Goal: Communication & Community: Answer question/provide support

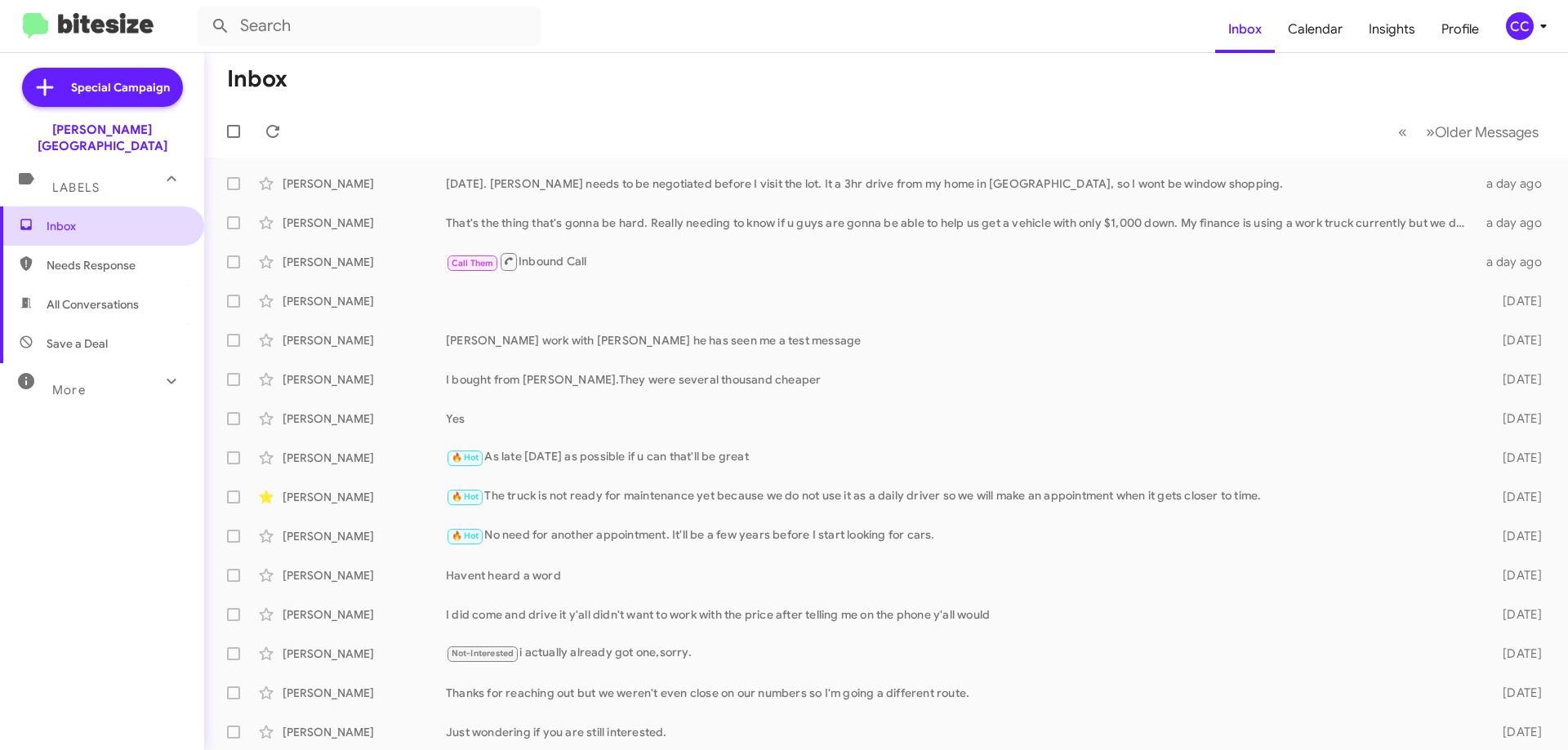
click at [57, 221] on span "Inbox" at bounding box center [102, 226] width 204 height 39
click at [100, 257] on span "Needs Response" at bounding box center [115, 265] width 139 height 17
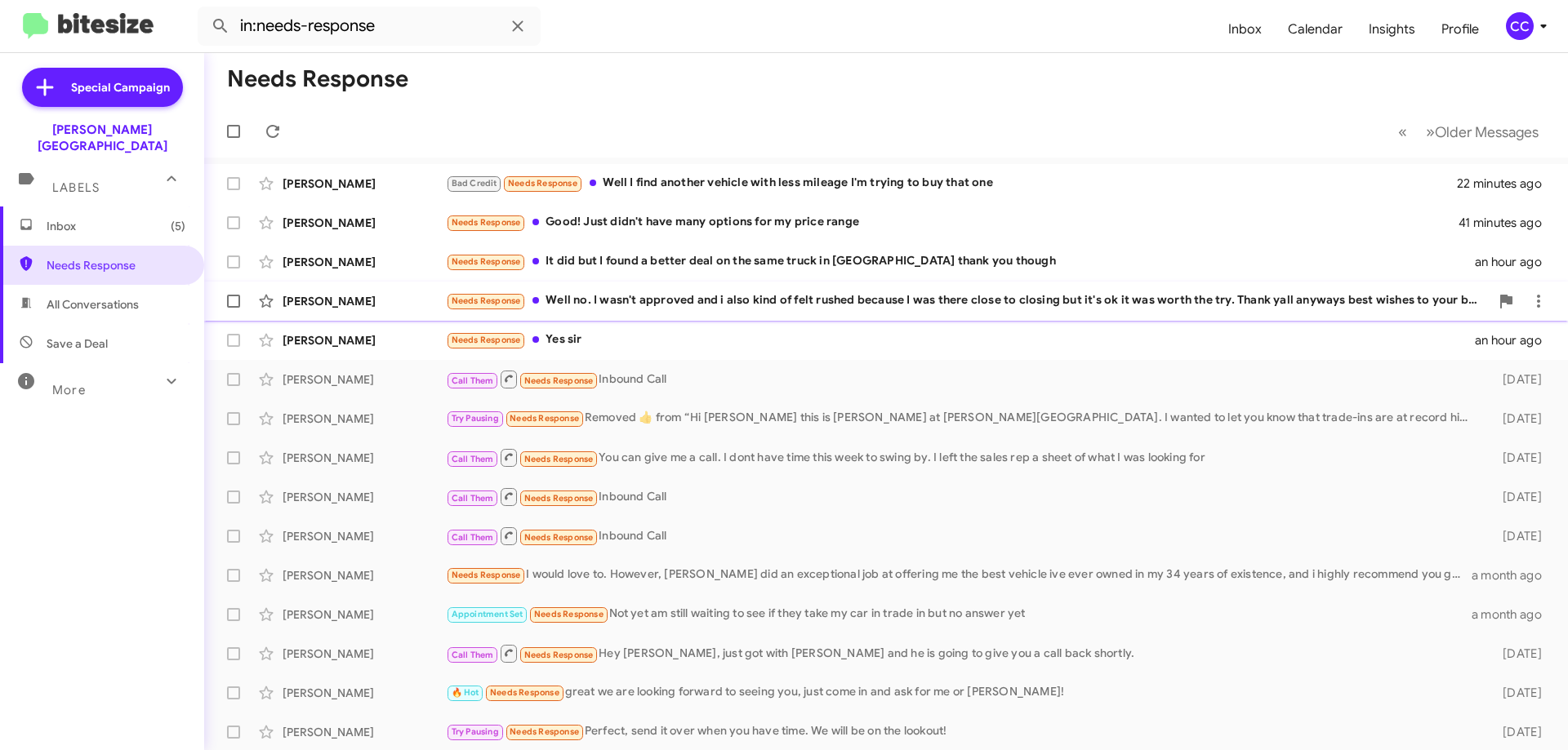
click at [678, 297] on div "Needs Response Well no. I wasn't approved and i also kind of felt rushed becaus…" at bounding box center [967, 300] width 1043 height 18
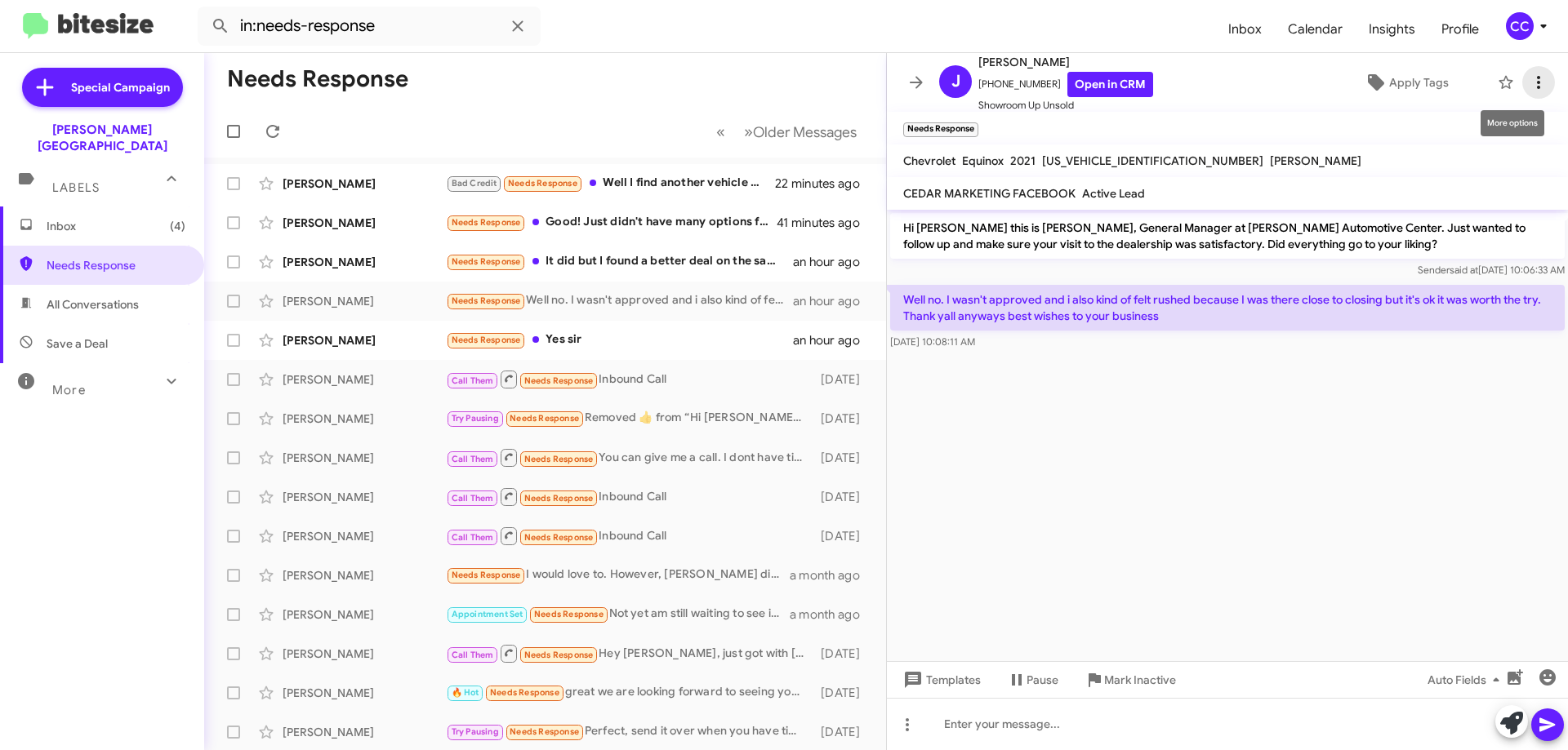
click at [1529, 82] on icon at bounding box center [1538, 82] width 19 height 19
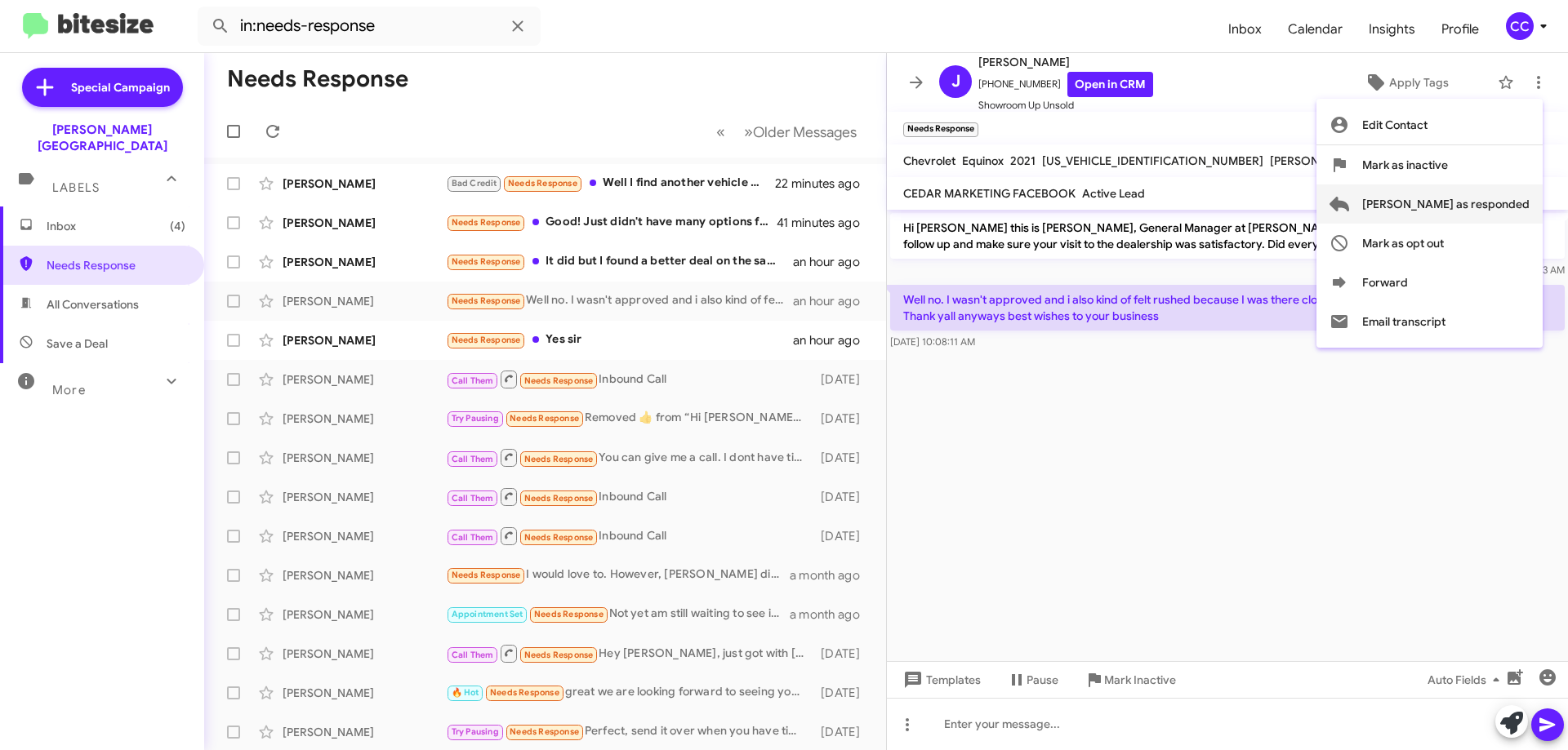
click at [1501, 206] on span "[PERSON_NAME] as responded" at bounding box center [1445, 204] width 167 height 39
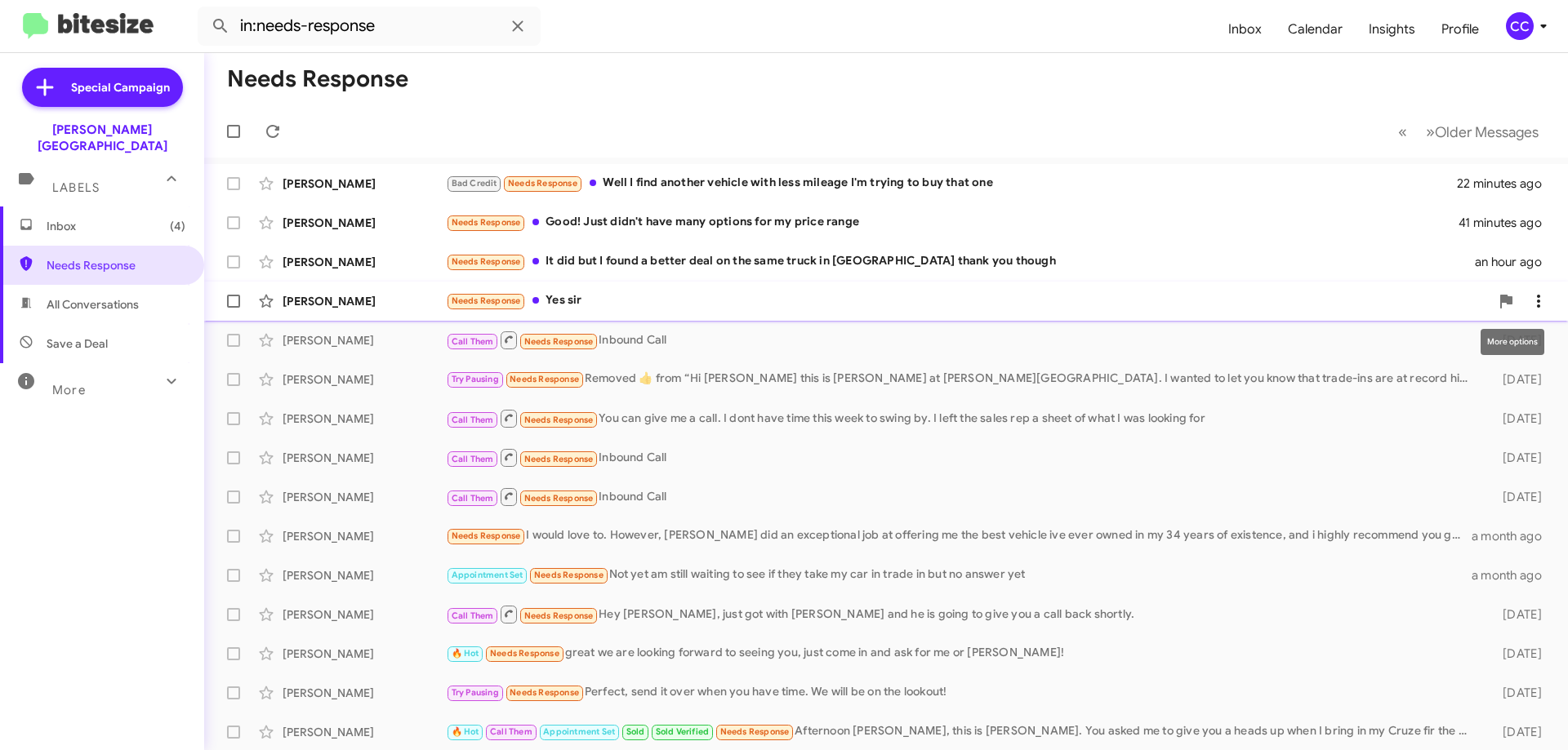
click at [1528, 291] on icon at bounding box center [1538, 300] width 19 height 19
click at [310, 298] on div at bounding box center [784, 375] width 1568 height 750
click at [317, 299] on div "[PERSON_NAME]" at bounding box center [364, 301] width 164 height 17
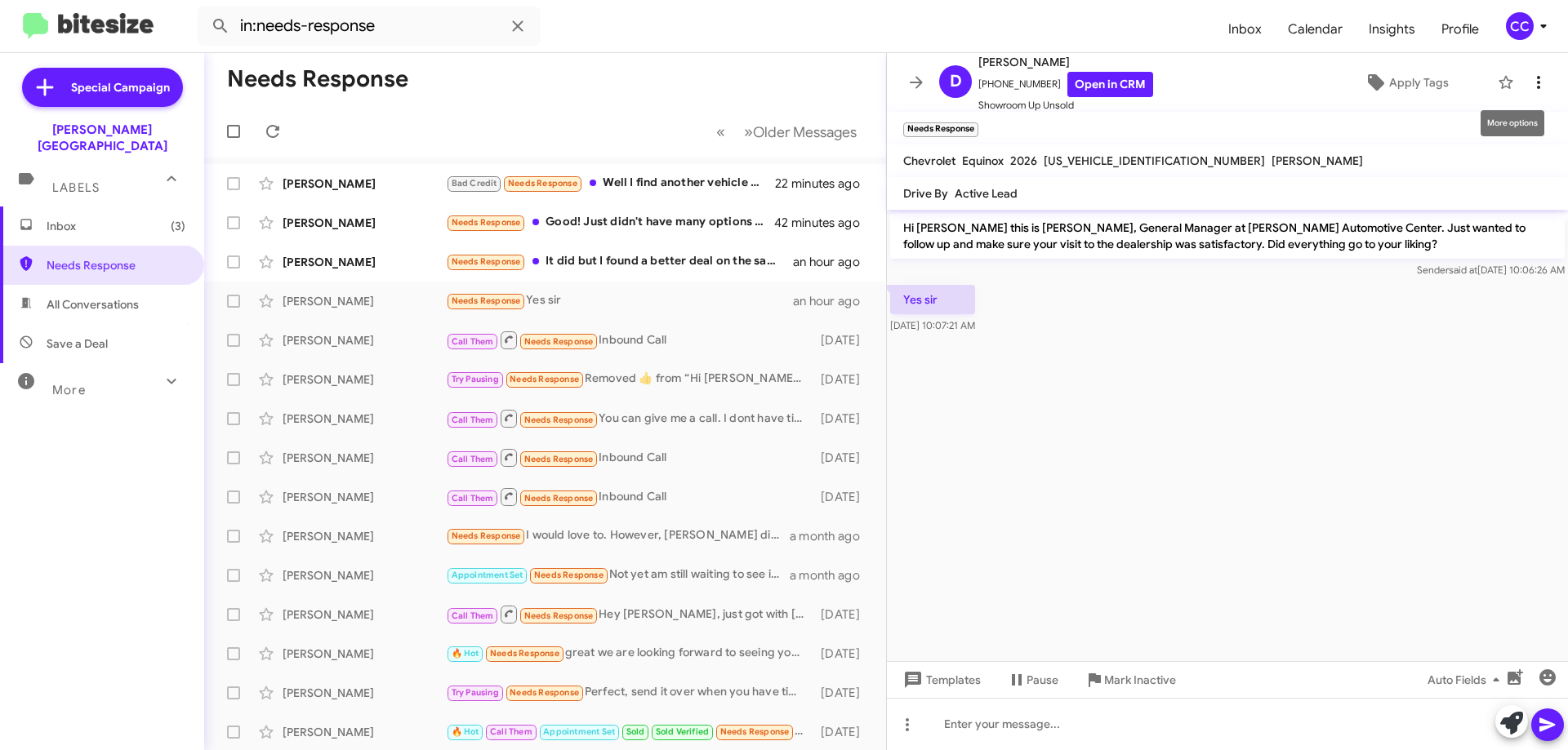
click at [1528, 76] on icon at bounding box center [1538, 82] width 19 height 19
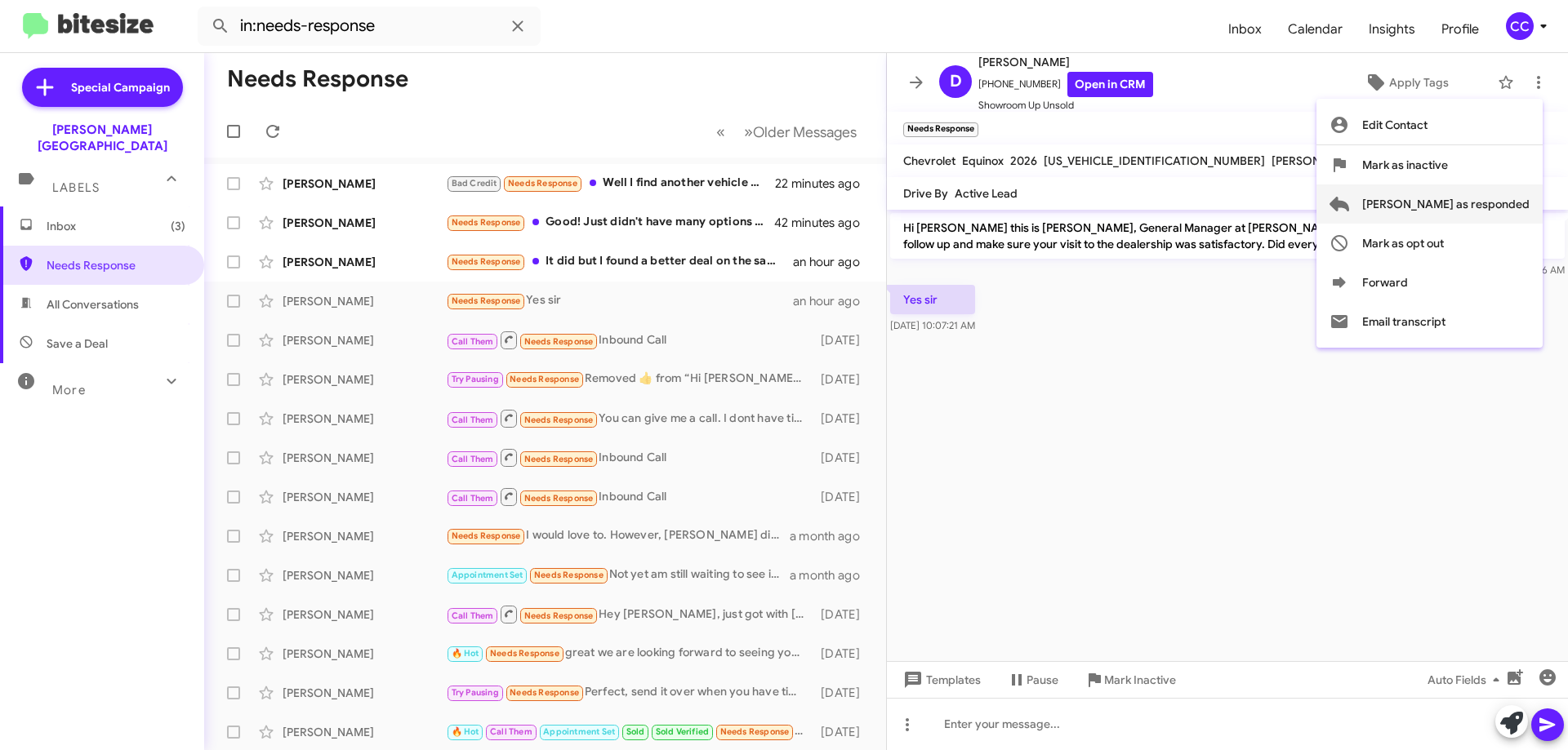
click at [1478, 204] on span "[PERSON_NAME] as responded" at bounding box center [1445, 204] width 167 height 39
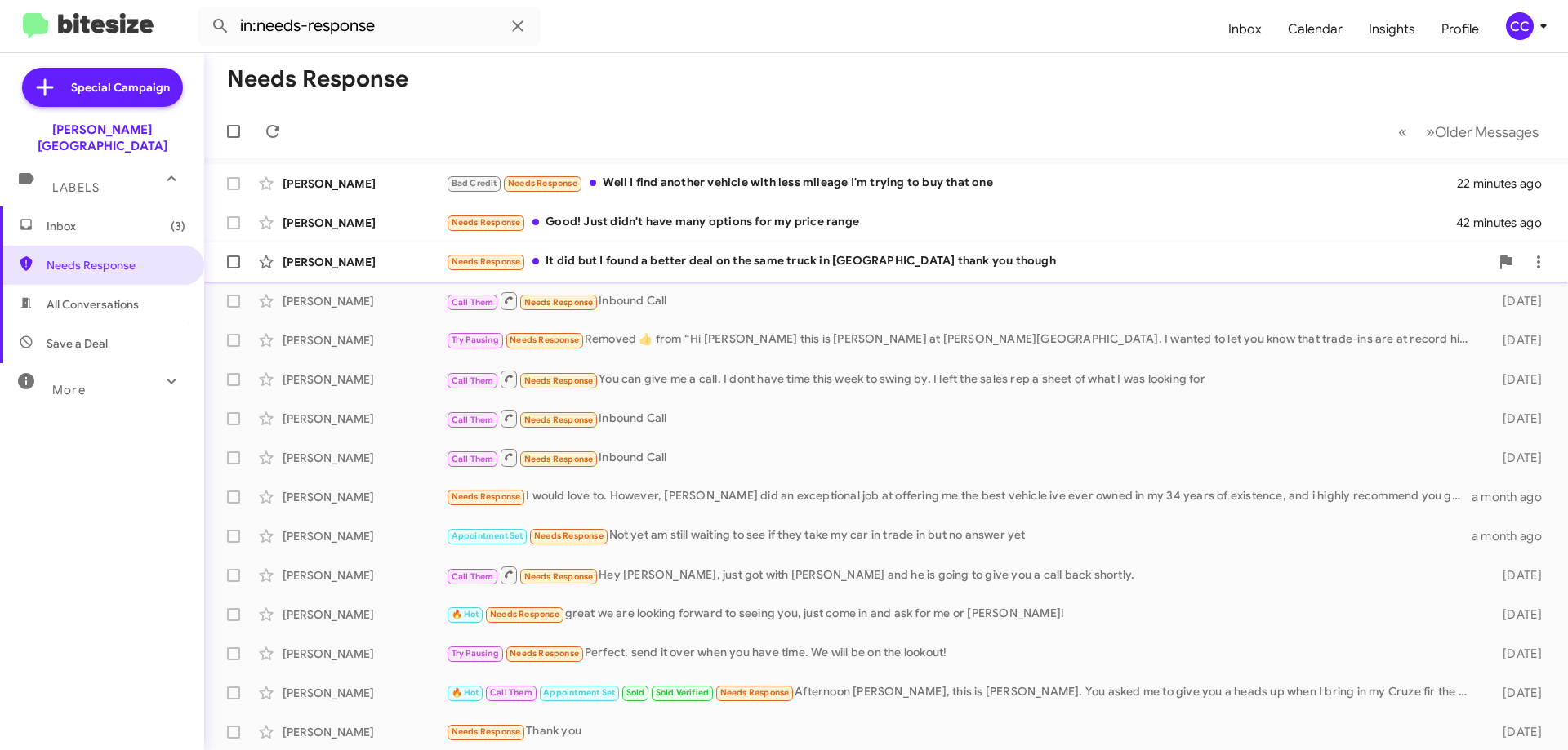
click at [324, 259] on div "[PERSON_NAME]" at bounding box center [364, 262] width 164 height 17
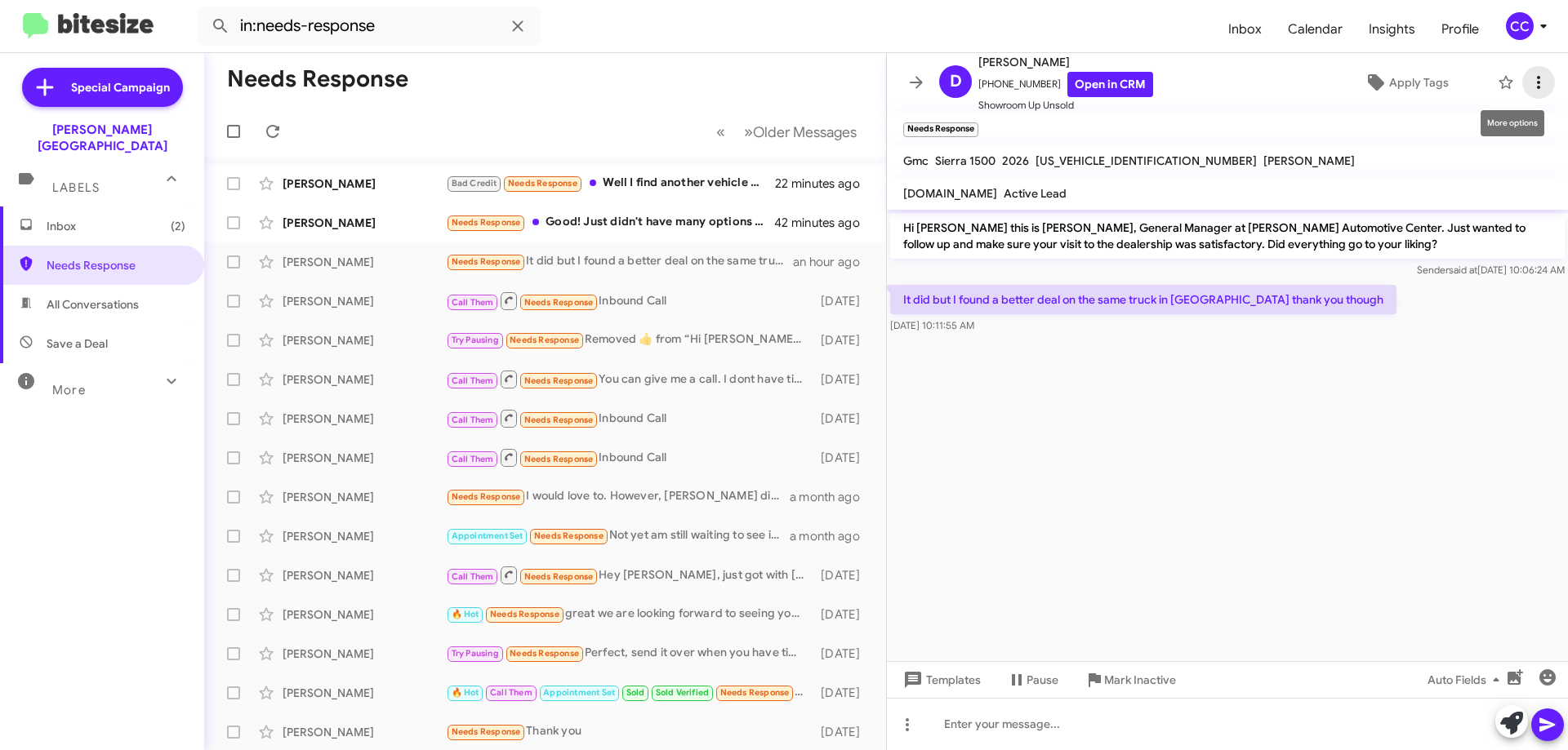
click at [1537, 83] on icon at bounding box center [1538, 82] width 4 height 13
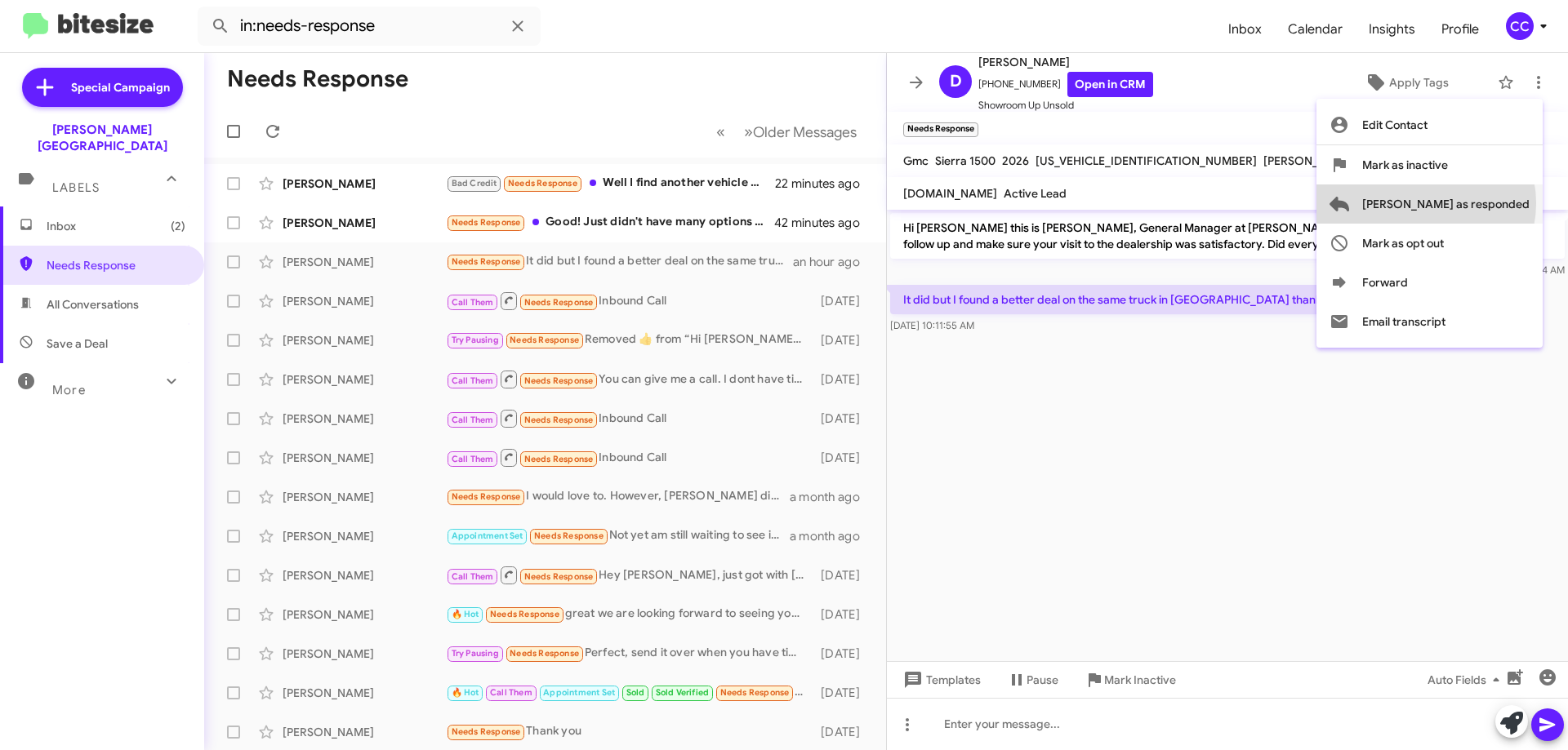
click at [1491, 203] on span "[PERSON_NAME] as responded" at bounding box center [1445, 204] width 167 height 39
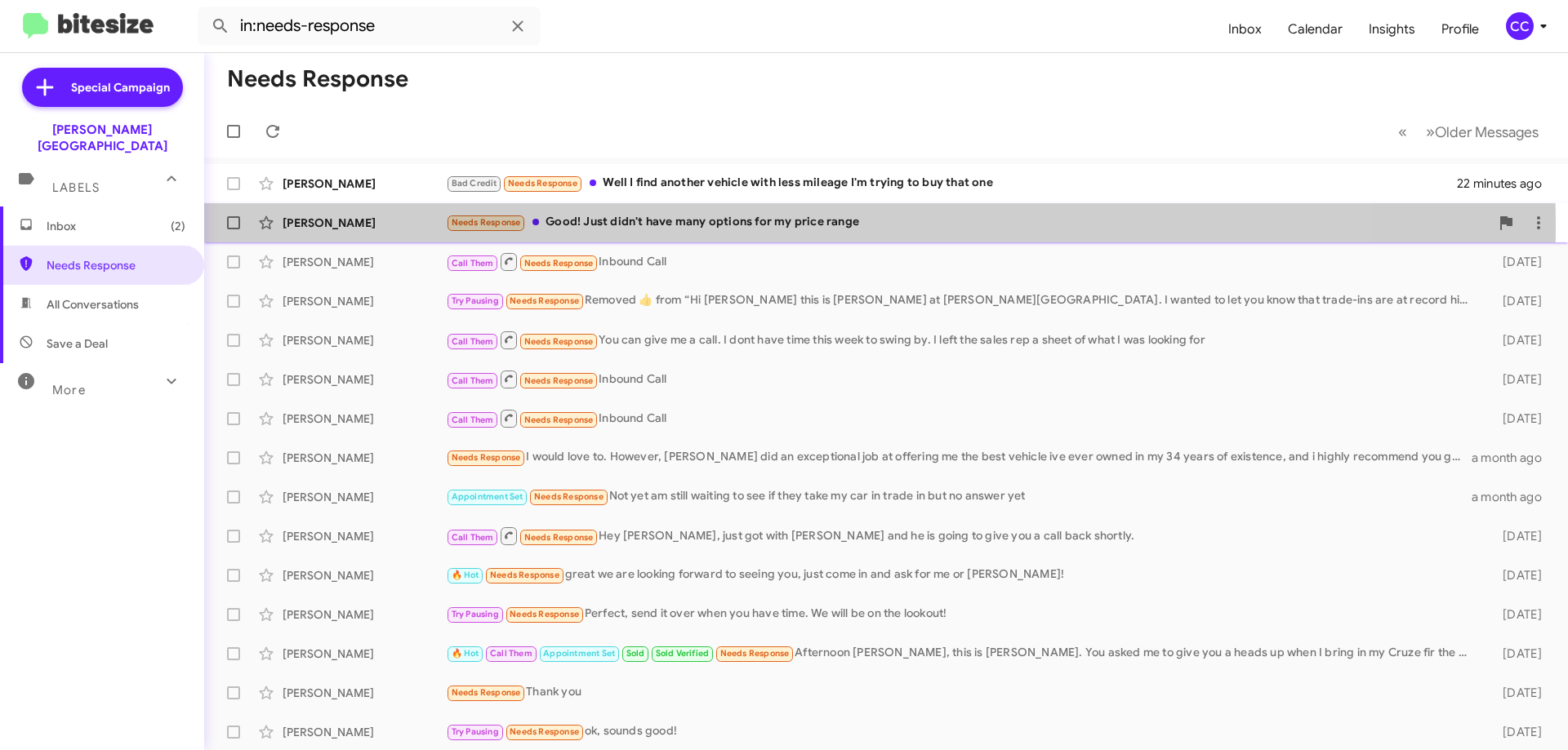
click at [322, 224] on div "[PERSON_NAME]" at bounding box center [364, 223] width 164 height 17
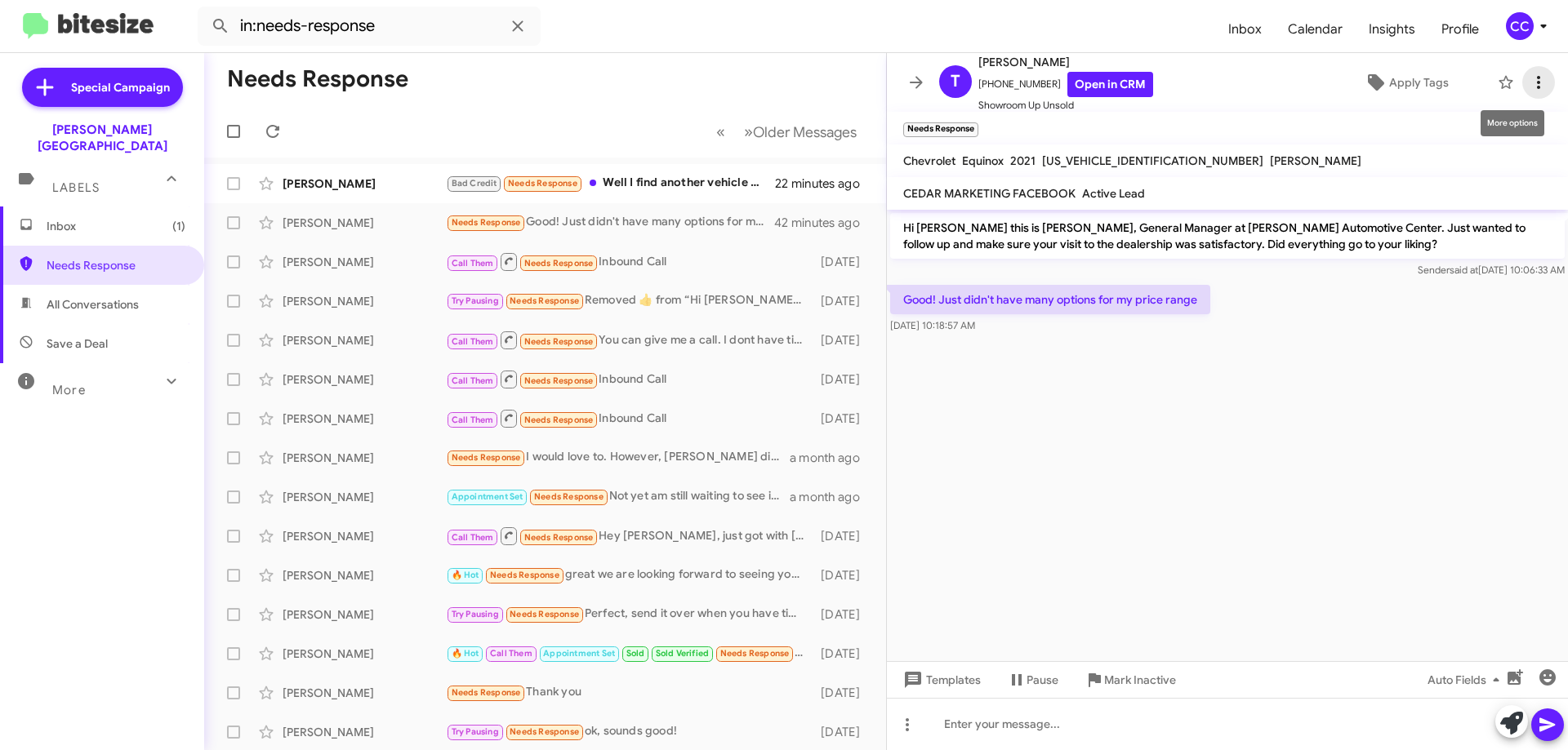
click at [1528, 87] on icon at bounding box center [1538, 82] width 19 height 19
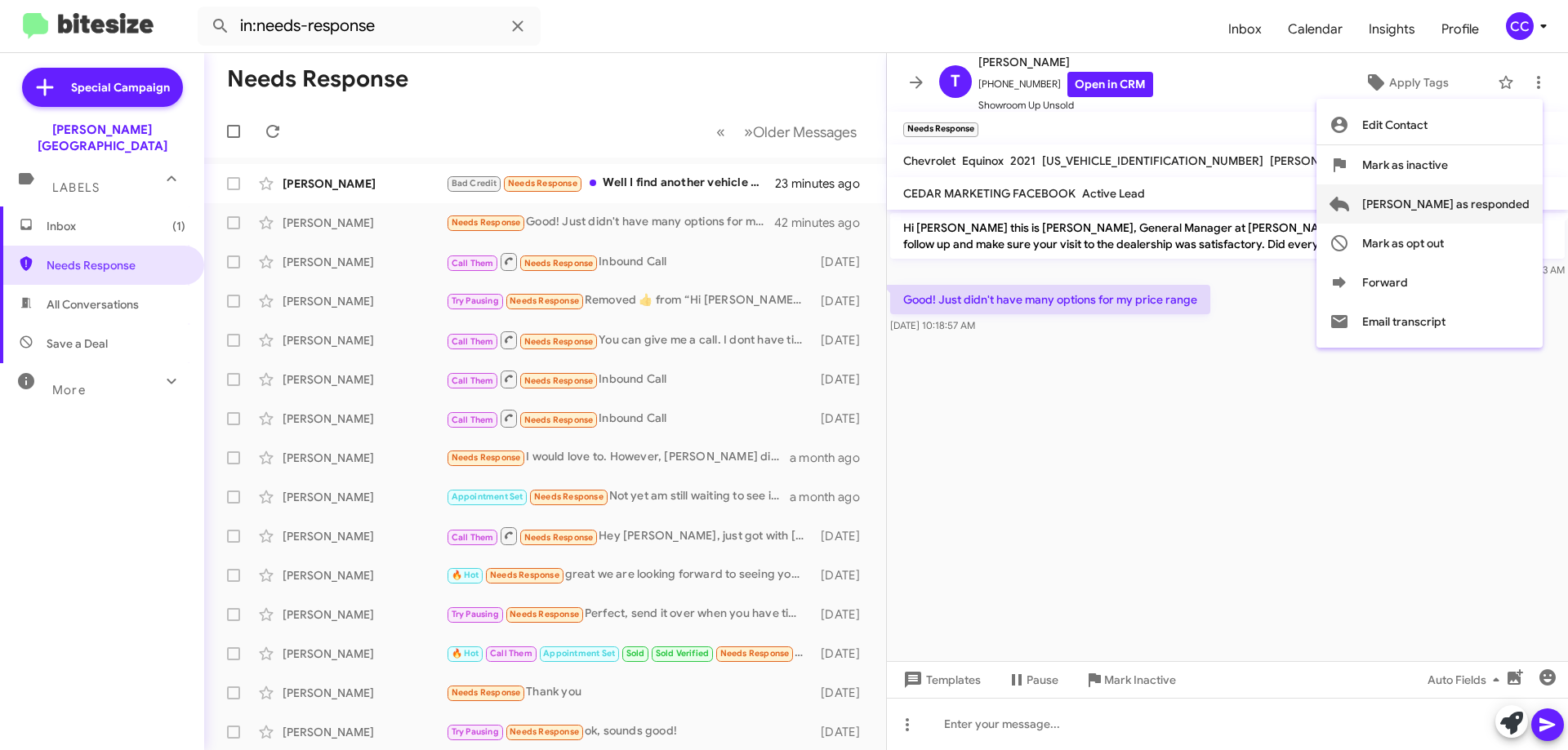
click at [1475, 201] on span "[PERSON_NAME] as responded" at bounding box center [1445, 204] width 167 height 39
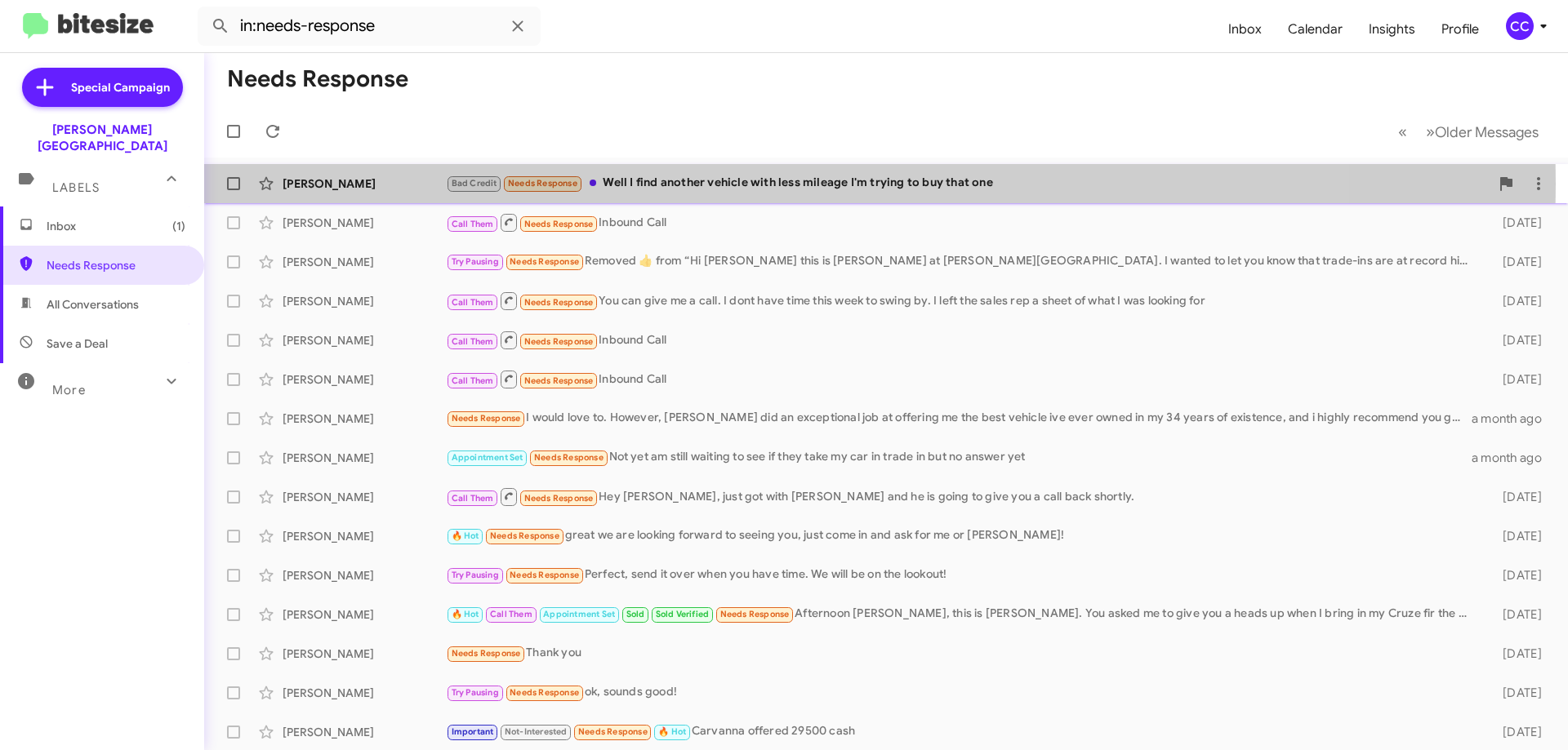
click at [311, 184] on div "[PERSON_NAME]" at bounding box center [364, 184] width 164 height 17
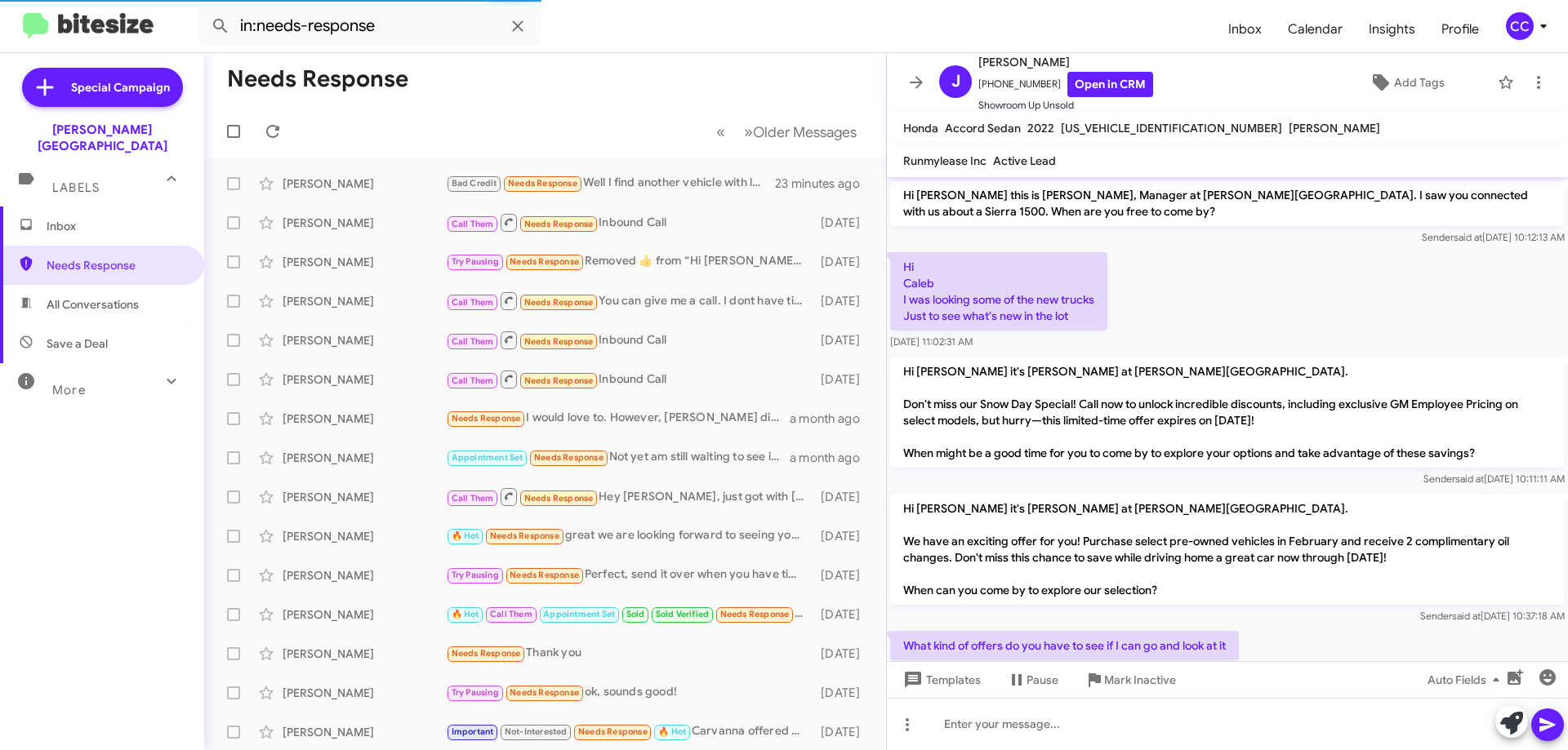
scroll to position [612, 0]
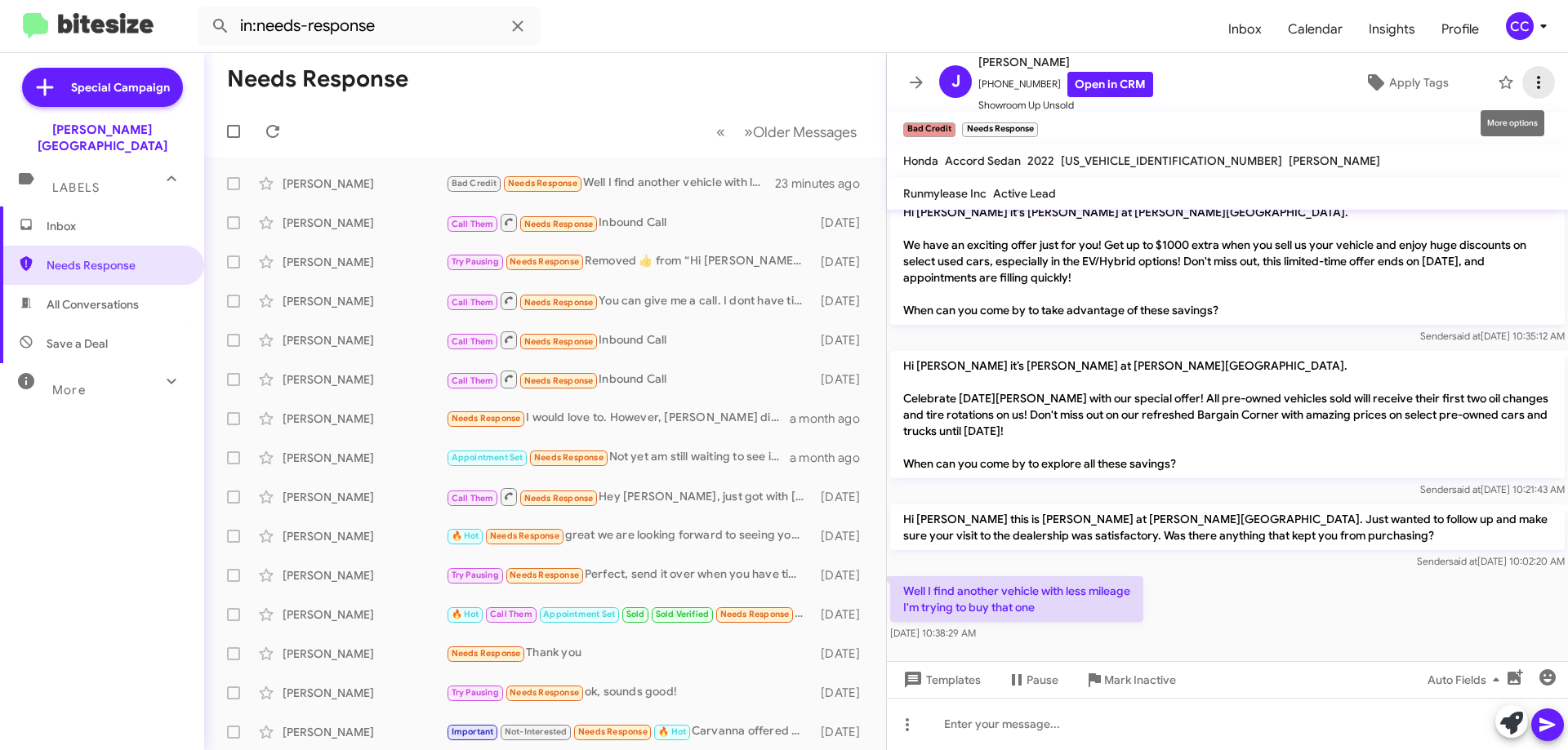
click at [1528, 80] on icon at bounding box center [1538, 82] width 19 height 19
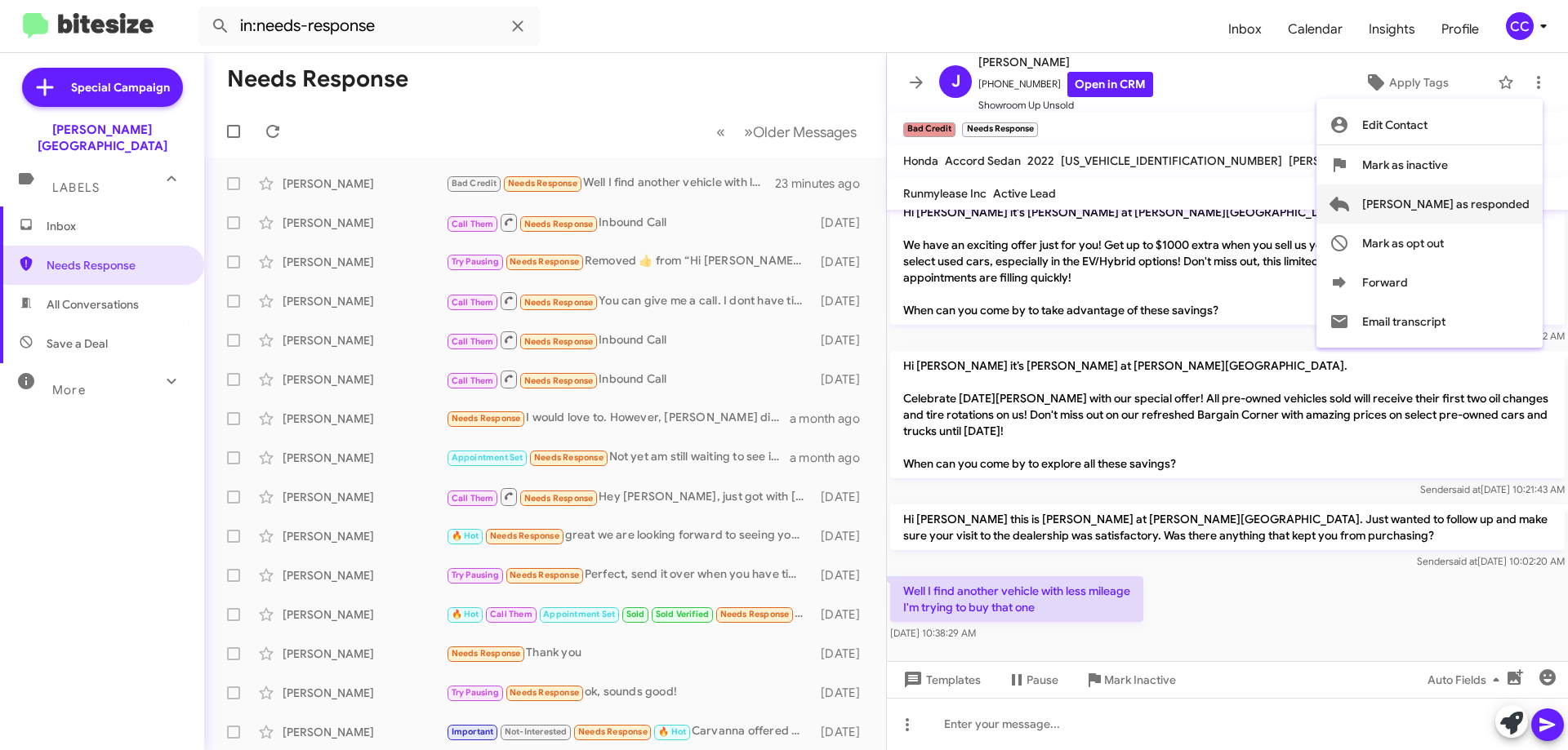
click at [1465, 200] on span "[PERSON_NAME] as responded" at bounding box center [1445, 204] width 167 height 39
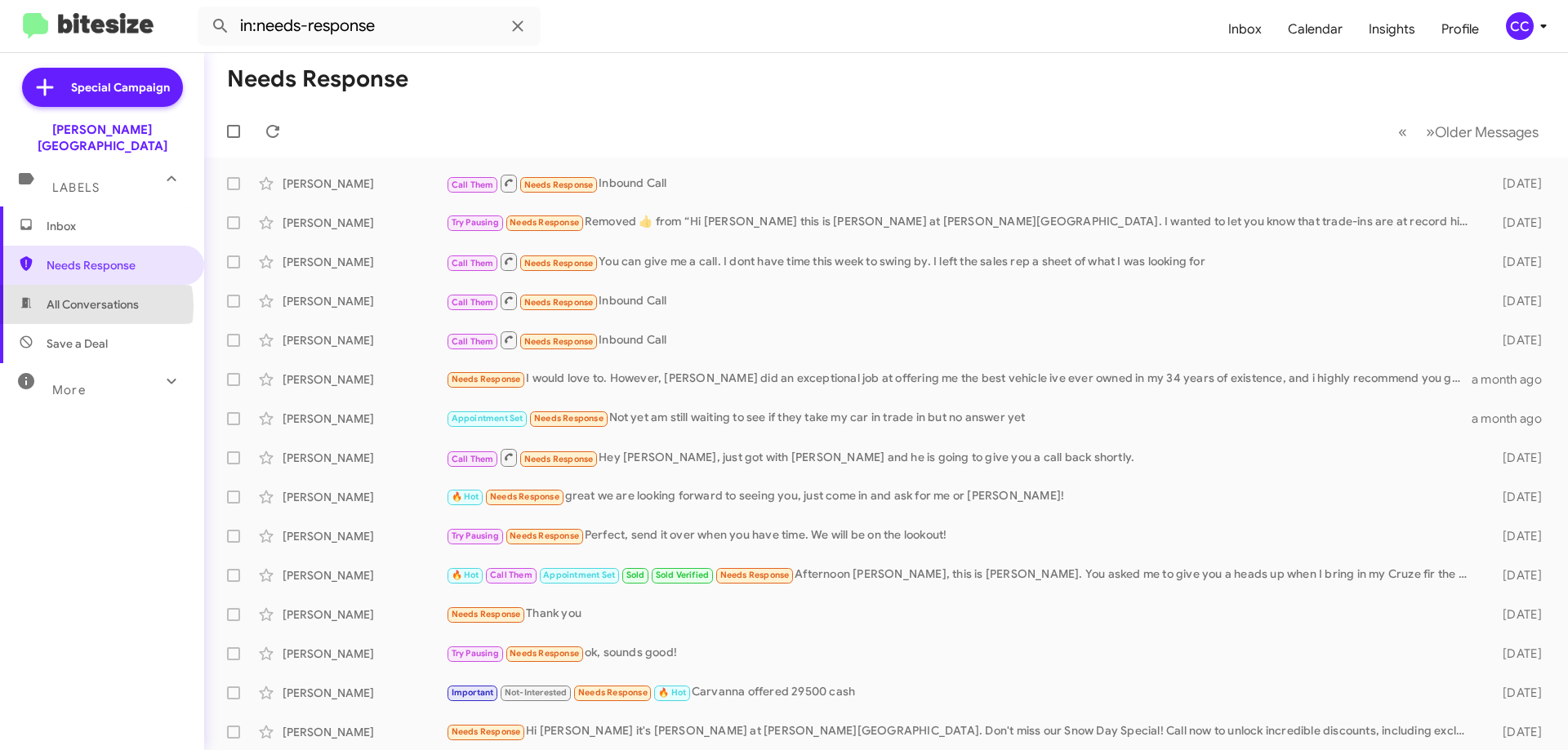
click at [76, 296] on span "All Conversations" at bounding box center [92, 305] width 92 height 17
type input "in:all-conversations"
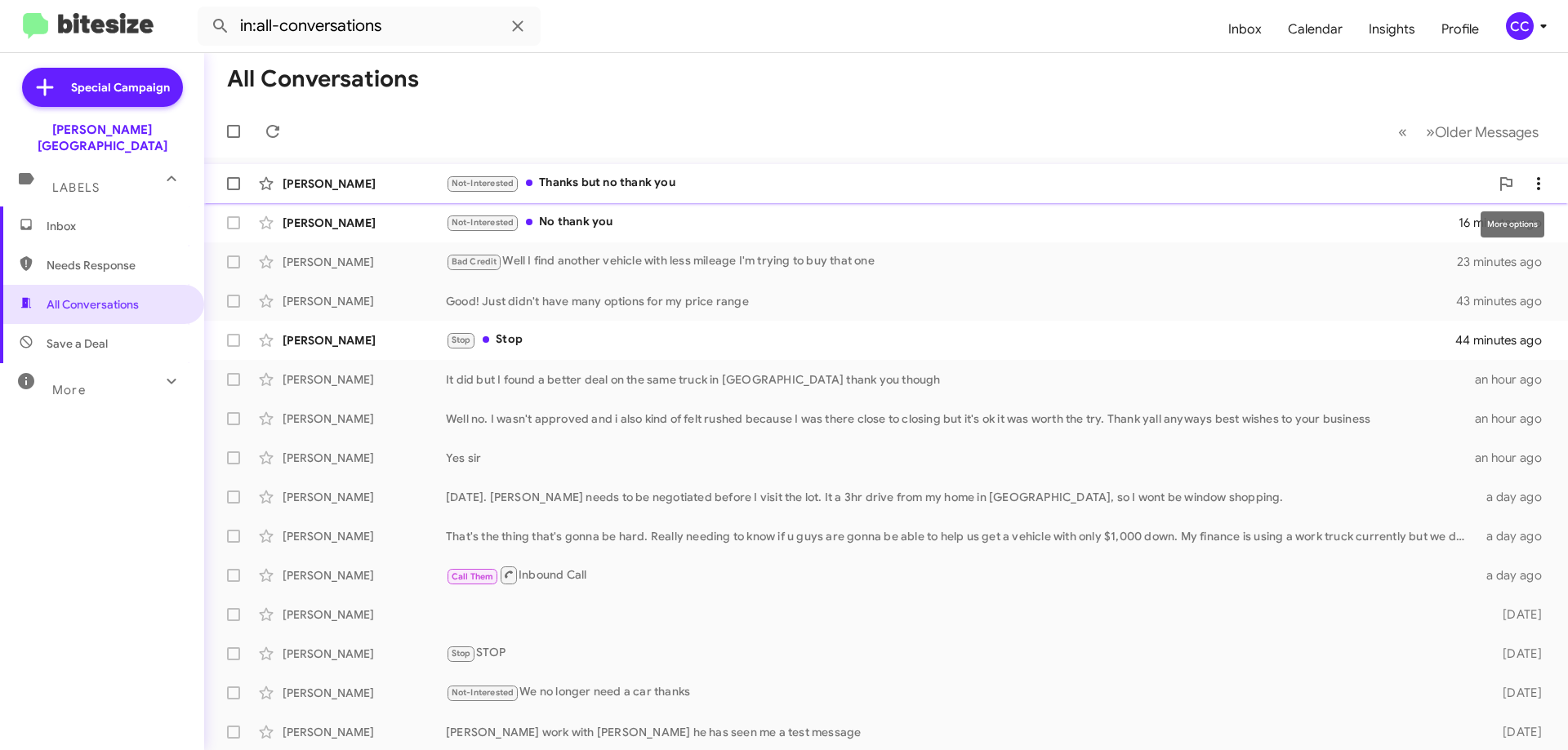
click at [1535, 177] on icon at bounding box center [1538, 183] width 19 height 19
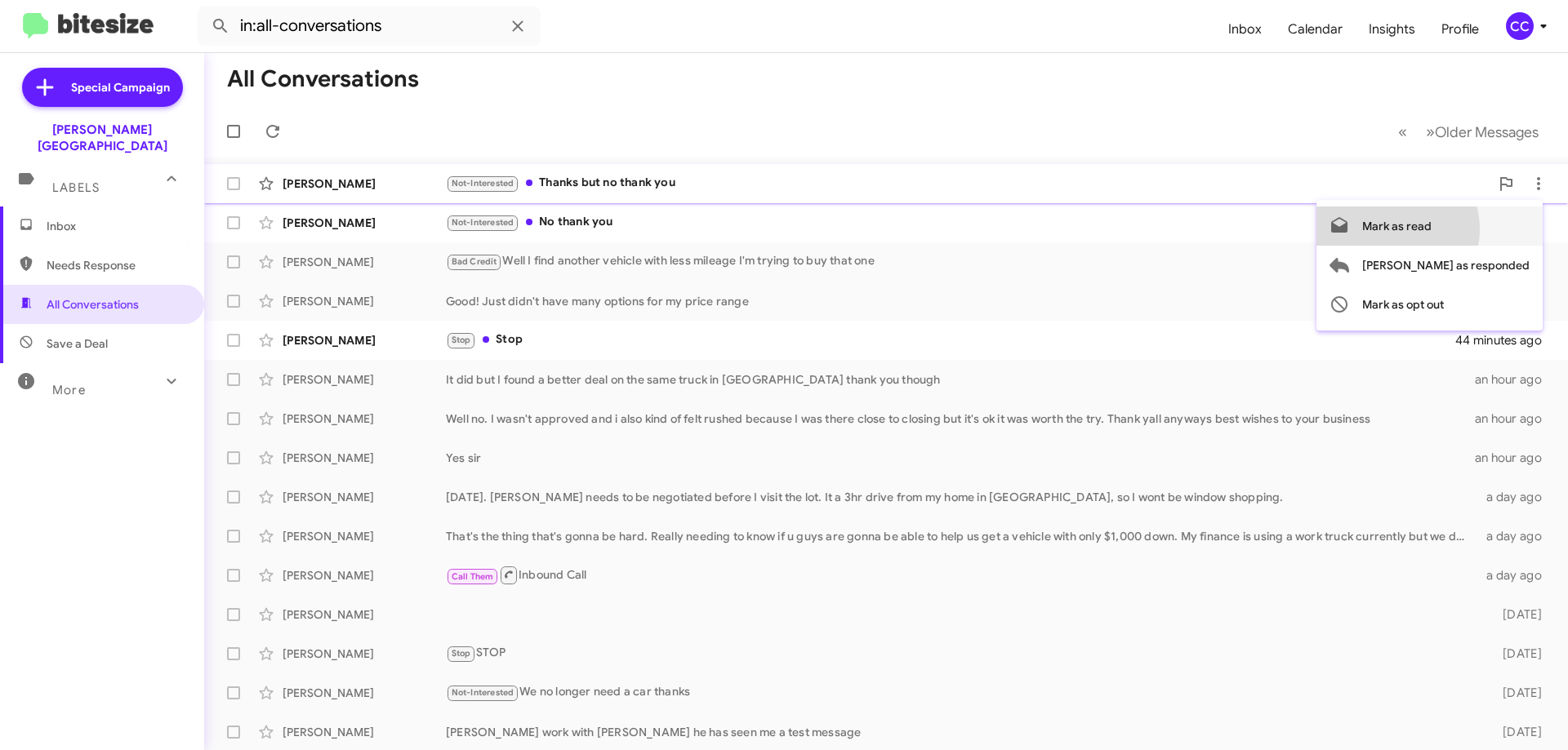
click at [1431, 229] on span "Mark as read" at bounding box center [1396, 226] width 69 height 39
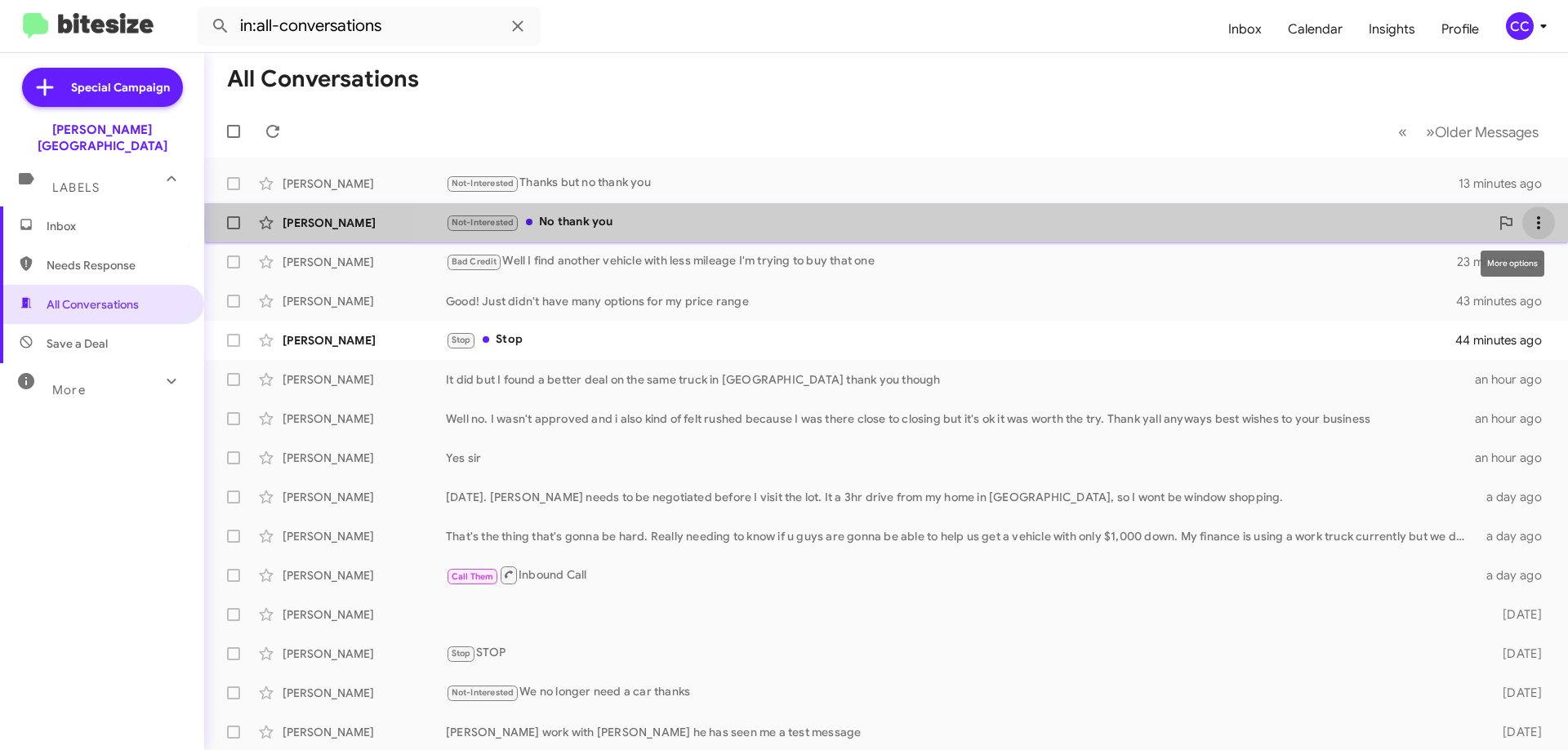
click at [1528, 224] on icon at bounding box center [1538, 223] width 19 height 19
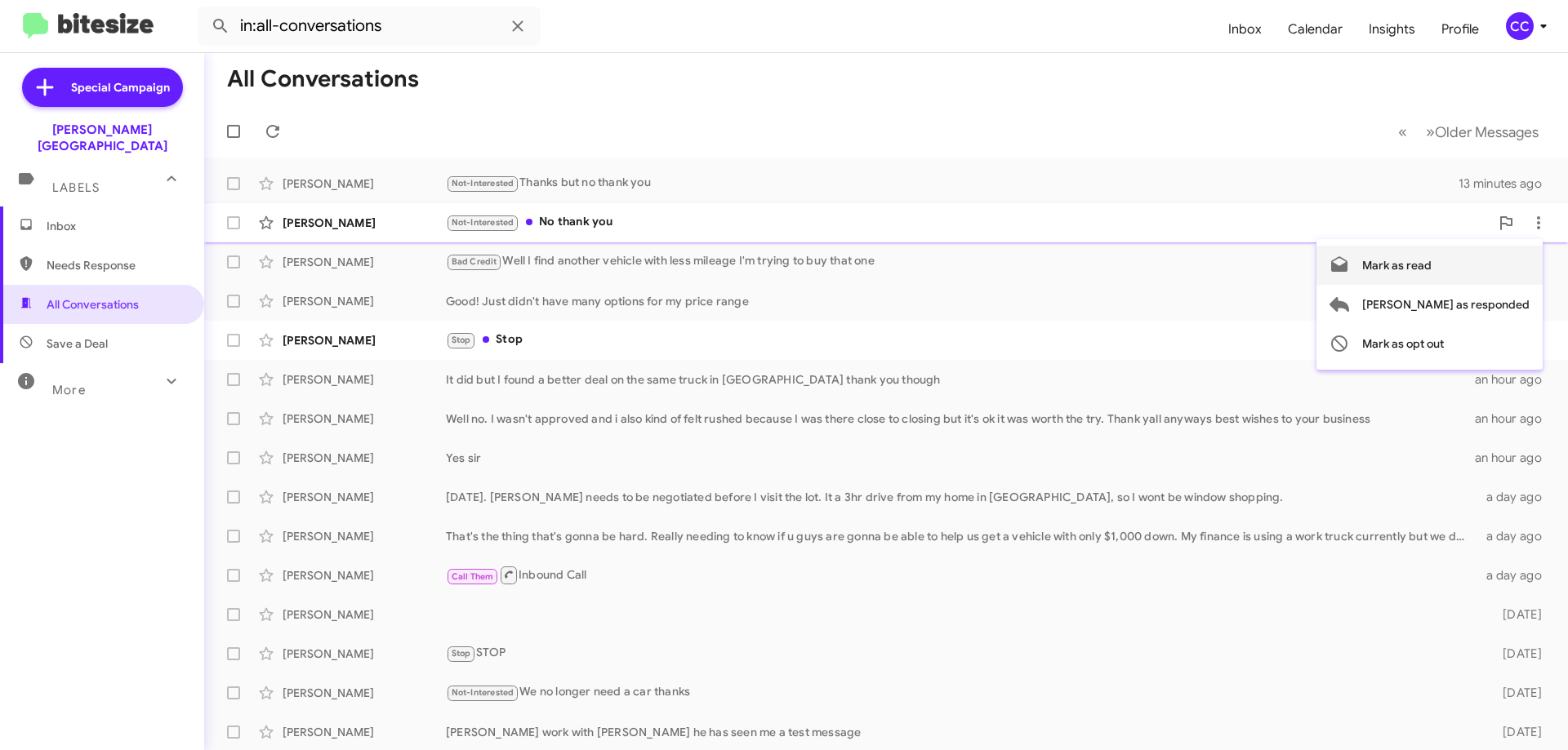
click at [1431, 269] on span "Mark as read" at bounding box center [1396, 265] width 69 height 39
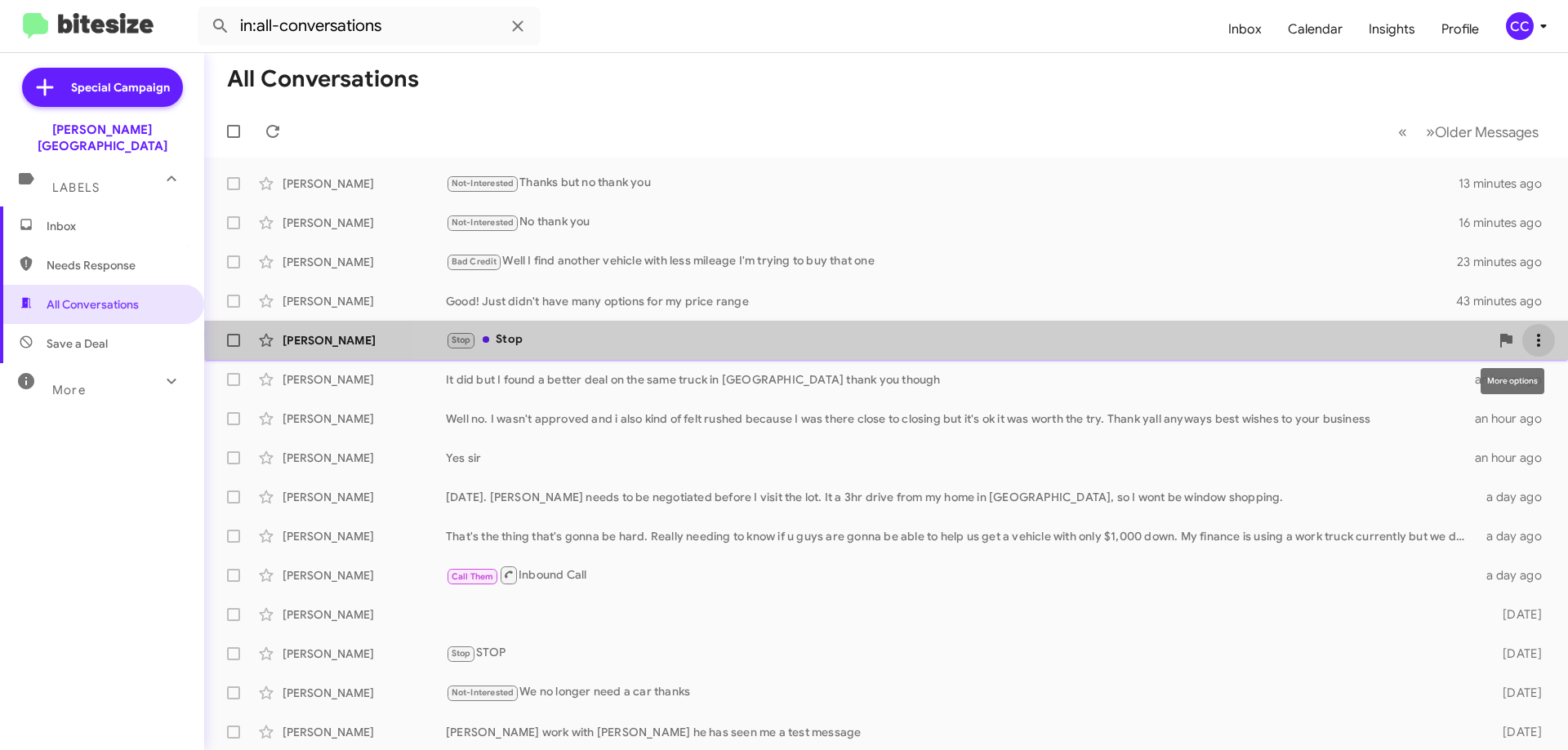
click at [1535, 335] on icon at bounding box center [1538, 340] width 19 height 19
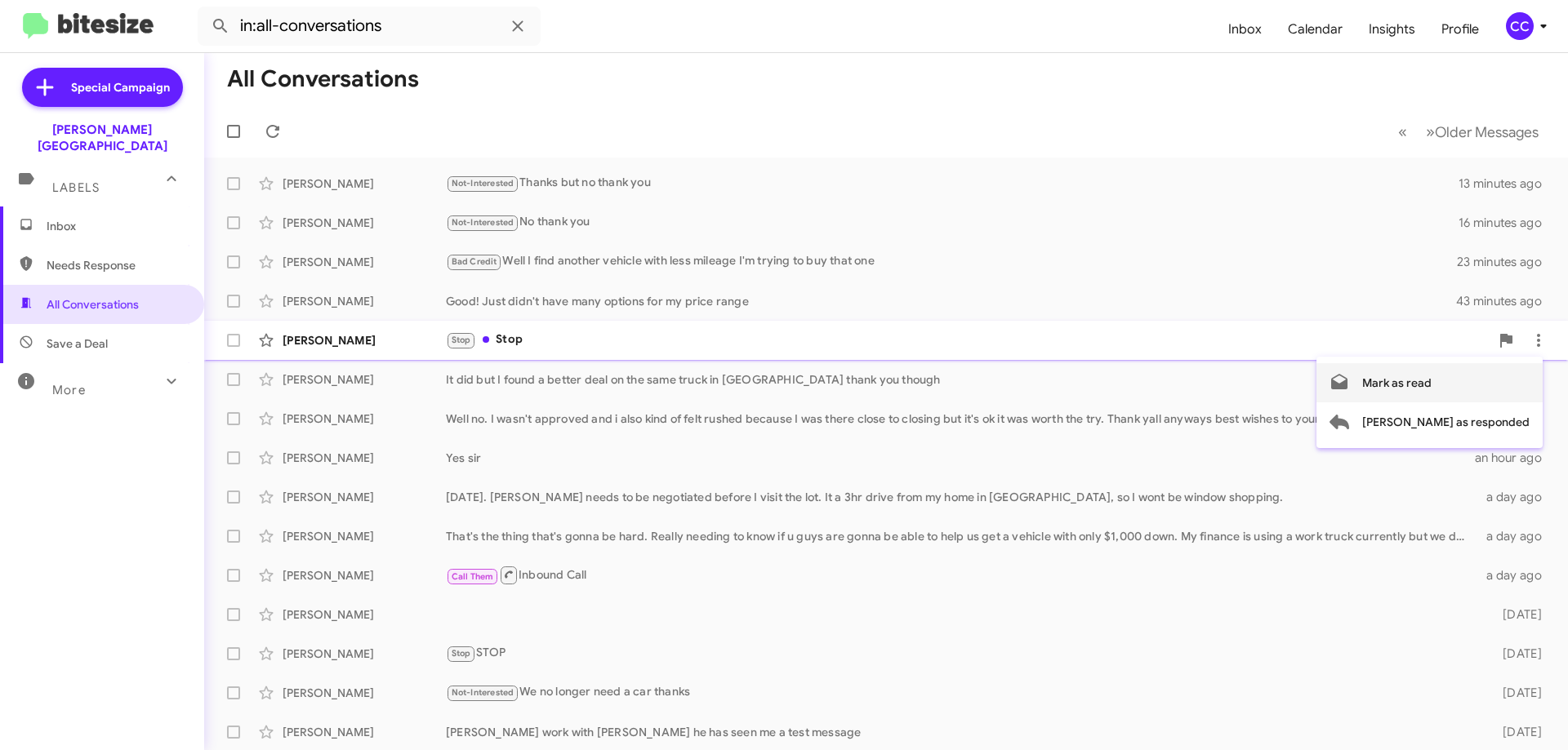
click at [1431, 385] on span "Mark as read" at bounding box center [1396, 382] width 69 height 39
click at [74, 218] on span "Inbox" at bounding box center [115, 226] width 139 height 17
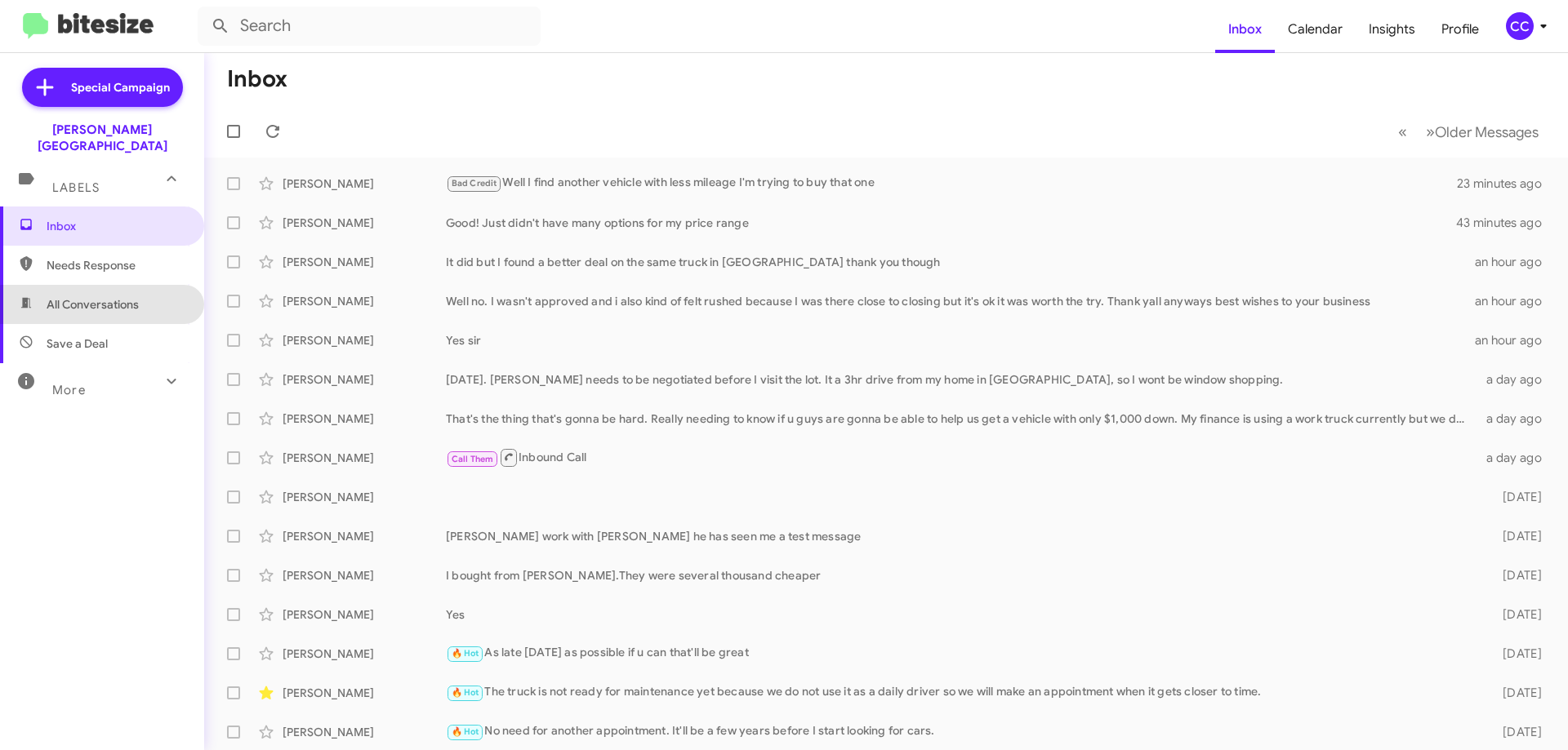
click at [123, 296] on span "All Conversations" at bounding box center [92, 305] width 92 height 17
type input "in:all-conversations"
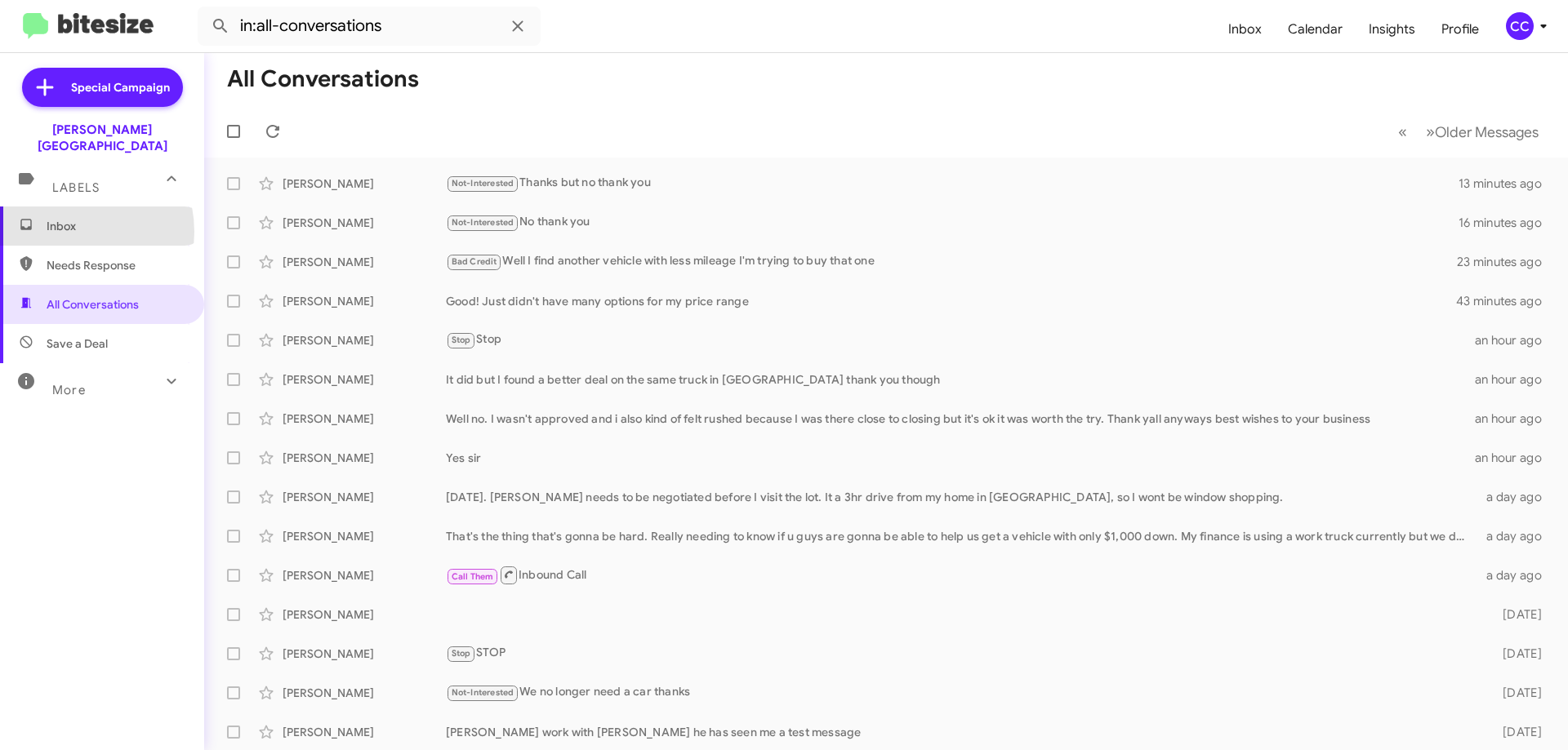
click at [62, 218] on span "Inbox" at bounding box center [115, 226] width 139 height 17
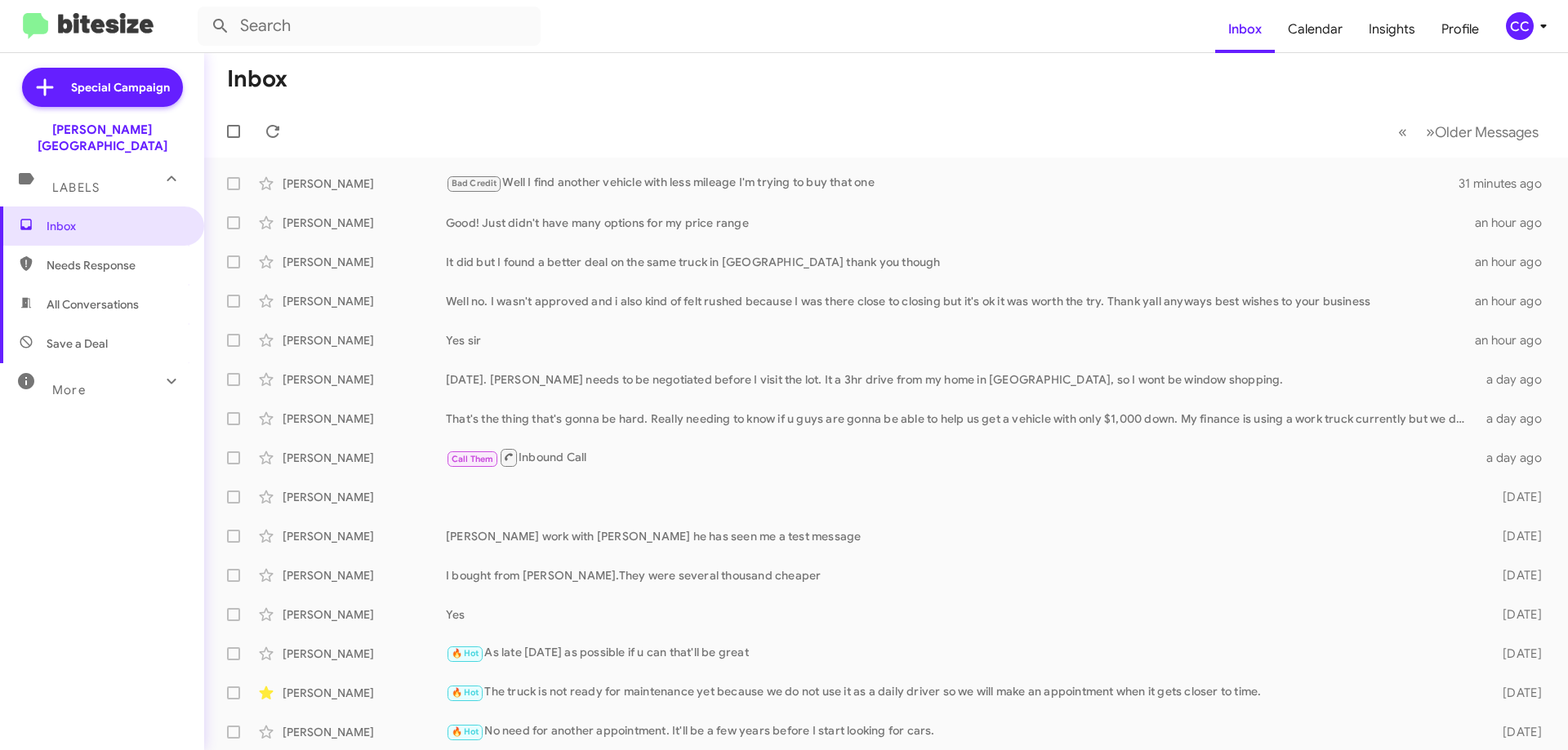
click at [100, 257] on span "Needs Response" at bounding box center [115, 265] width 139 height 17
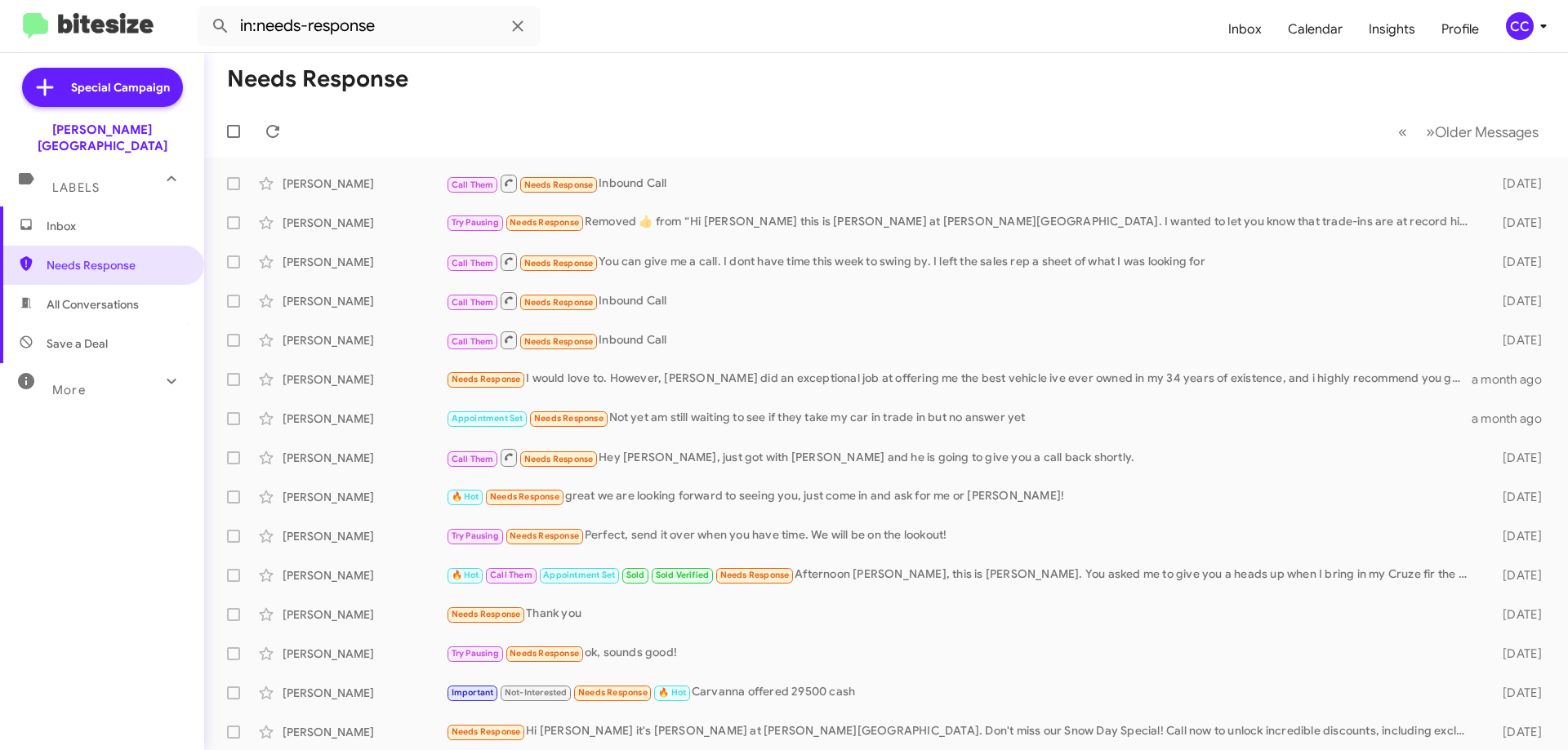
click at [68, 296] on span "All Conversations" at bounding box center [92, 305] width 92 height 17
type input "in:all-conversations"
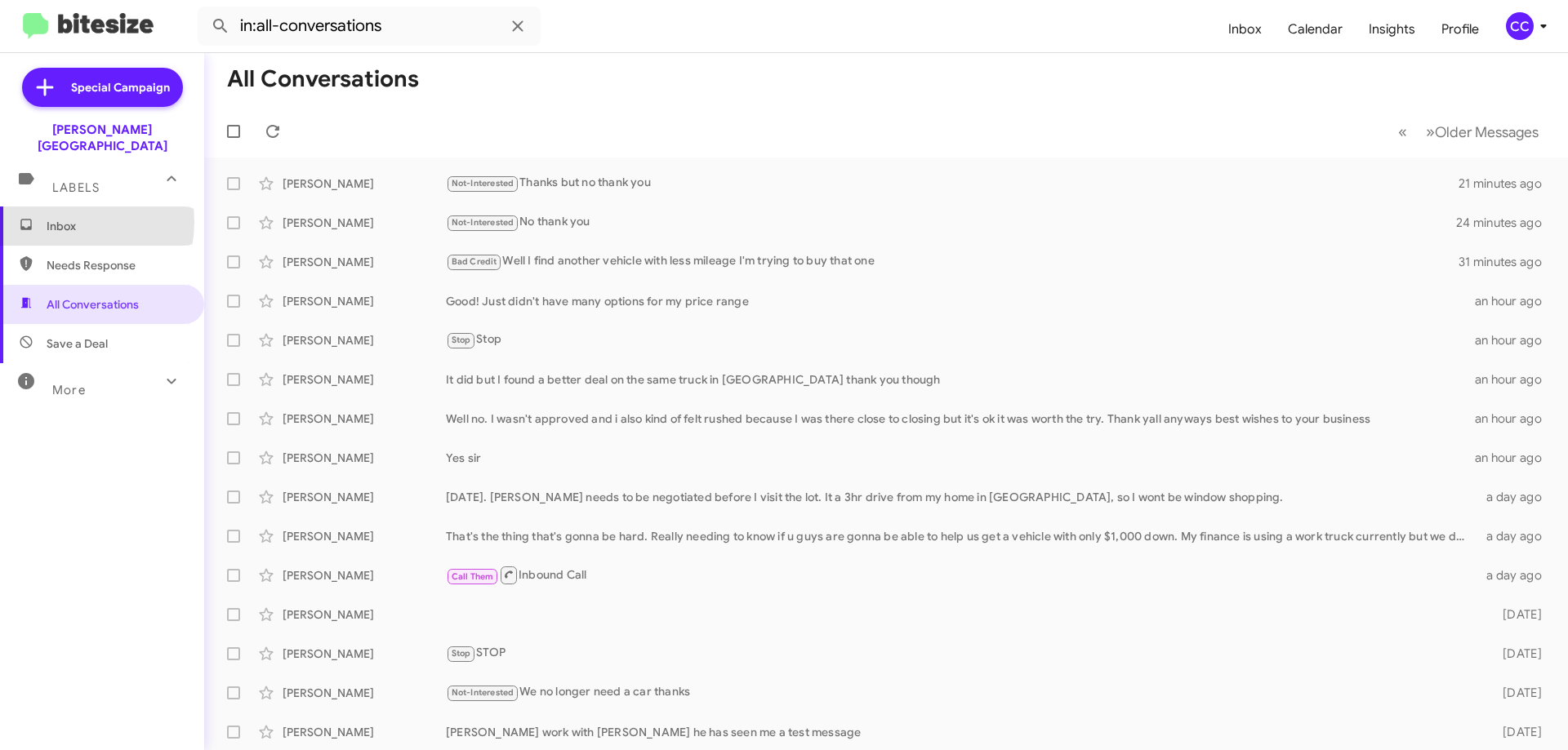
click at [62, 218] on span "Inbox" at bounding box center [115, 226] width 139 height 17
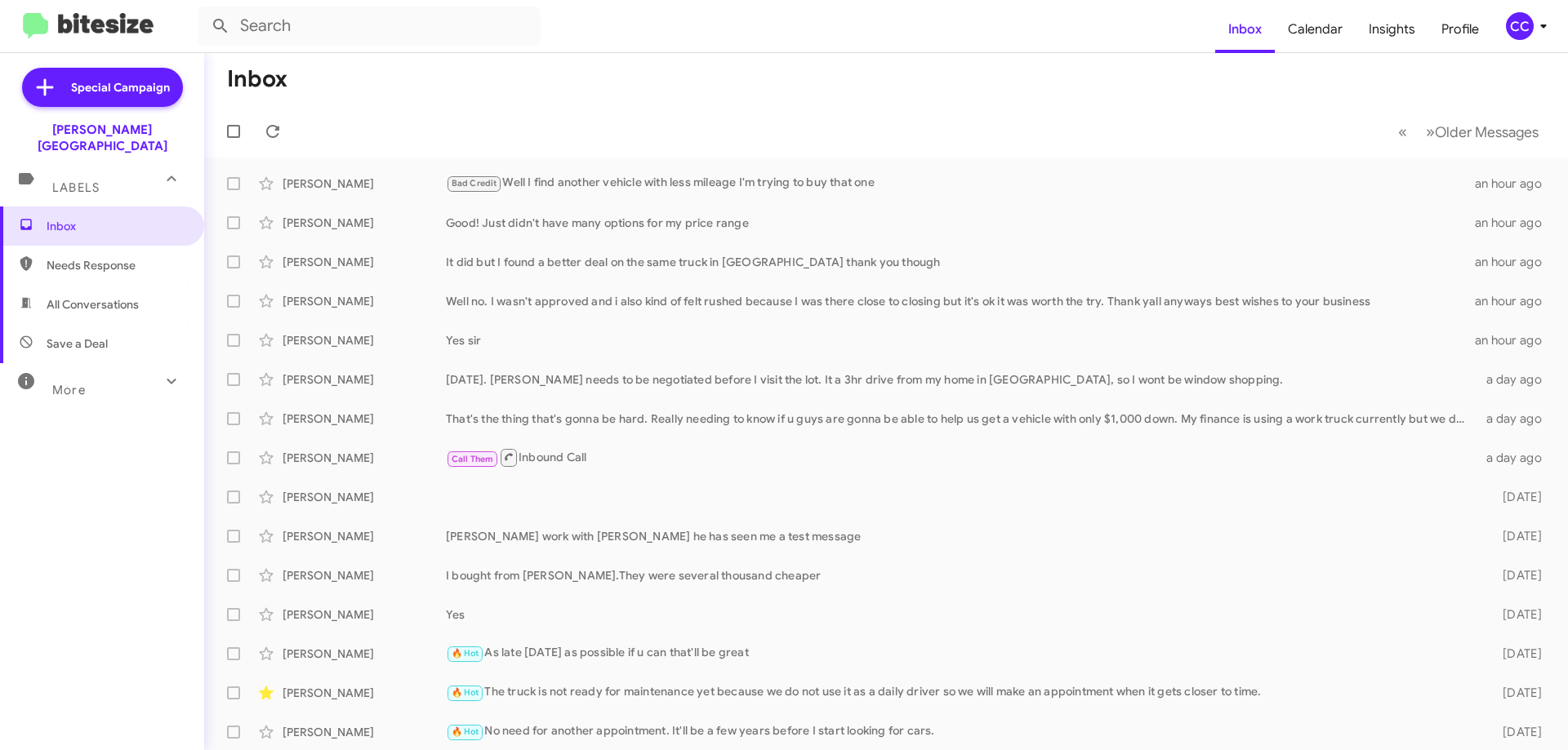
click at [77, 257] on span "Needs Response" at bounding box center [115, 265] width 139 height 17
type input "in:needs-response"
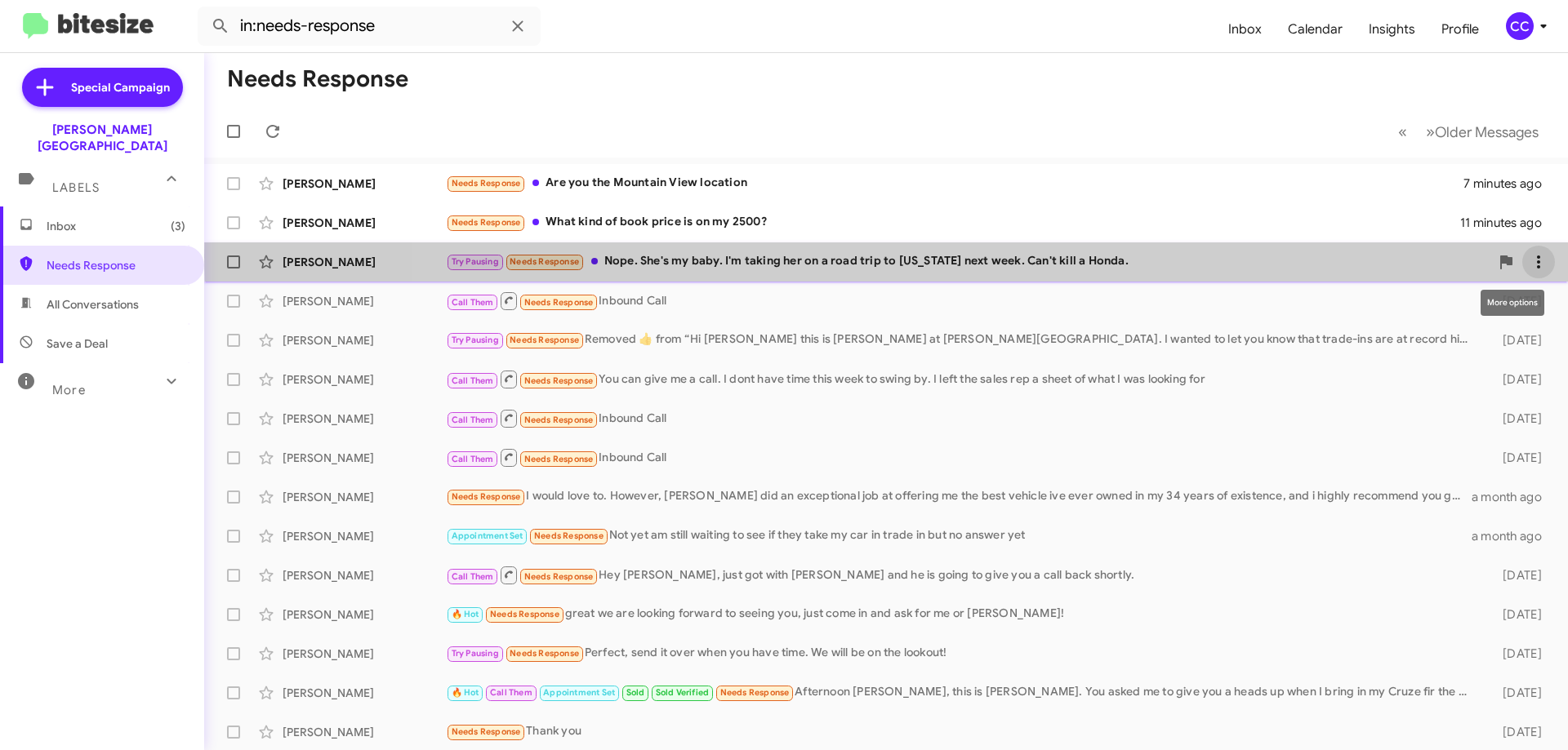
click at [1530, 256] on icon at bounding box center [1538, 261] width 19 height 19
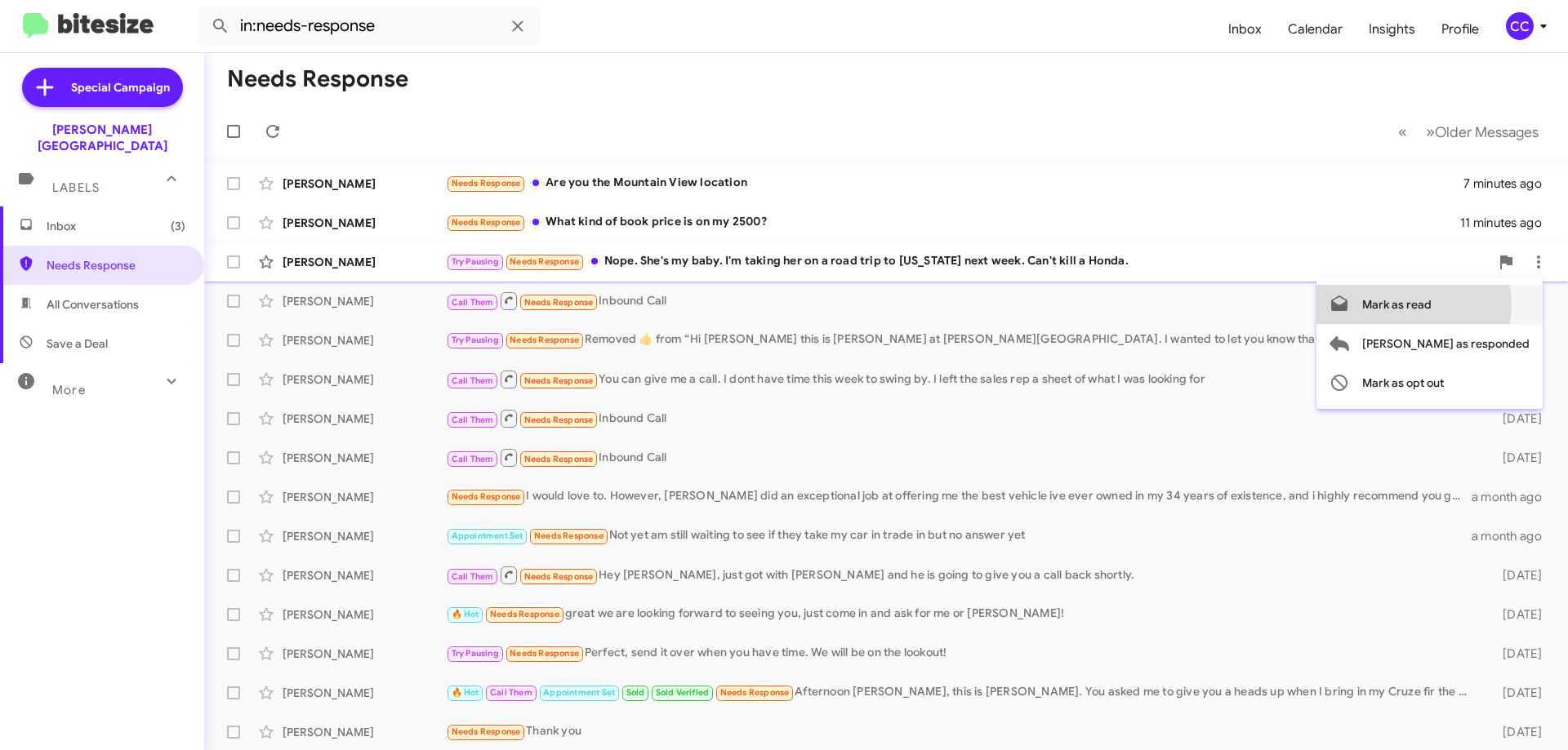
click at [1431, 306] on span "Mark as read" at bounding box center [1396, 304] width 69 height 39
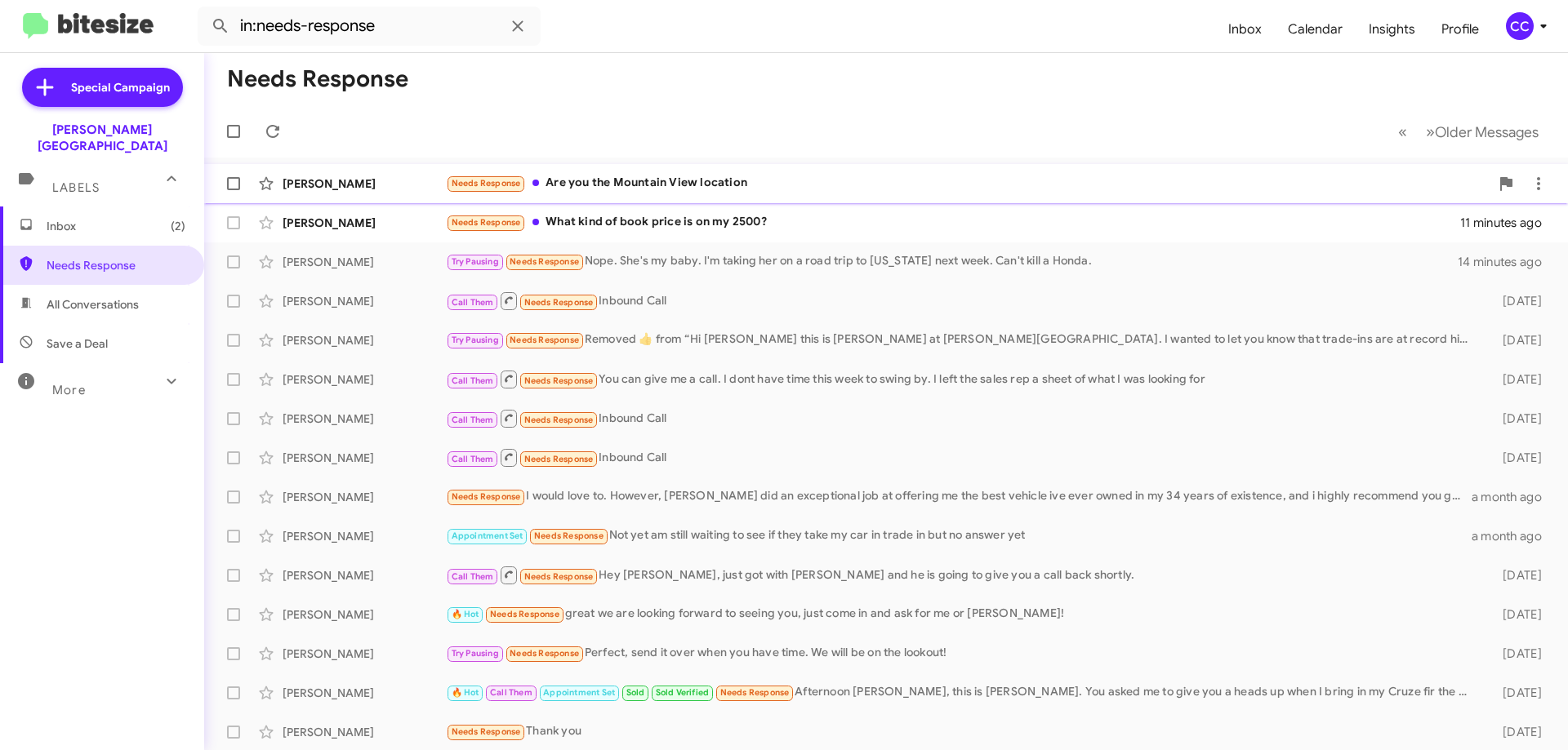
click at [340, 179] on div "[PERSON_NAME]" at bounding box center [364, 184] width 164 height 17
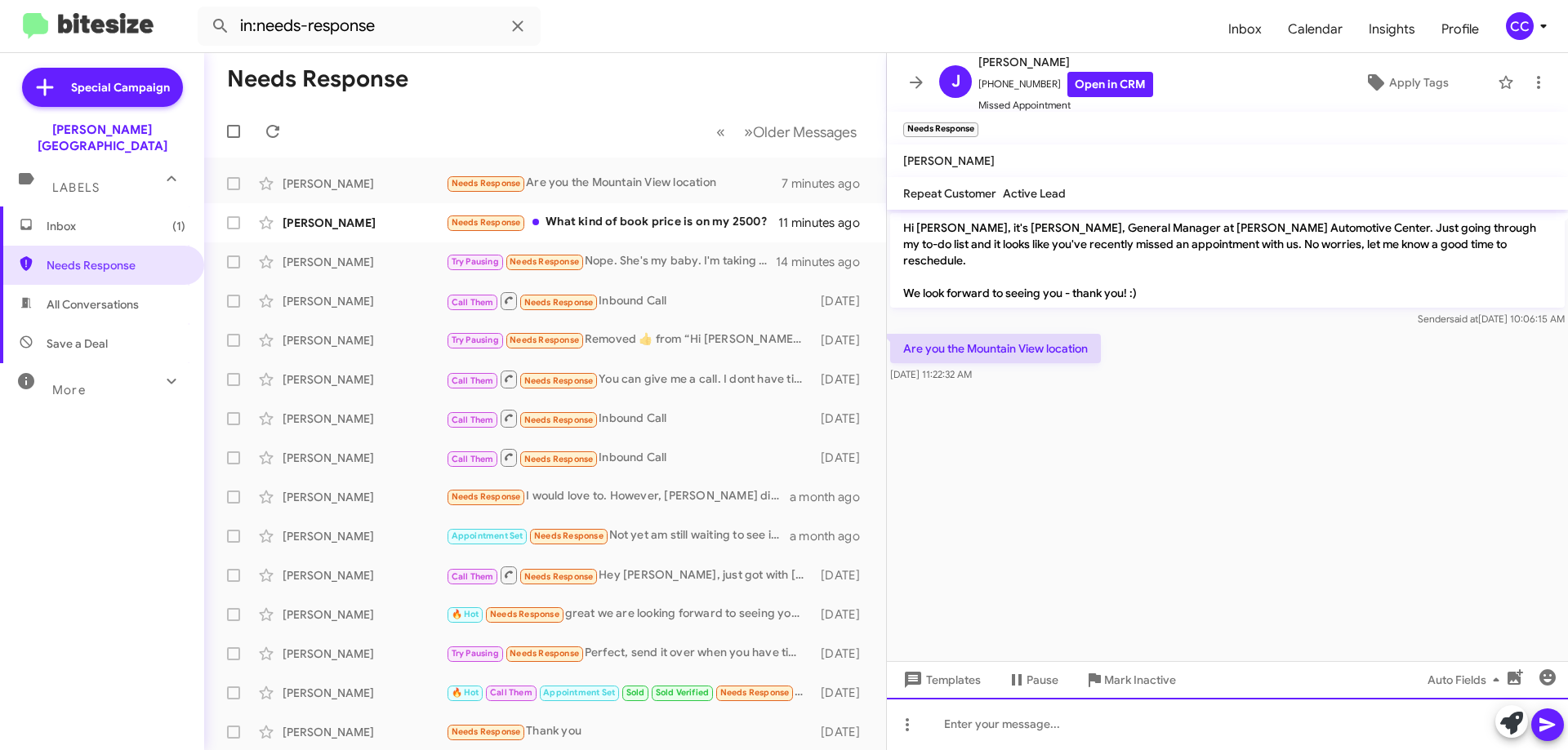
click at [950, 726] on div at bounding box center [1227, 724] width 681 height 53
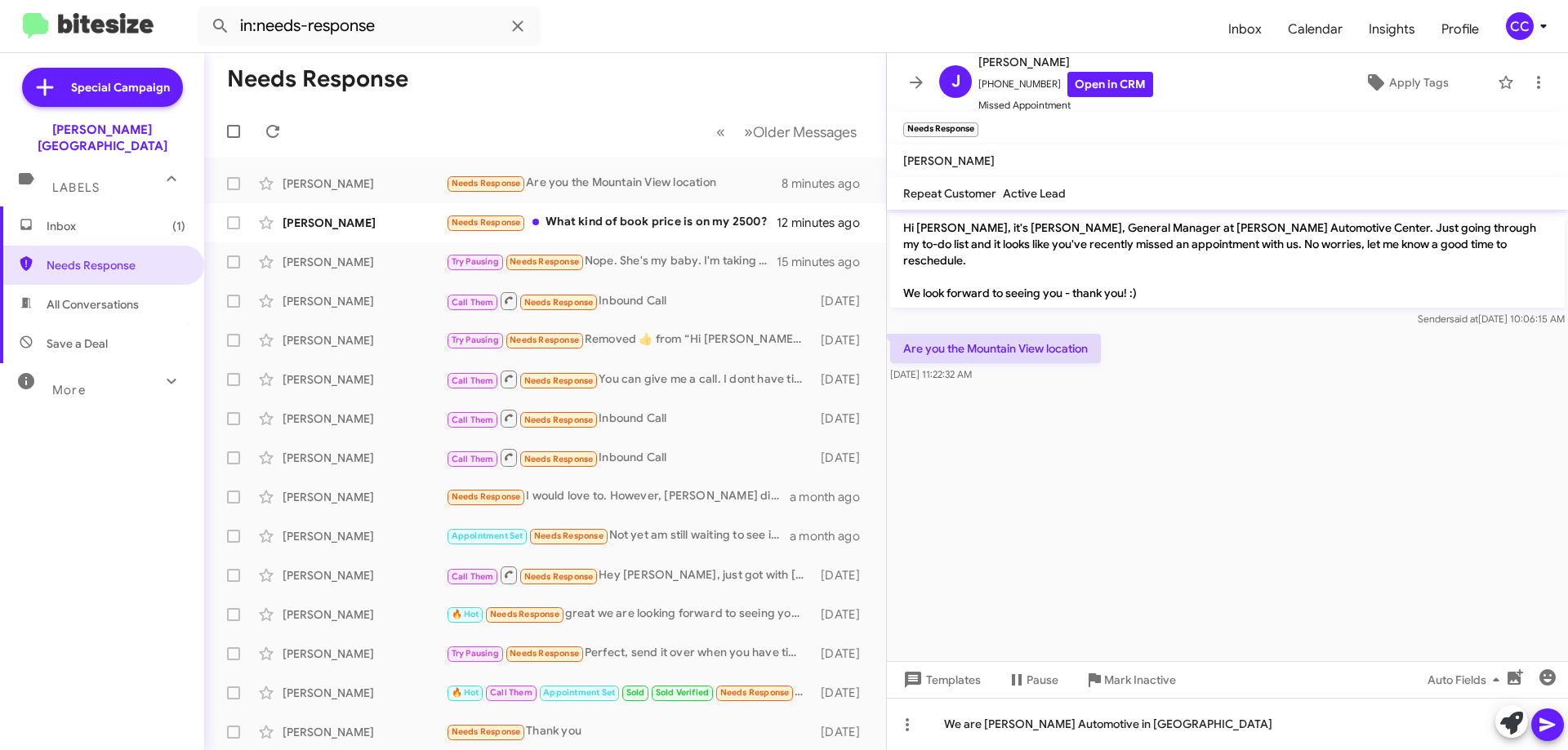
click at [1539, 727] on icon at bounding box center [1547, 724] width 19 height 19
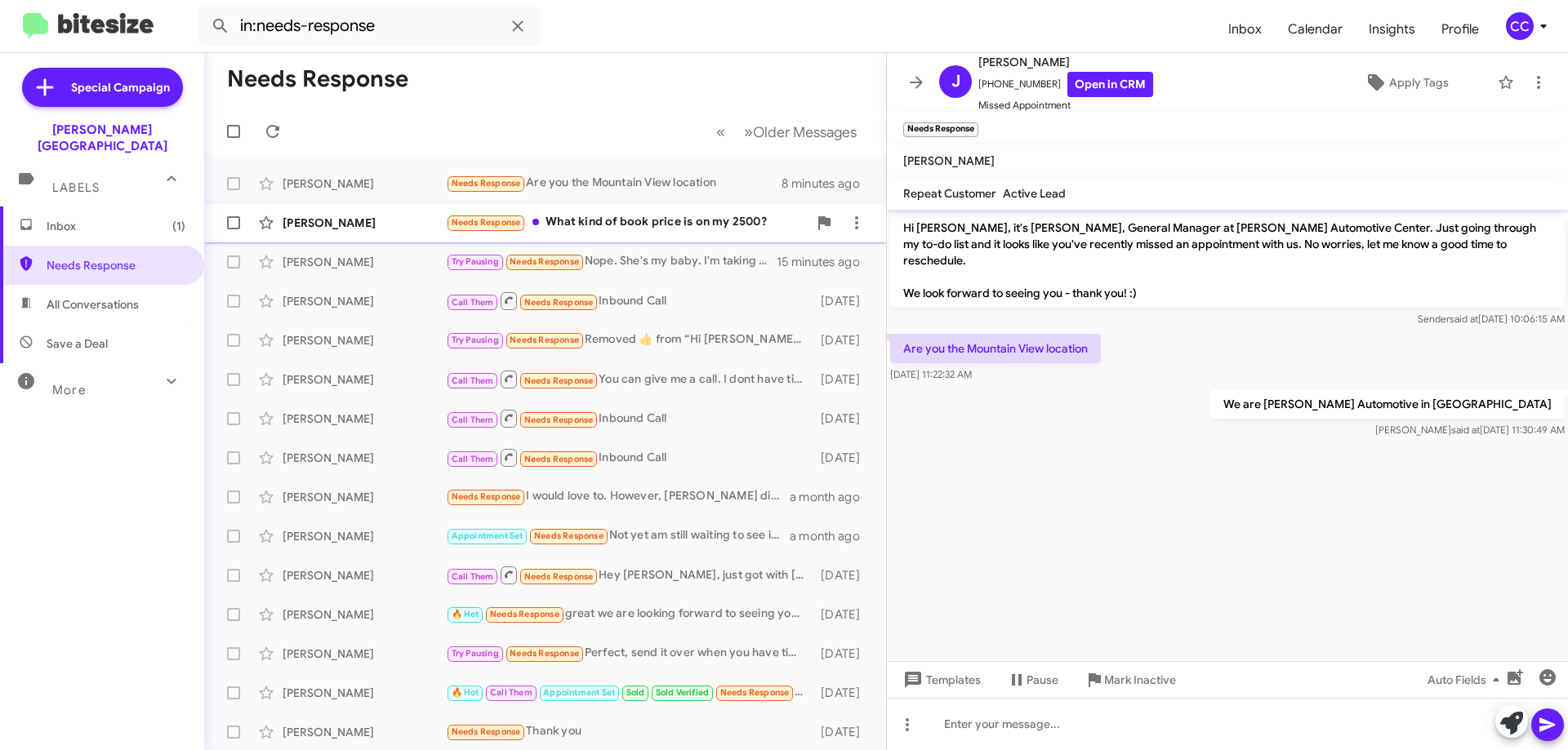
click at [338, 223] on div "[PERSON_NAME]" at bounding box center [364, 223] width 164 height 17
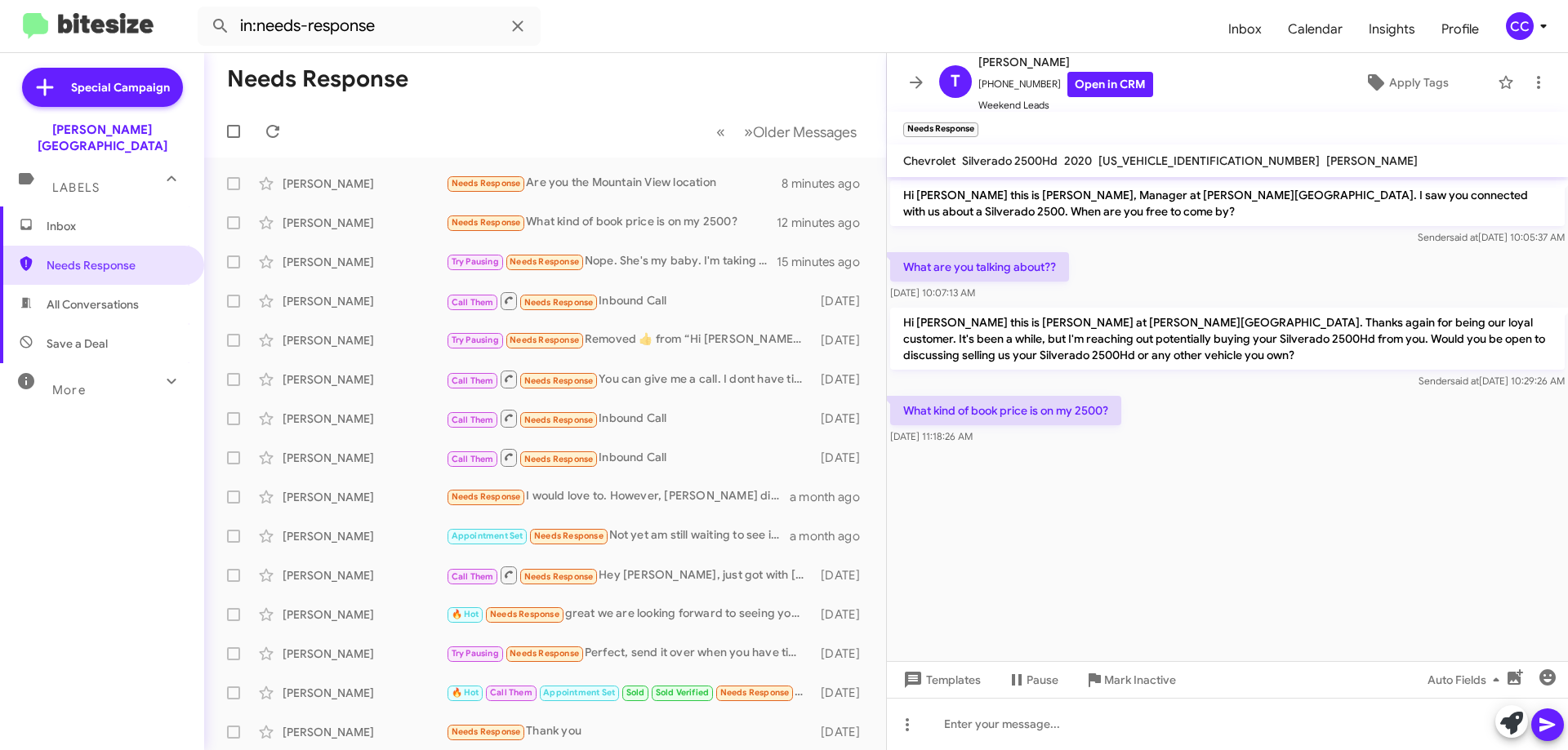
click at [1017, 439] on div "[DATE] 11:18:26 AM" at bounding box center [1005, 437] width 231 height 17
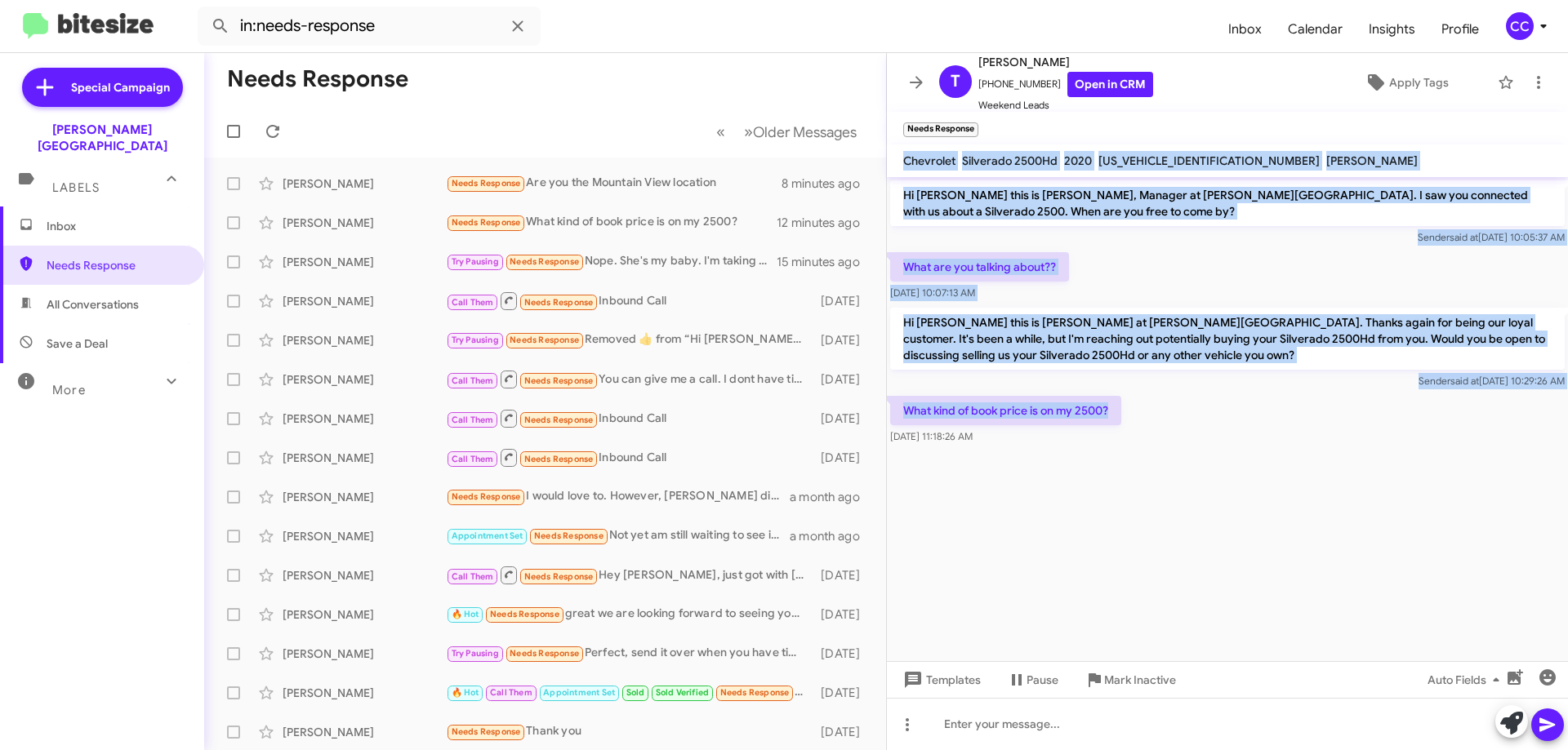
drag, startPoint x: 1137, startPoint y: 409, endPoint x: 891, endPoint y: 154, distance: 354.3
click at [891, 154] on div "[PERSON_NAME] [PHONE_NUMBER] Open in CRM Weekend Leads Apply Tags Needs Respons…" at bounding box center [1227, 401] width 681 height 697
copy div "Chevrolet Silverado 2500Hd 2020 [US_VEHICLE_IDENTIFICATION_NUMBER] [PERSON_NAME…"
click at [1115, 85] on link "Open in CRM" at bounding box center [1110, 84] width 86 height 25
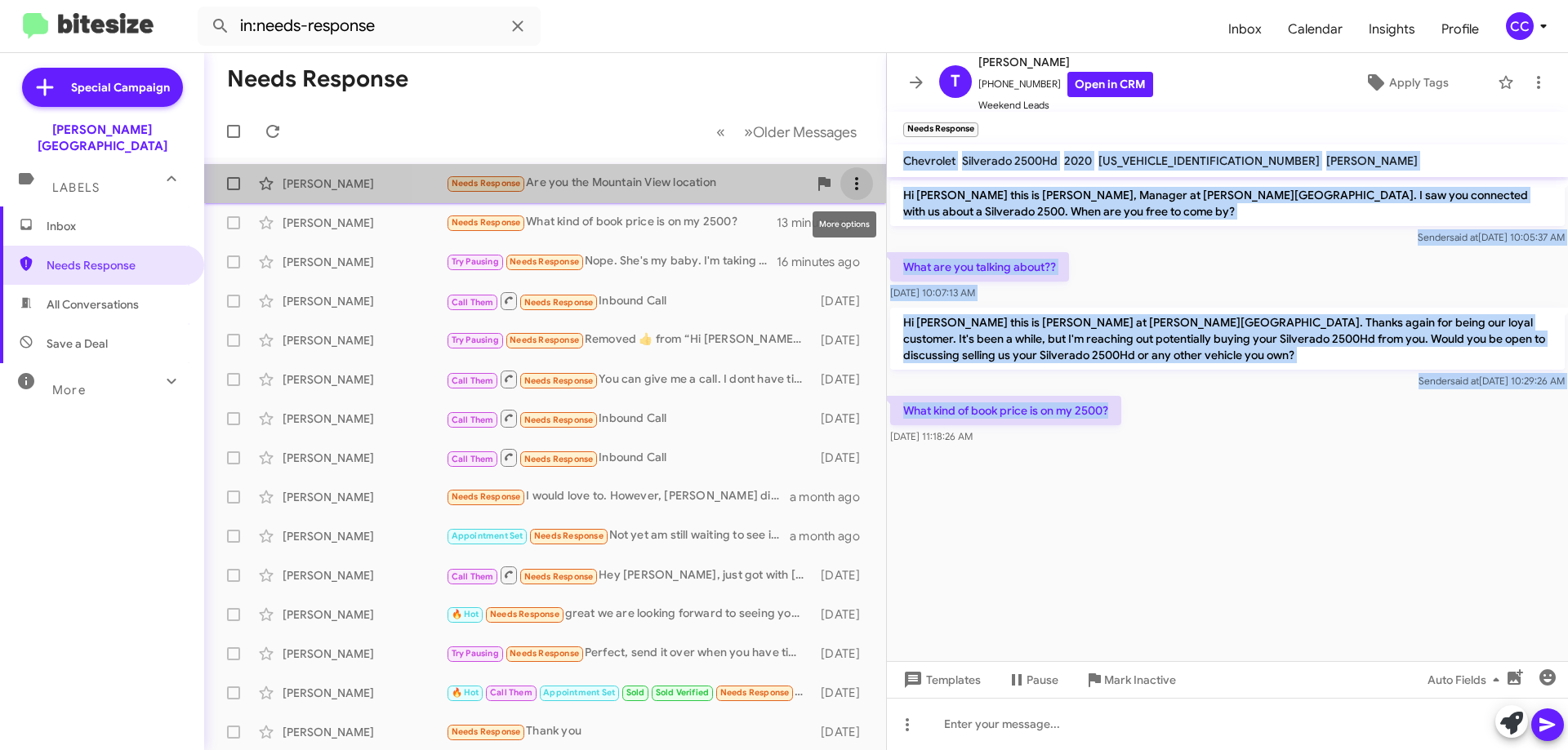
click at [851, 178] on icon at bounding box center [856, 183] width 19 height 19
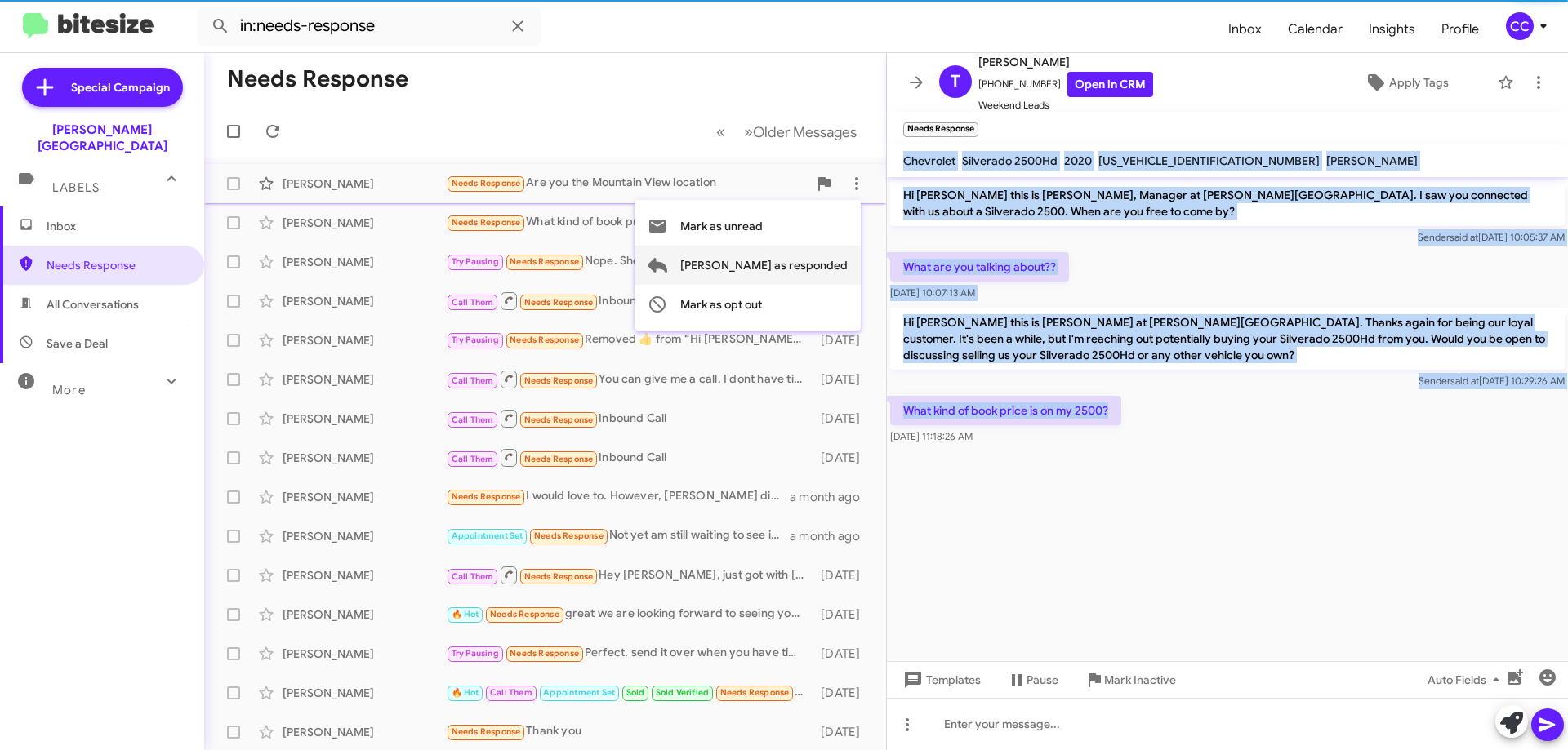
click at [825, 267] on span "[PERSON_NAME] as responded" at bounding box center [763, 265] width 167 height 39
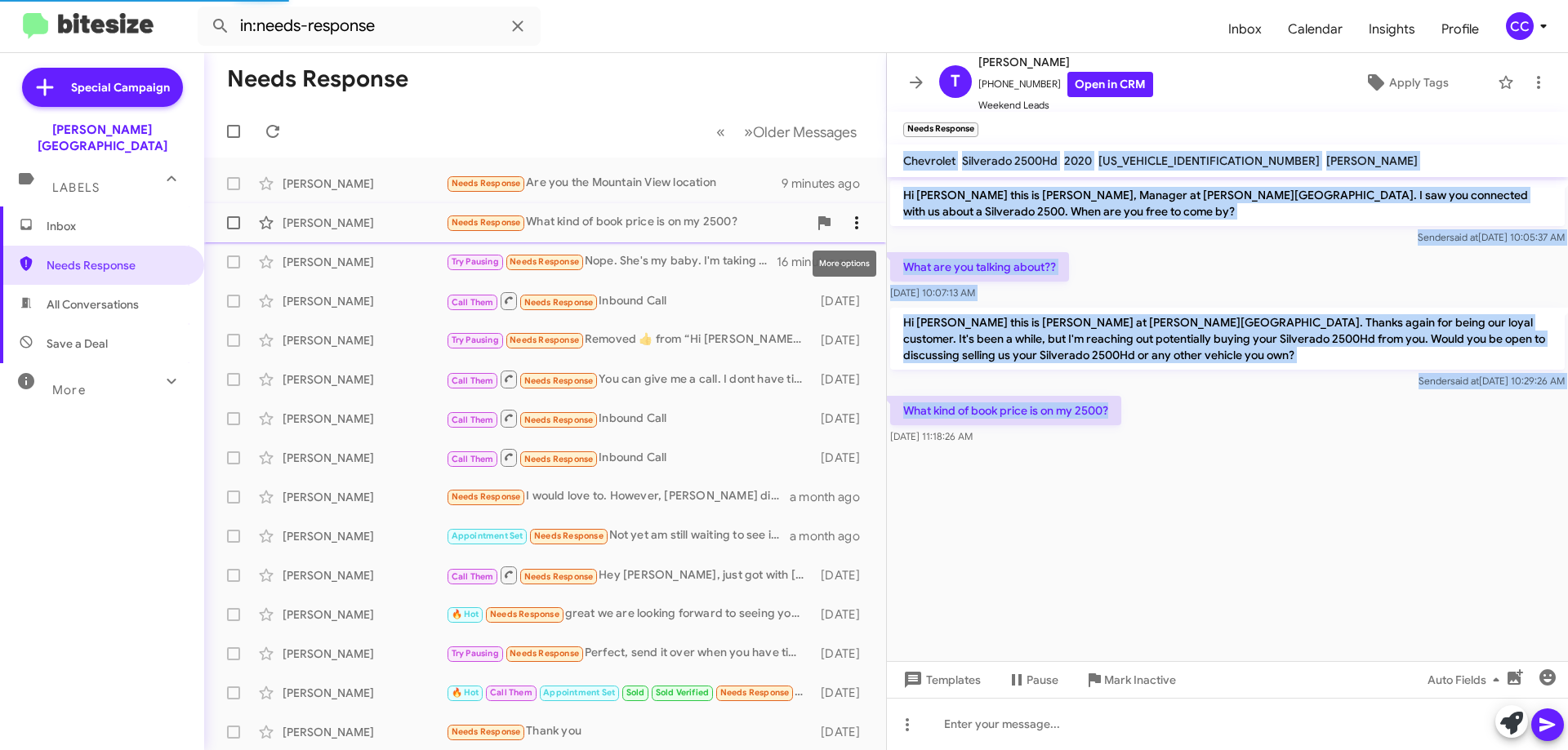
click at [846, 221] on icon at bounding box center [856, 223] width 19 height 19
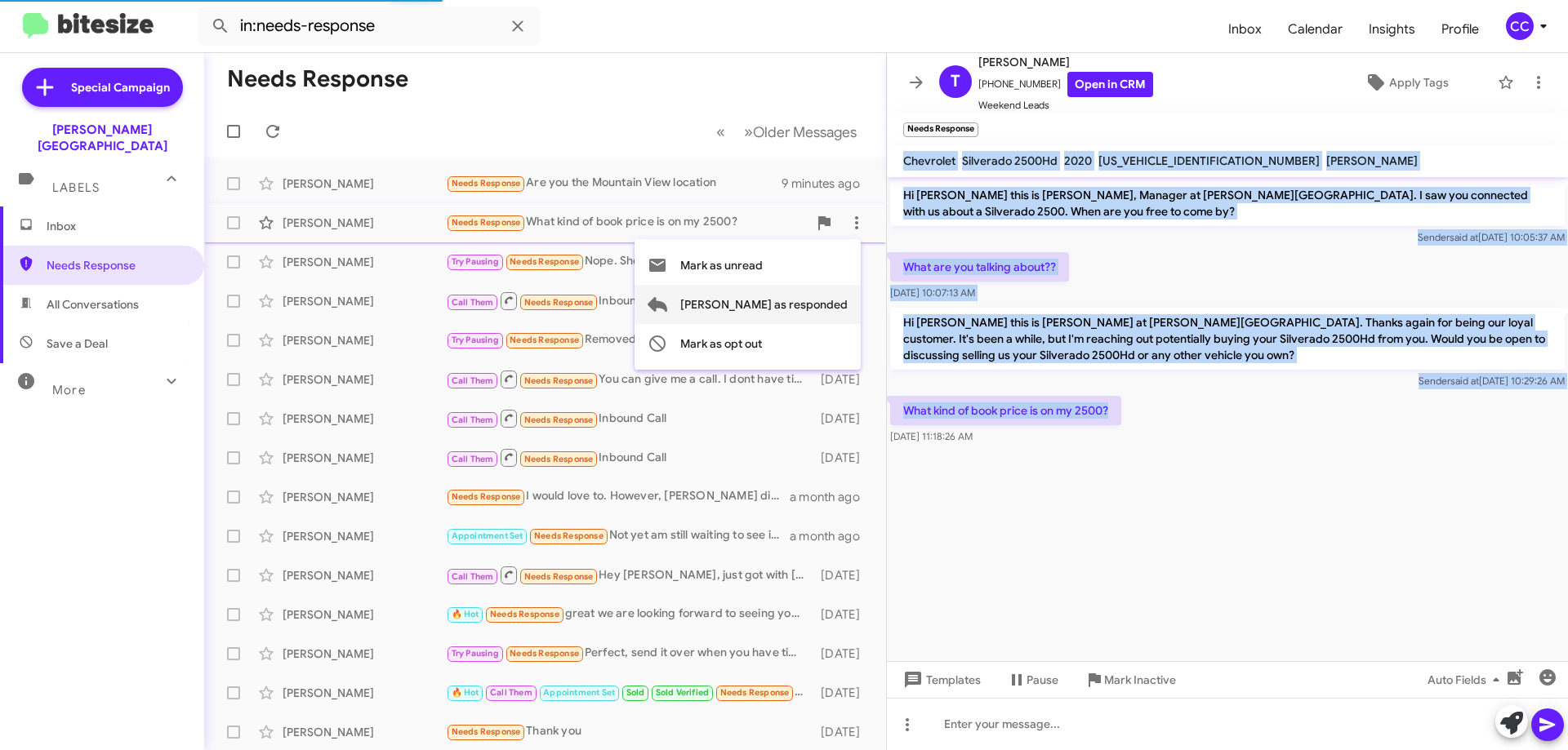
click at [832, 301] on span "[PERSON_NAME] as responded" at bounding box center [763, 304] width 167 height 39
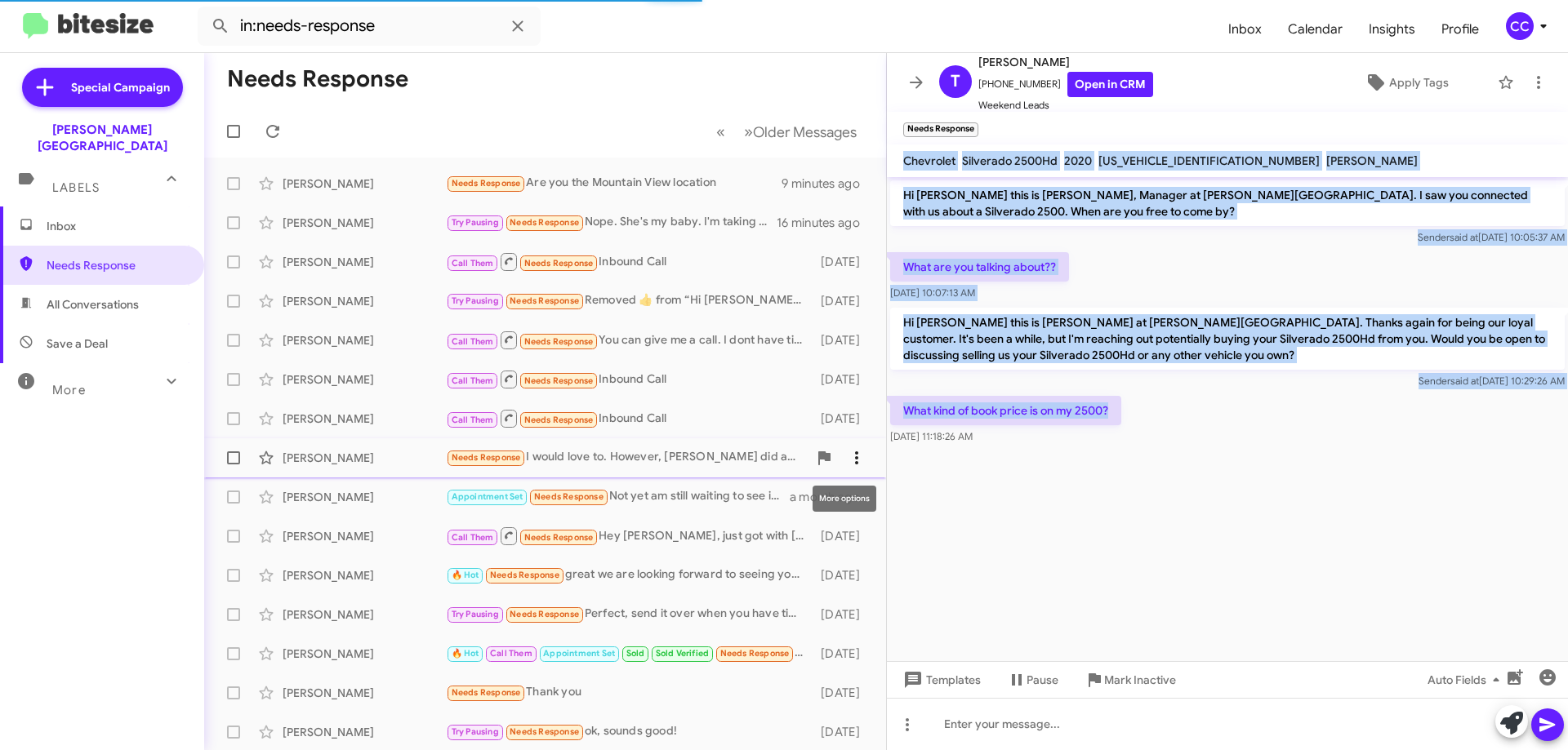
click at [855, 458] on icon at bounding box center [857, 458] width 4 height 13
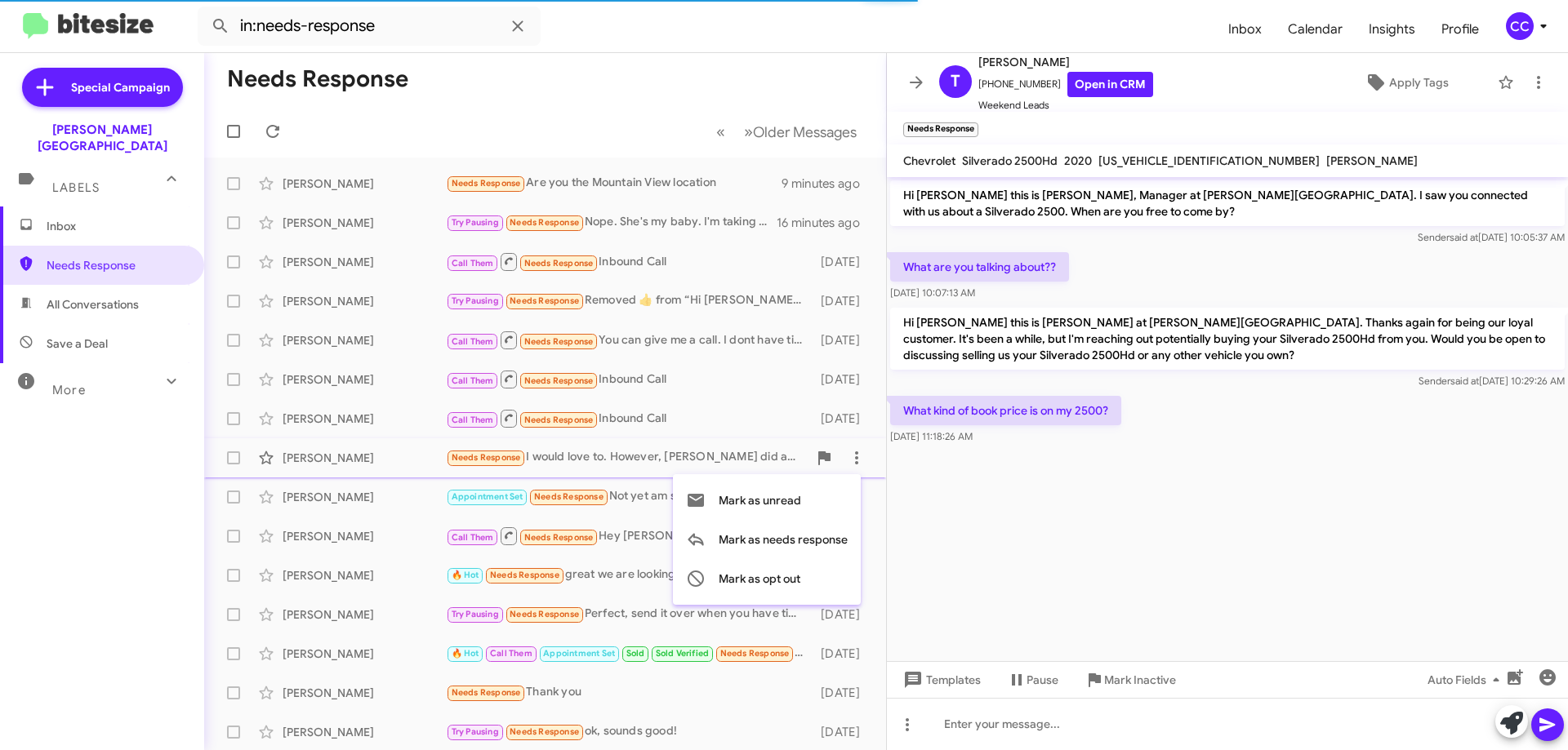
click at [474, 83] on div at bounding box center [784, 375] width 1568 height 750
click at [79, 218] on span "Inbox" at bounding box center [115, 226] width 139 height 17
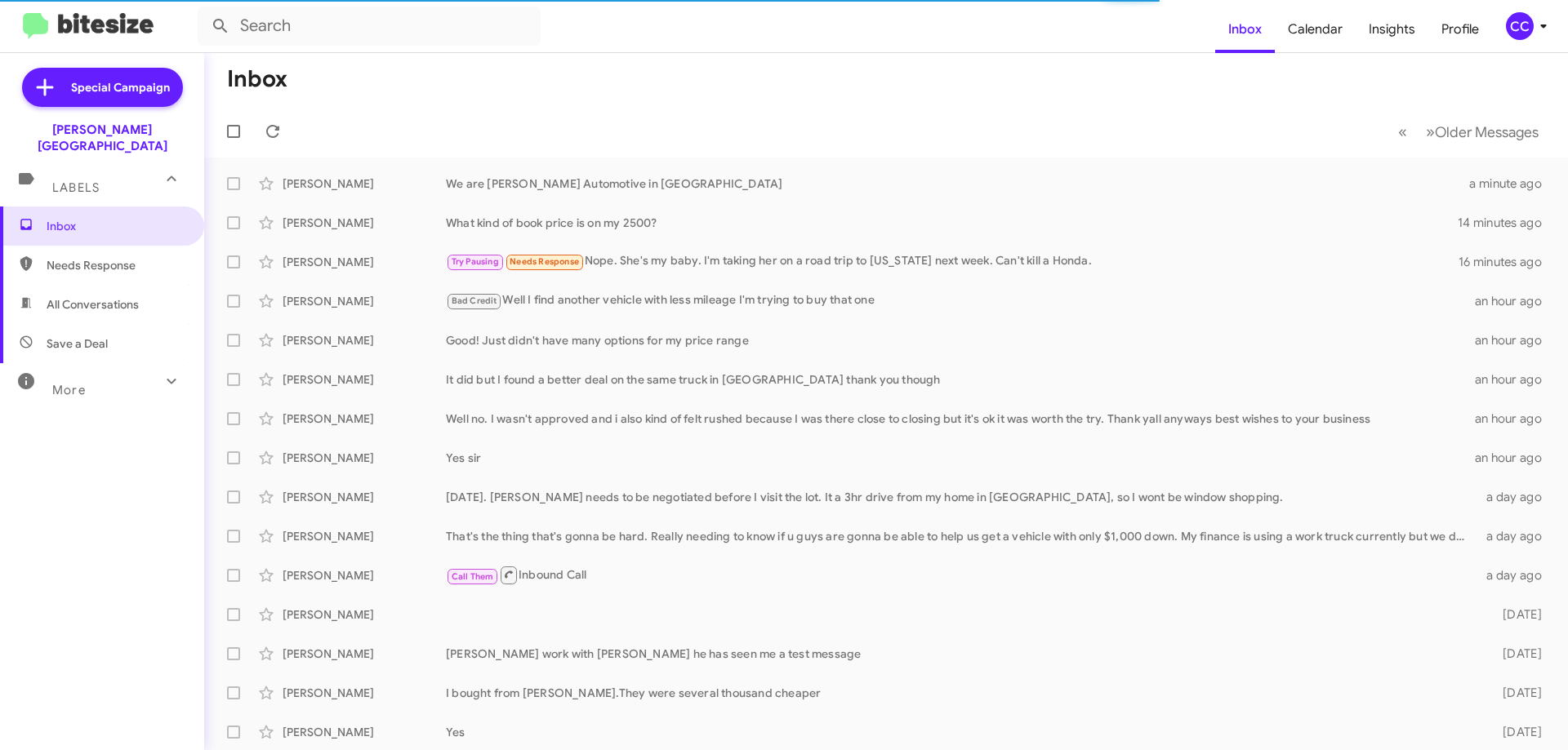
click at [67, 335] on span "Save a Deal" at bounding box center [77, 344] width 61 height 17
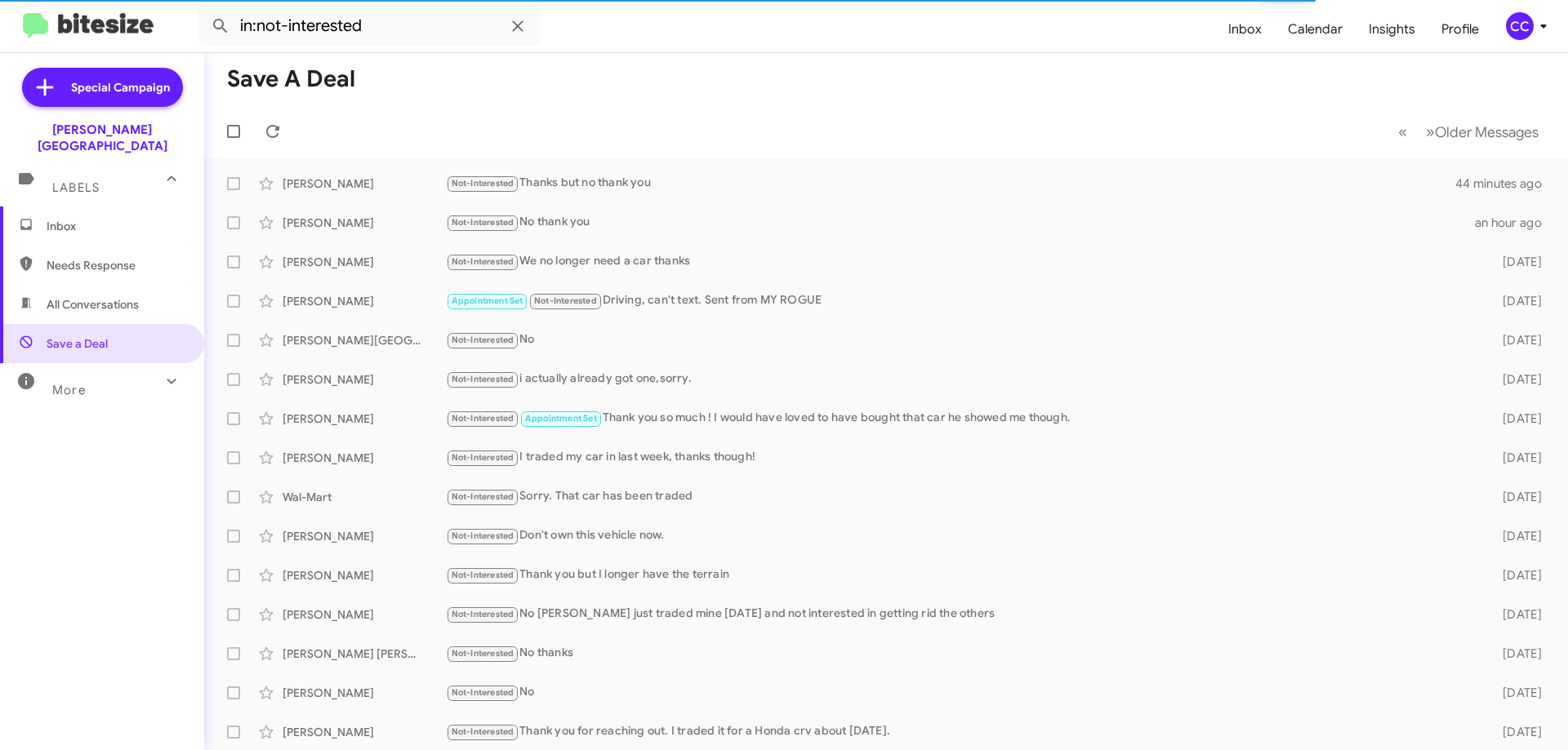
click at [85, 296] on span "All Conversations" at bounding box center [92, 305] width 92 height 17
type input "in:all-conversations"
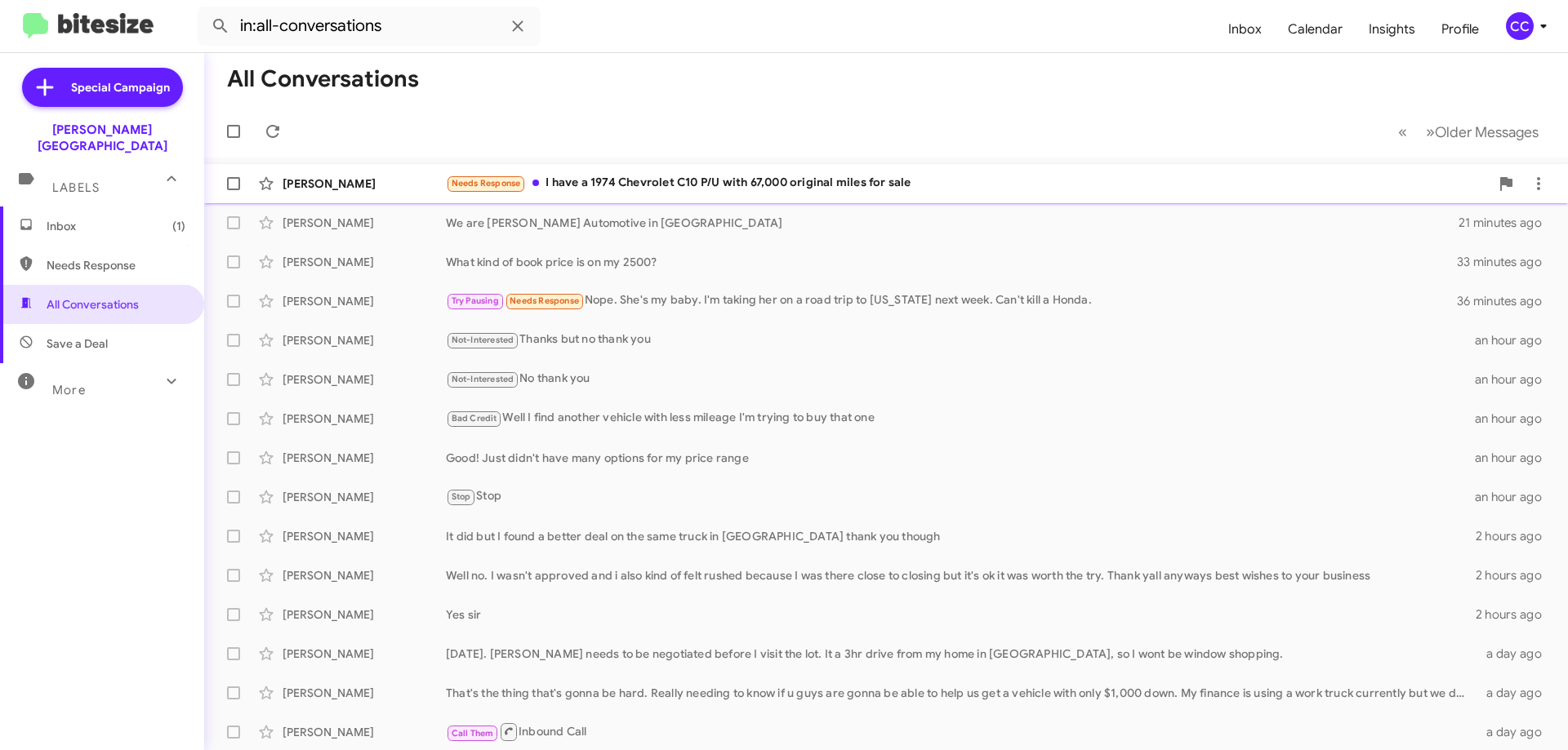
click at [327, 184] on div "[PERSON_NAME]" at bounding box center [364, 184] width 164 height 17
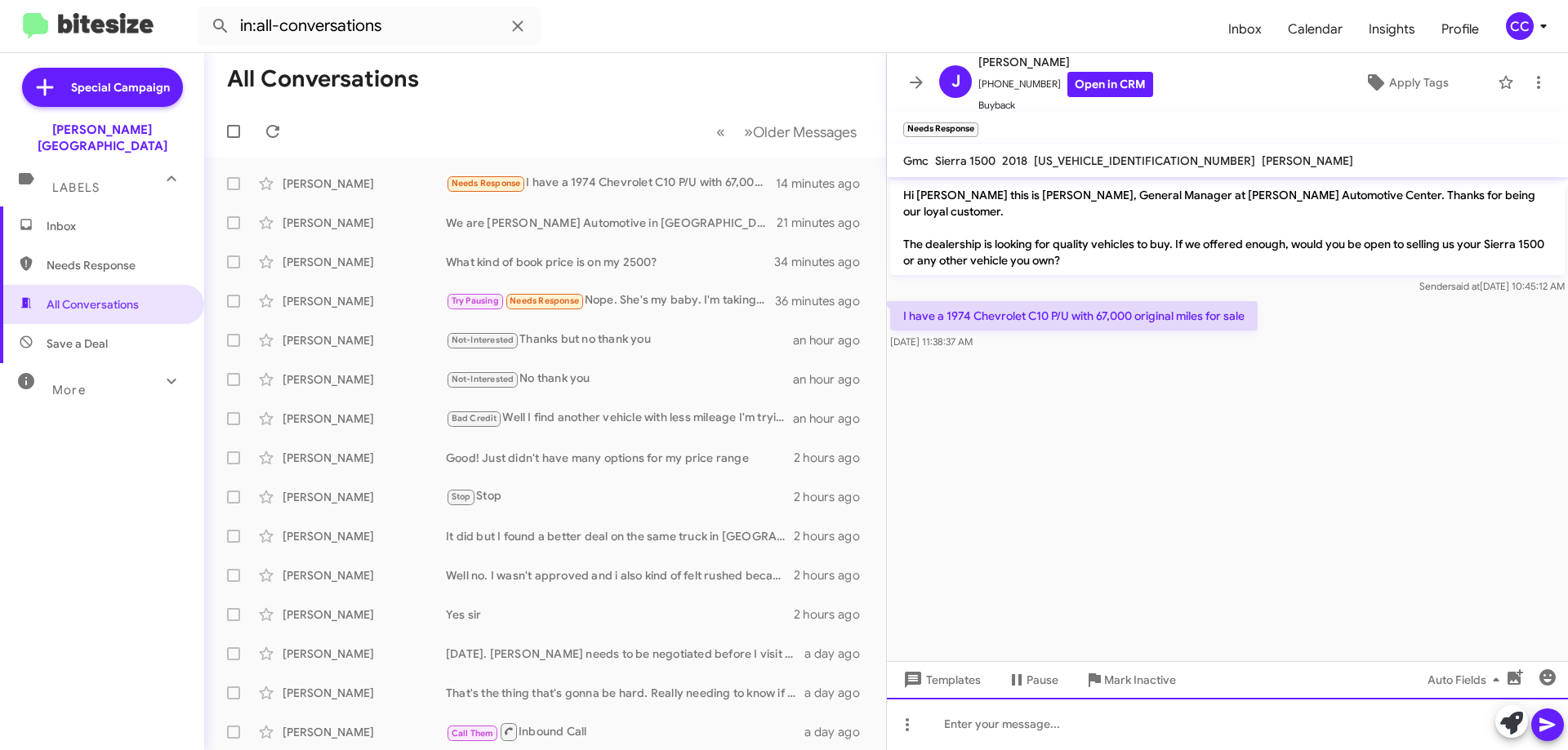
click at [943, 726] on div at bounding box center [1227, 724] width 681 height 53
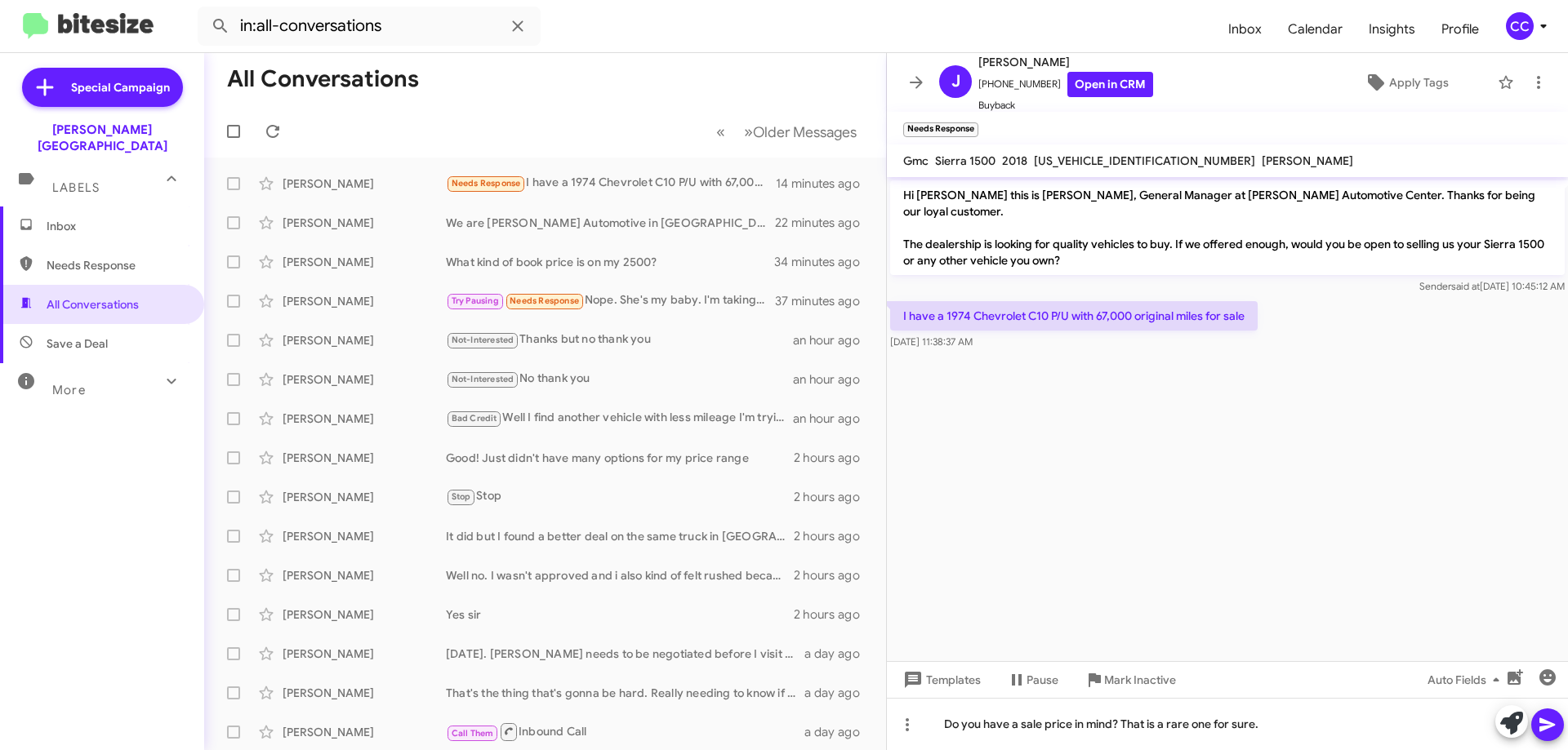
click at [1552, 720] on icon at bounding box center [1547, 724] width 19 height 19
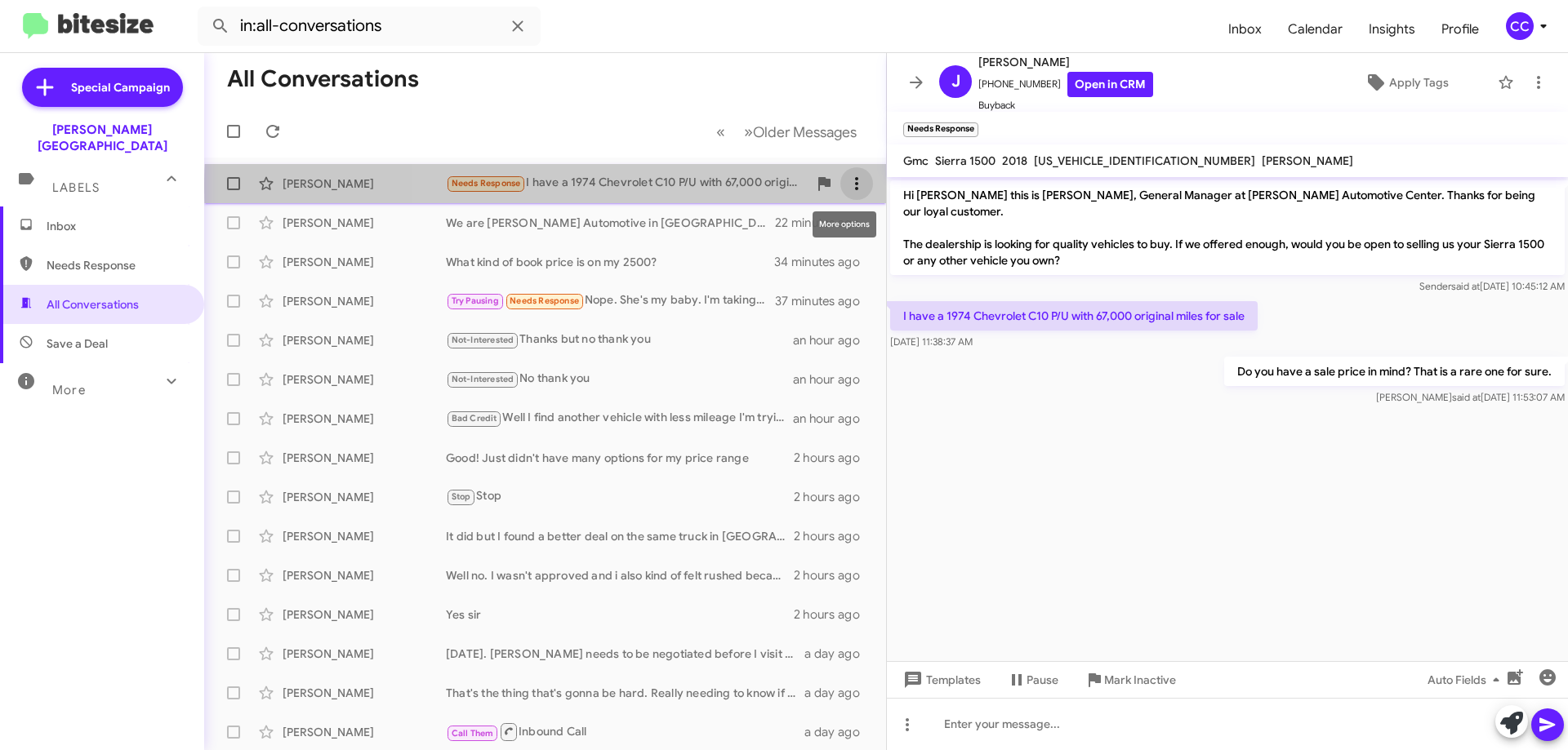
click at [846, 187] on icon at bounding box center [856, 183] width 19 height 19
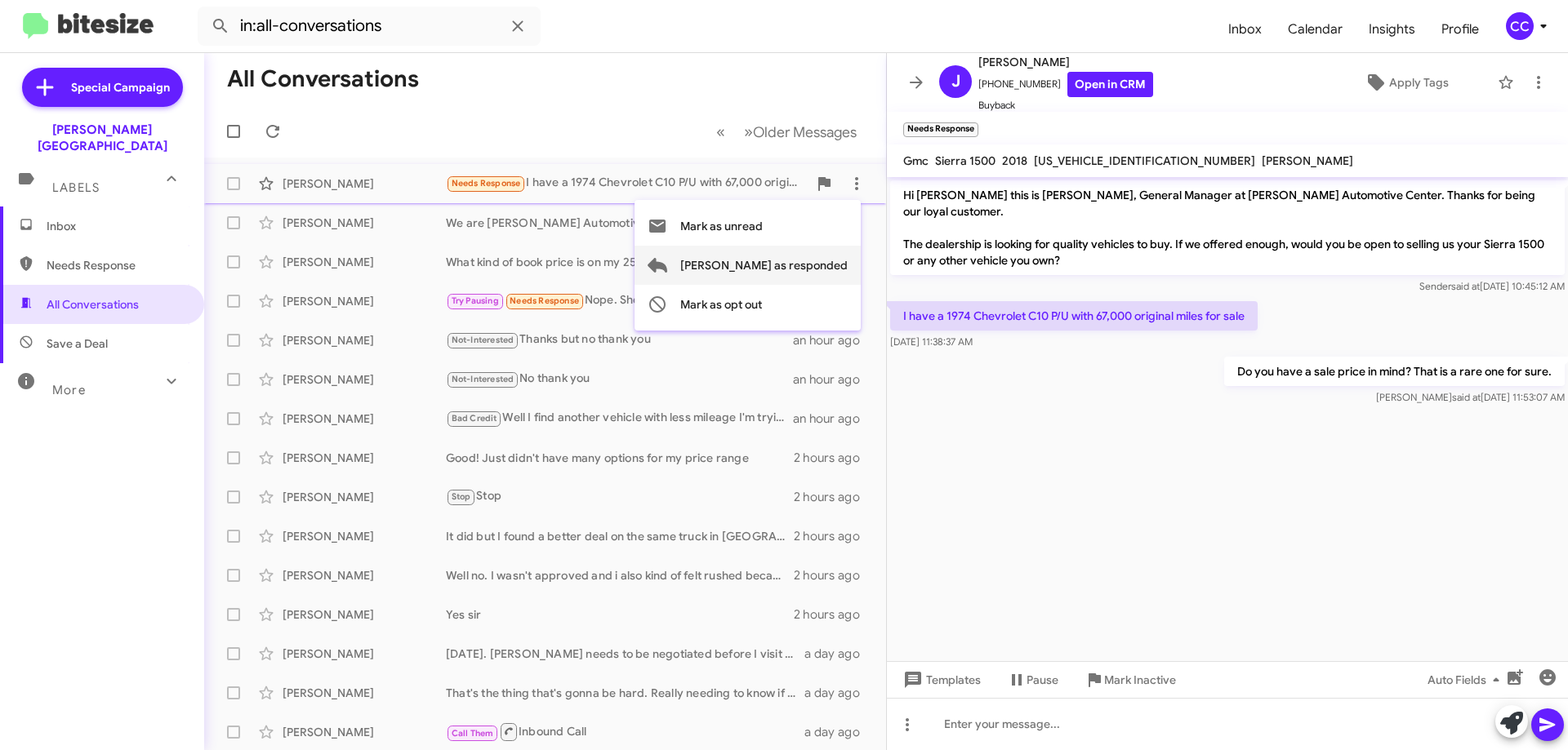
click at [813, 260] on span "[PERSON_NAME] as responded" at bounding box center [763, 265] width 167 height 39
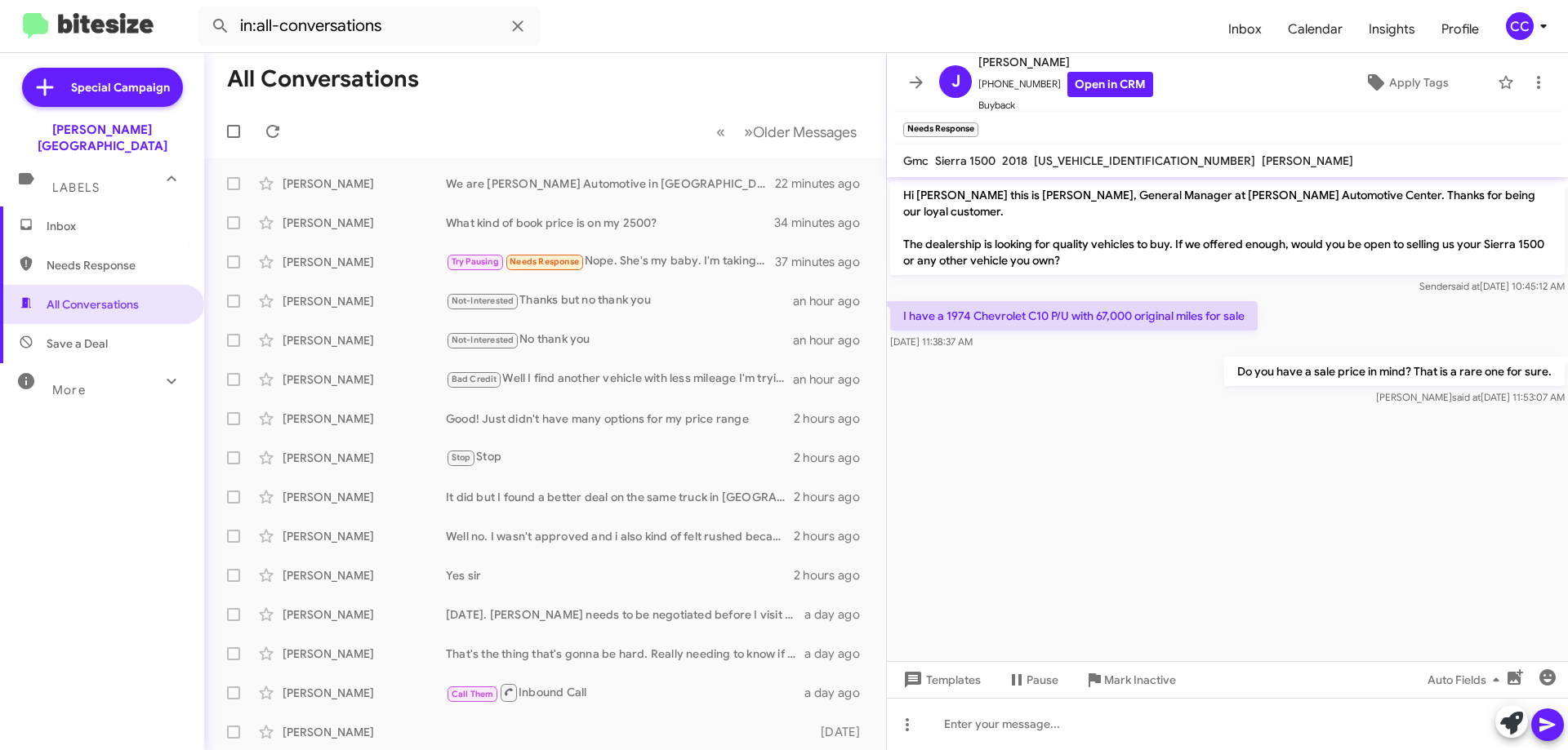
click at [86, 257] on span "Needs Response" at bounding box center [115, 265] width 139 height 17
type input "in:needs-response"
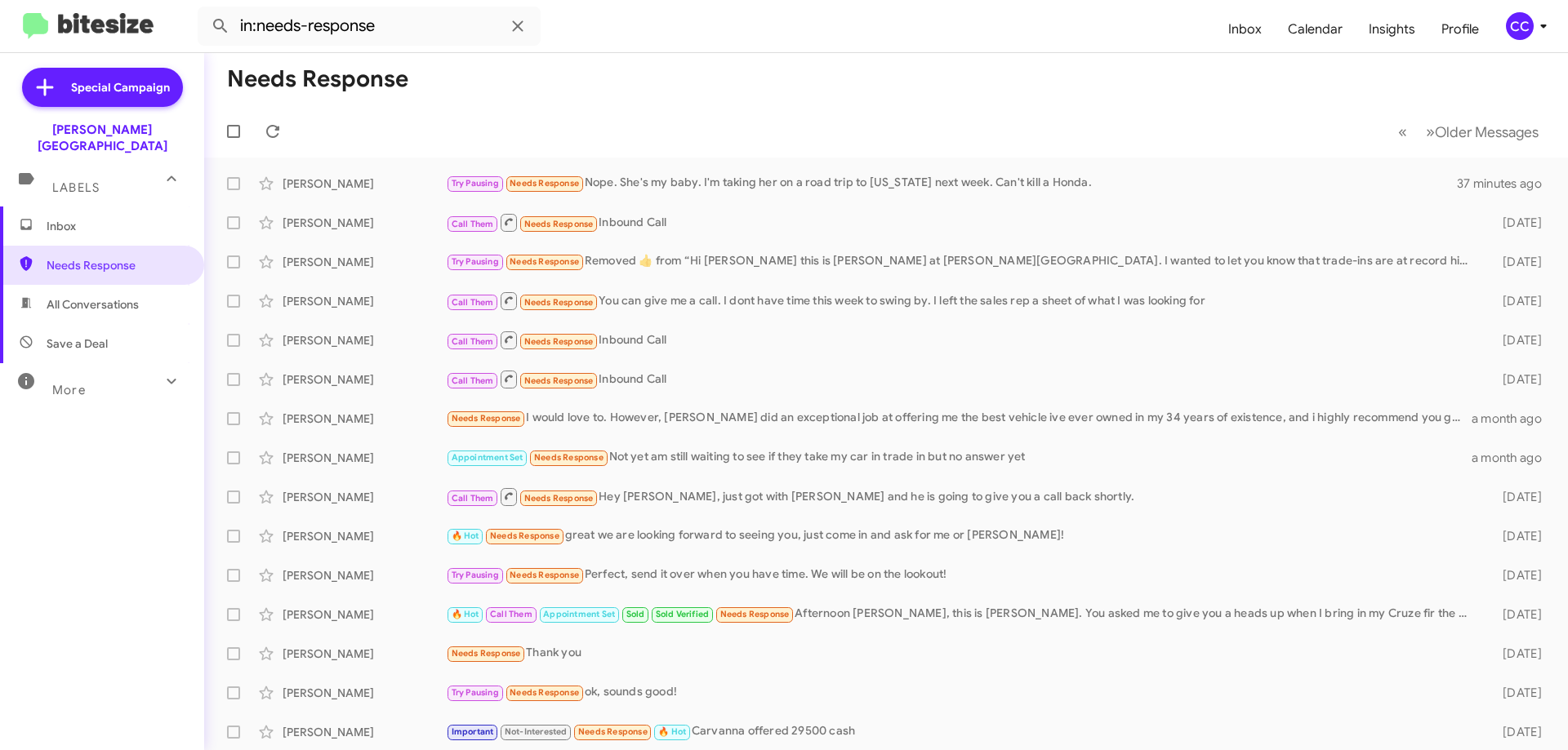
click at [60, 218] on span "Inbox" at bounding box center [115, 226] width 139 height 17
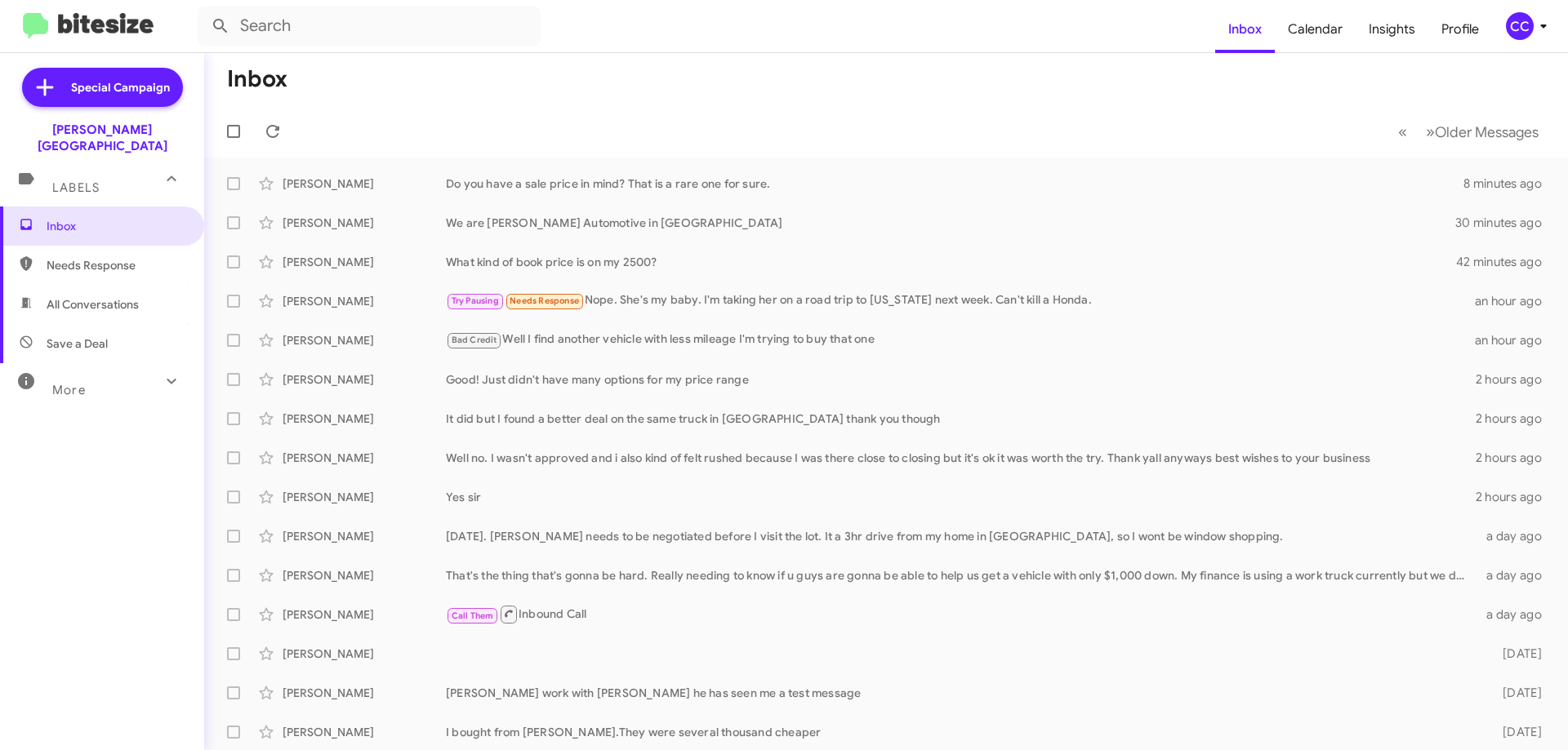
click at [85, 257] on span "Needs Response" at bounding box center [102, 265] width 204 height 39
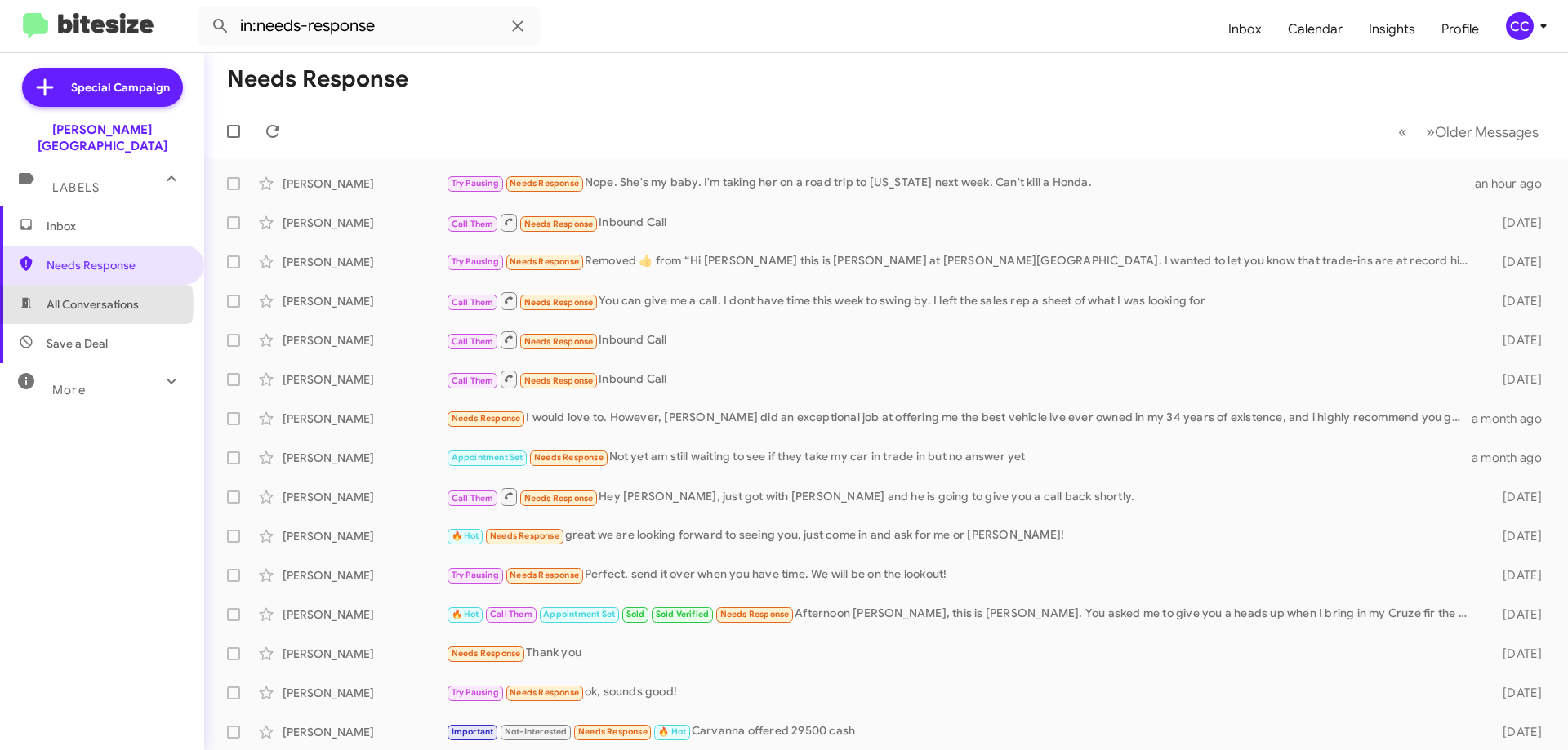
click at [82, 296] on span "All Conversations" at bounding box center [92, 305] width 92 height 17
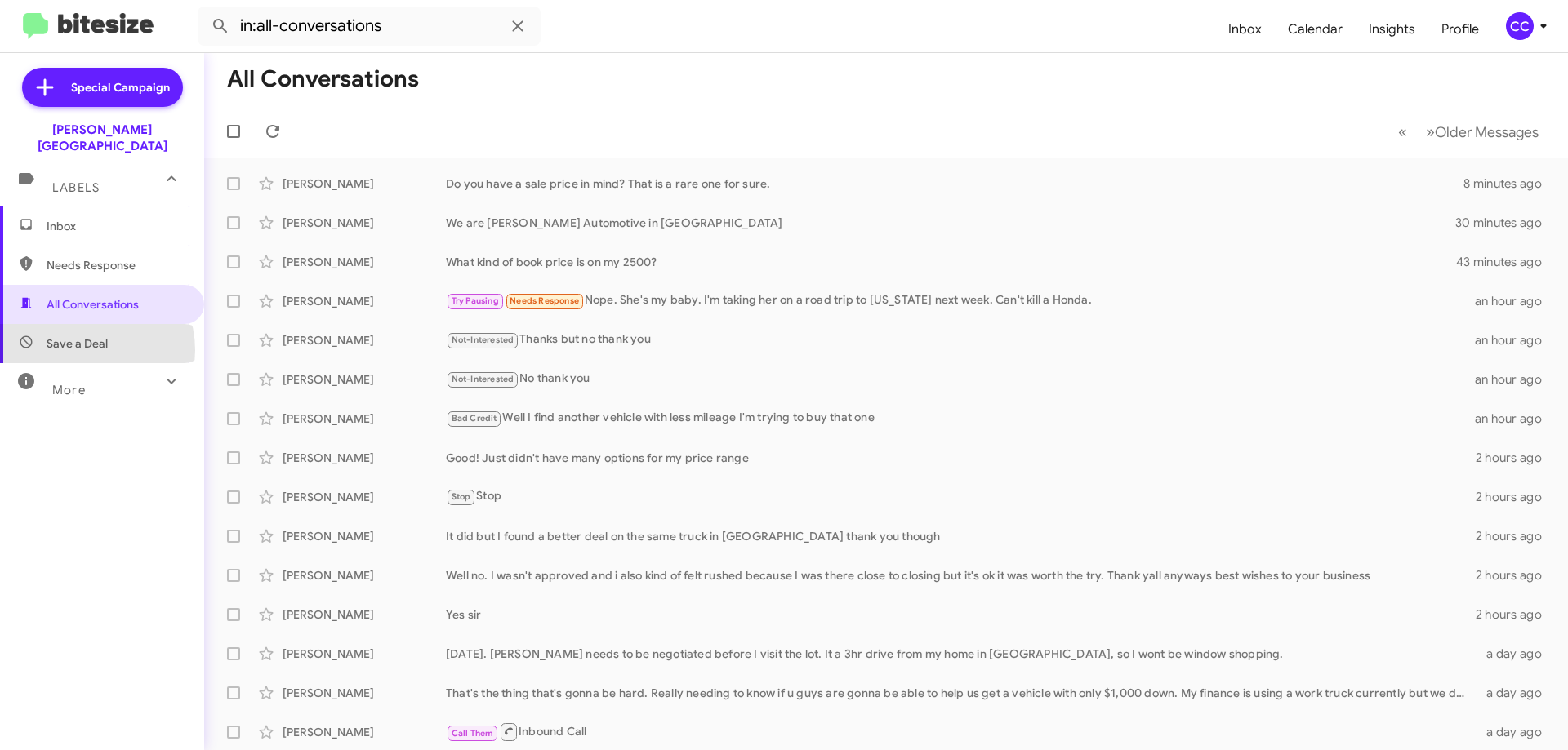
click at [86, 335] on span "Save a Deal" at bounding box center [77, 344] width 61 height 17
type input "in:not-interested"
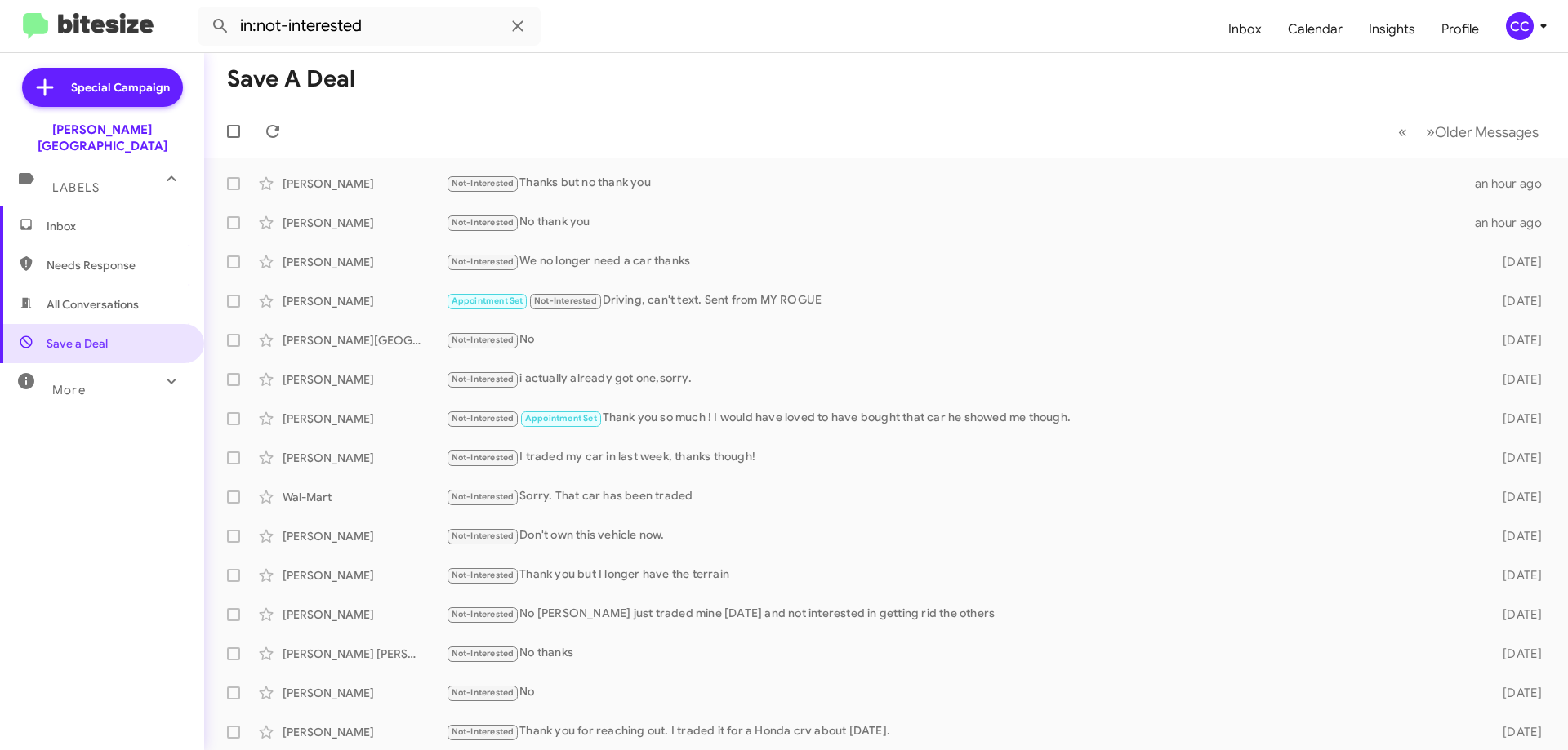
click at [66, 218] on span "Inbox" at bounding box center [115, 226] width 139 height 17
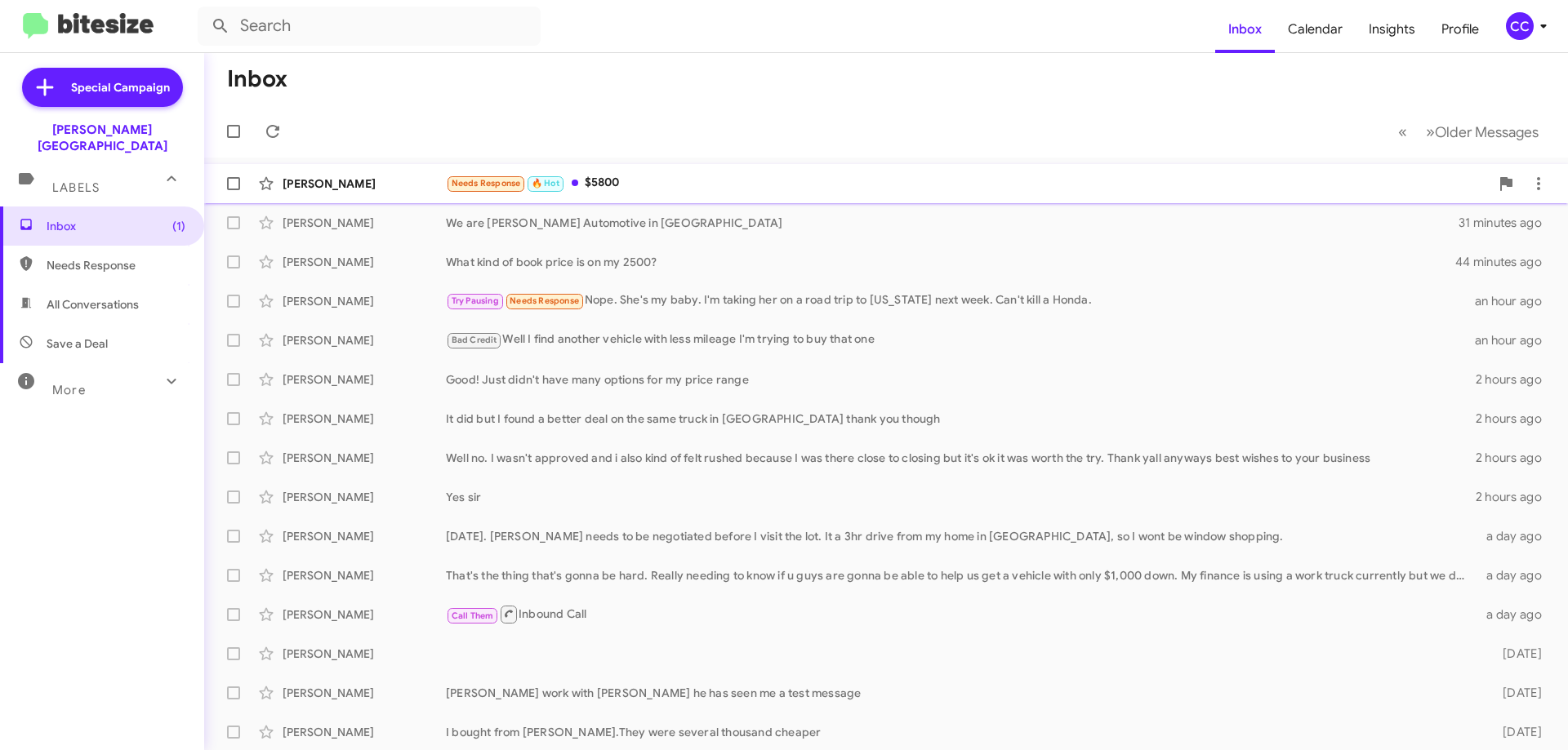
click at [319, 178] on div "[PERSON_NAME]" at bounding box center [364, 184] width 164 height 17
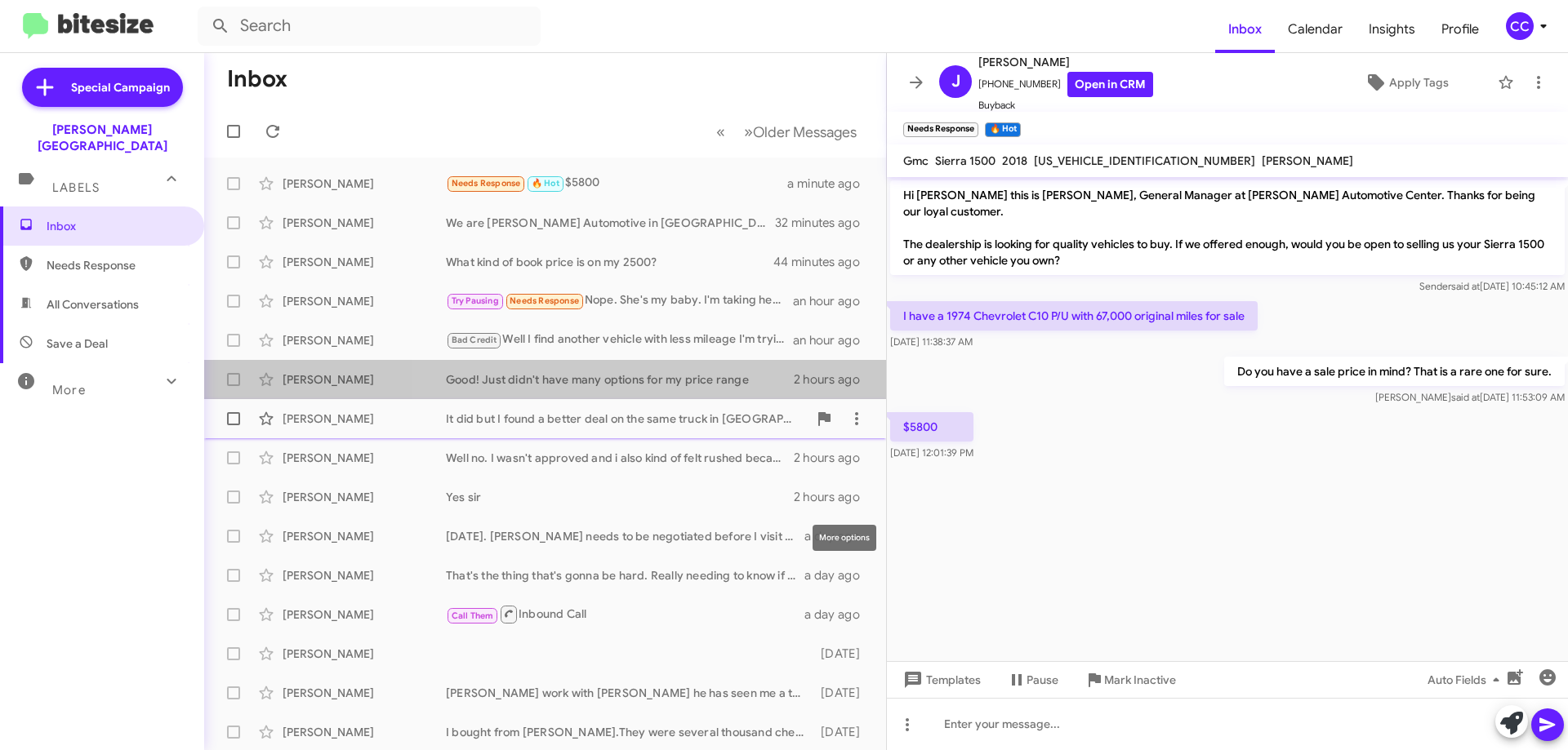
drag, startPoint x: 859, startPoint y: 424, endPoint x: 862, endPoint y: 411, distance: 13.3
click at [862, 411] on mat-action-list "[PERSON_NAME] Needs Response 🔥 Hot $5800 a minute ago [PERSON_NAME] We are [PER…" at bounding box center [545, 552] width 682 height 790
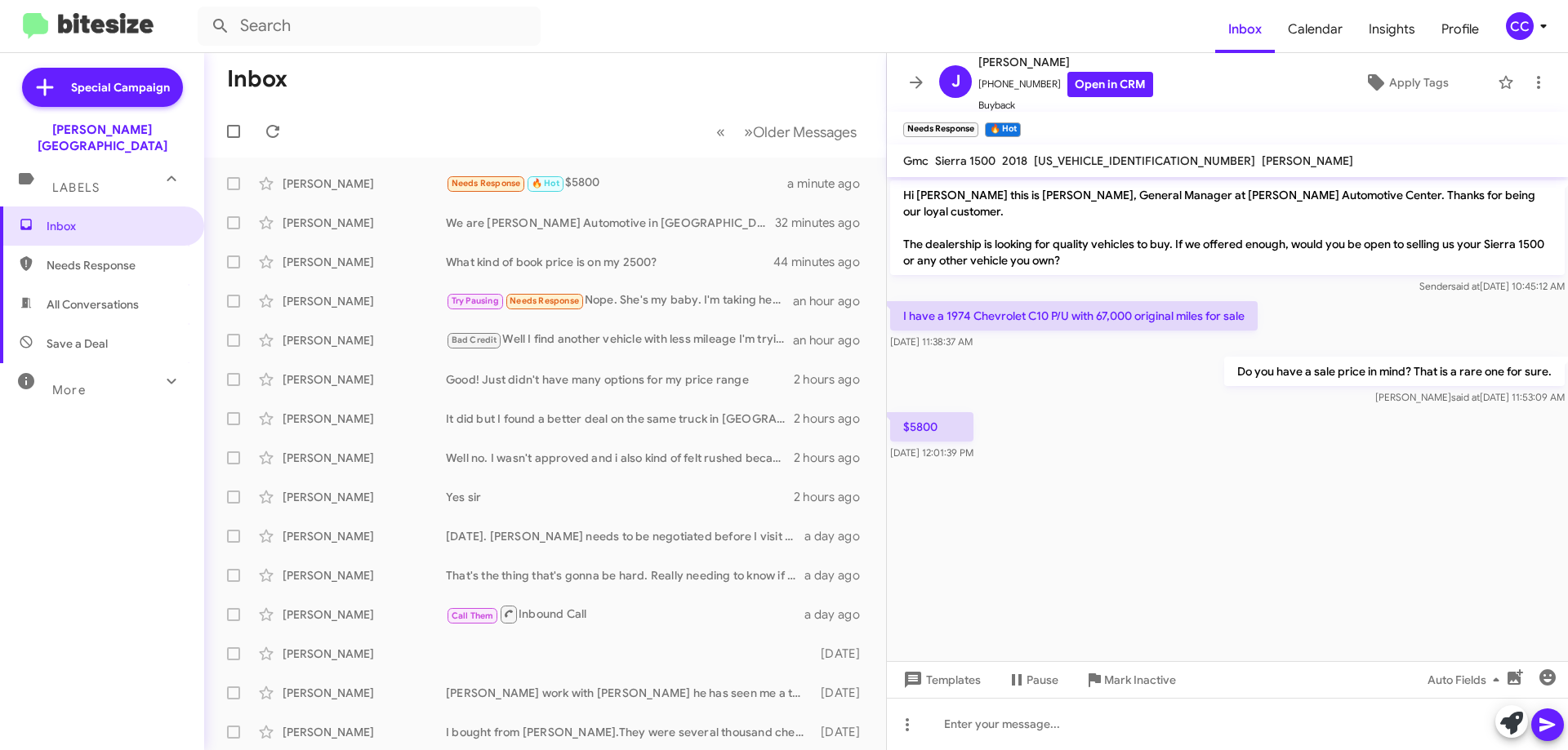
click at [1256, 530] on cdk-virtual-scroll-viewport "Hi [PERSON_NAME] this is [PERSON_NAME], General Manager at [PERSON_NAME] Automo…" at bounding box center [1227, 419] width 681 height 484
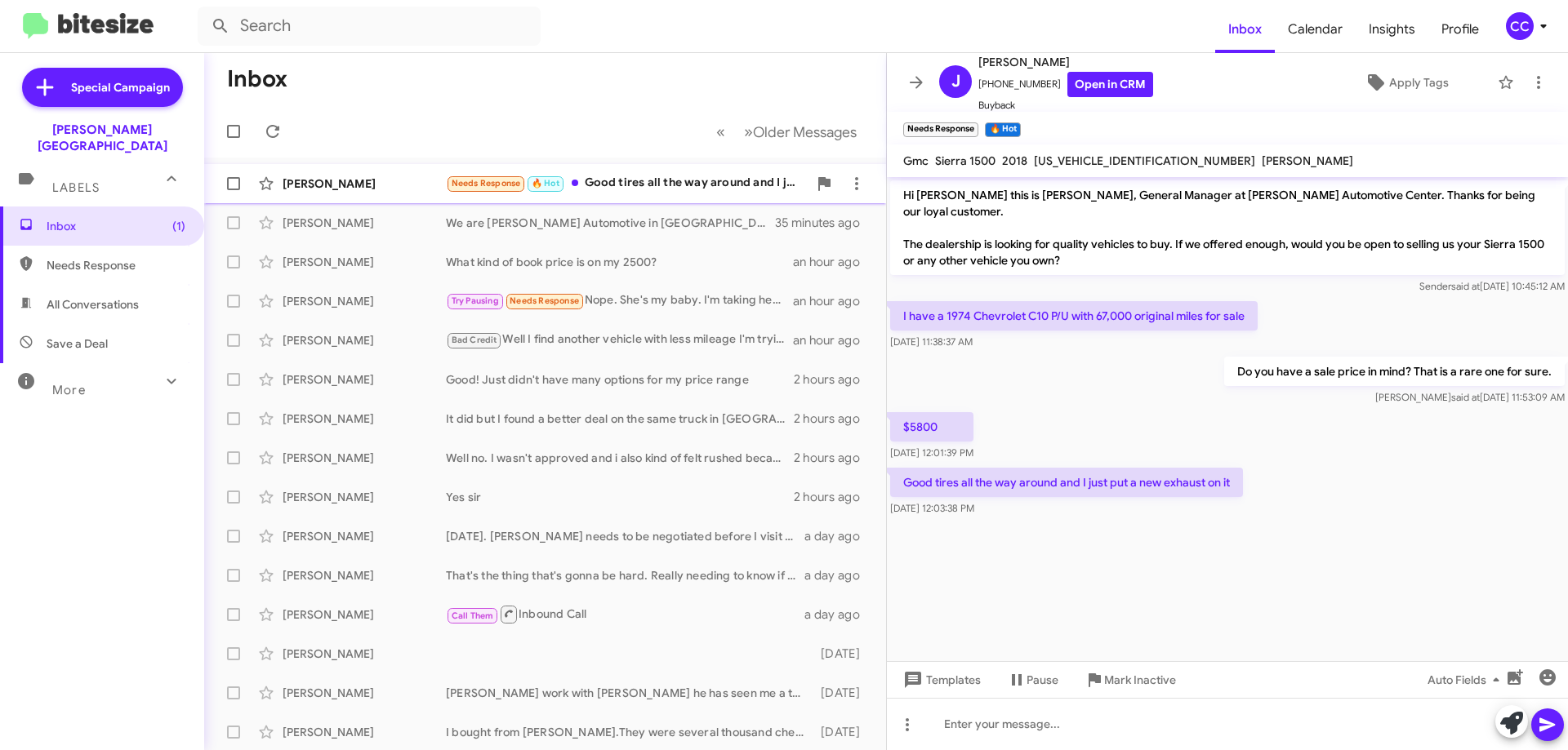
click at [324, 188] on div "[PERSON_NAME]" at bounding box center [364, 184] width 164 height 17
click at [62, 218] on span "Inbox" at bounding box center [115, 226] width 139 height 17
